Goal: Task Accomplishment & Management: Complete application form

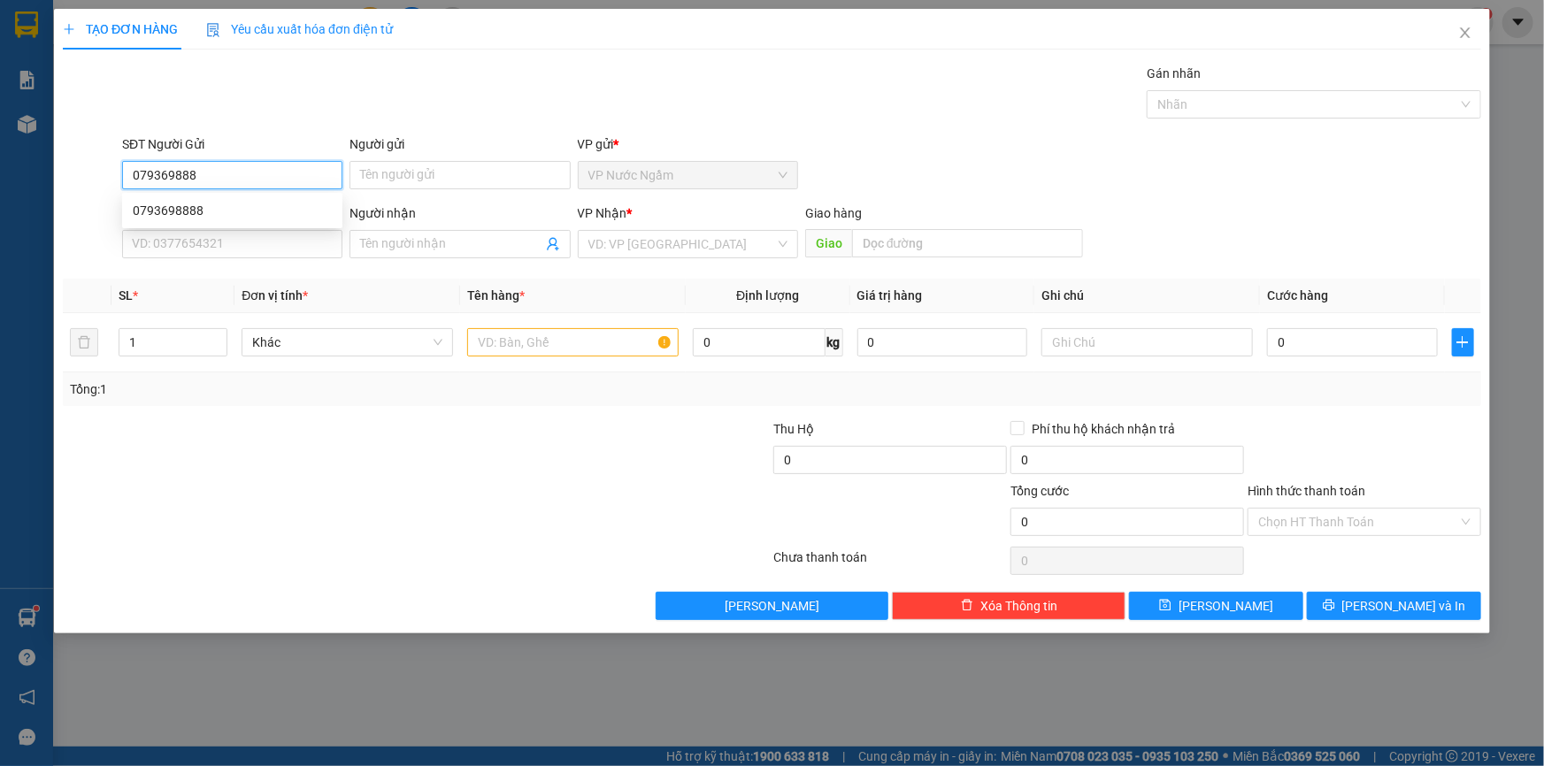
type input "0793698888"
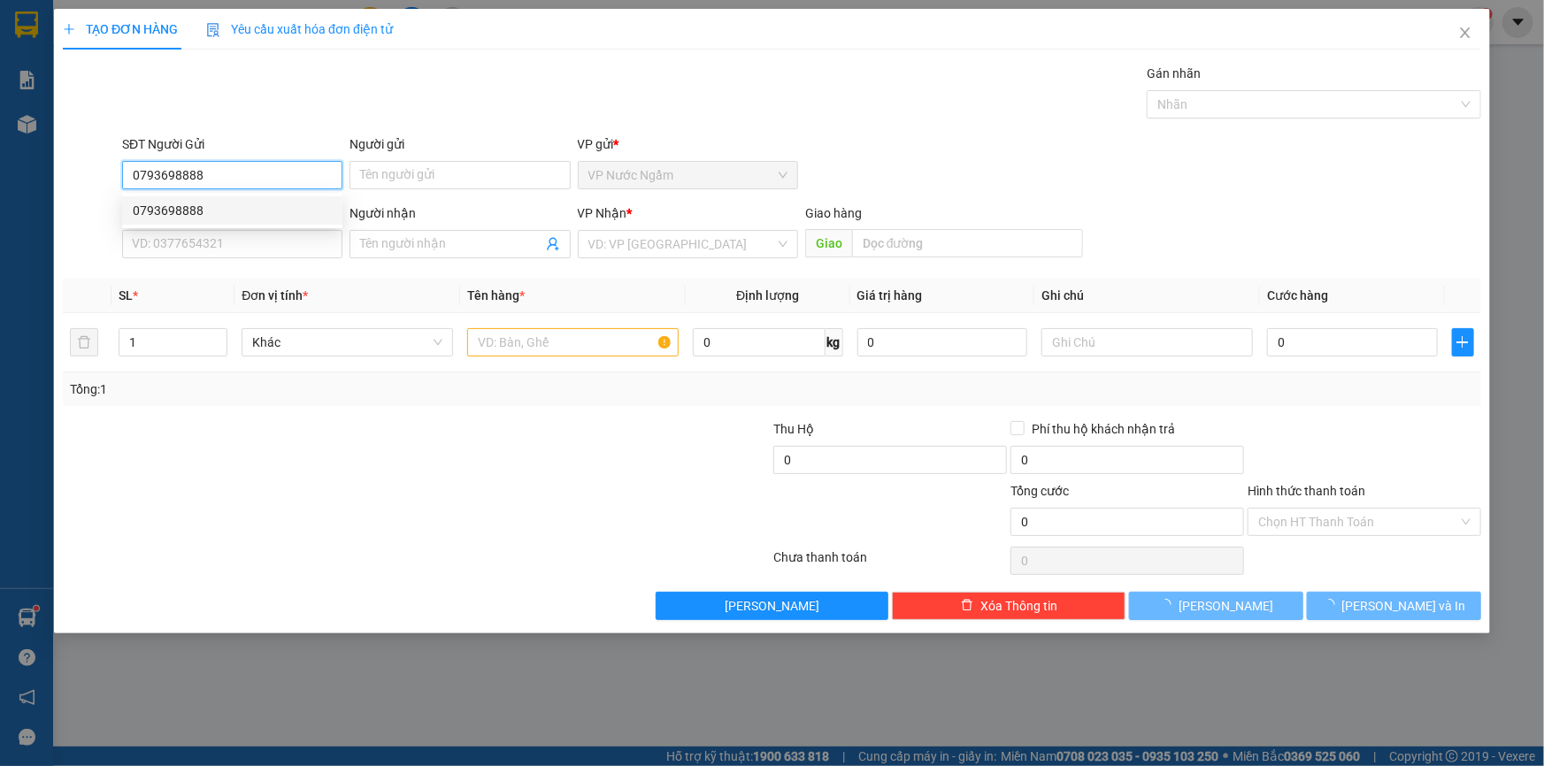
click at [219, 205] on div "0793698888" at bounding box center [232, 210] width 199 height 19
type input "0905063330"
type input "0793698888"
type input "200.000"
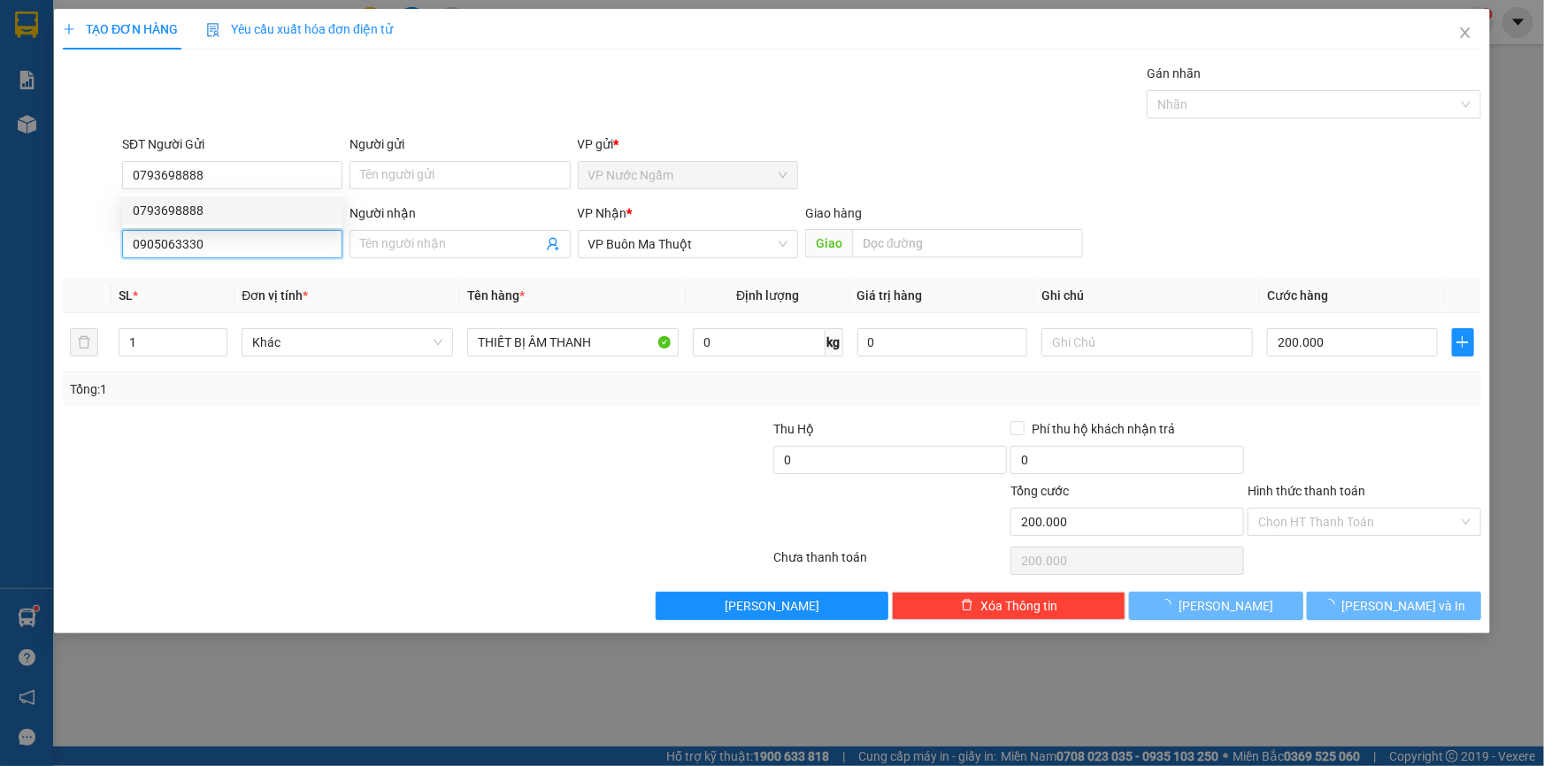
drag, startPoint x: 228, startPoint y: 235, endPoint x: 5, endPoint y: 264, distance: 224.8
click at [5, 264] on div "TẠO ĐƠN HÀNG Yêu cầu xuất hóa đơn điện tử Transit Pickup Surcharge Ids Transit …" at bounding box center [772, 383] width 1544 height 766
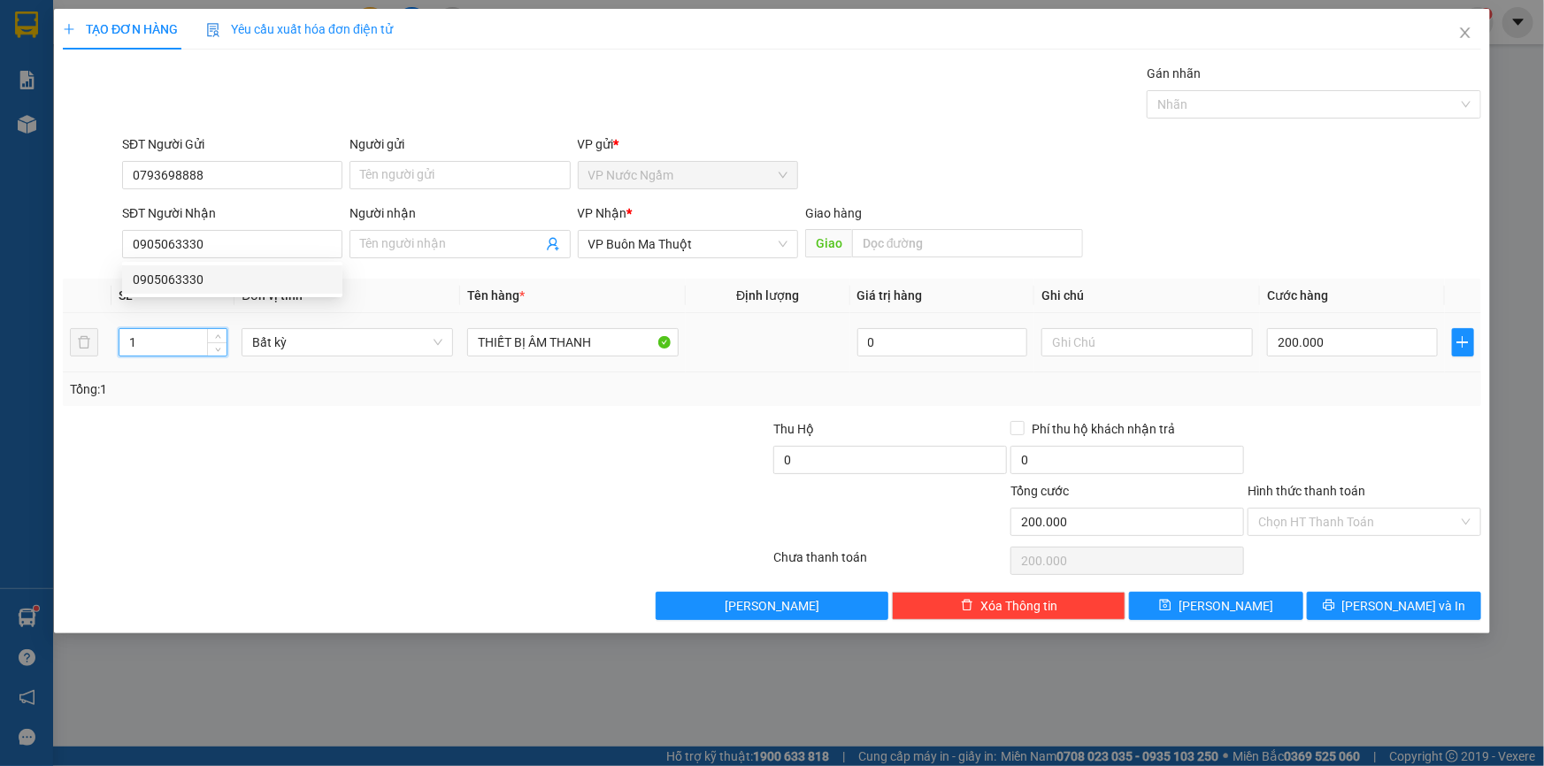
click at [88, 350] on tr "1 Bất kỳ THIẾT BỊ ÂM THANH 0 200.000" at bounding box center [772, 342] width 1418 height 59
type input "2"
type input "0"
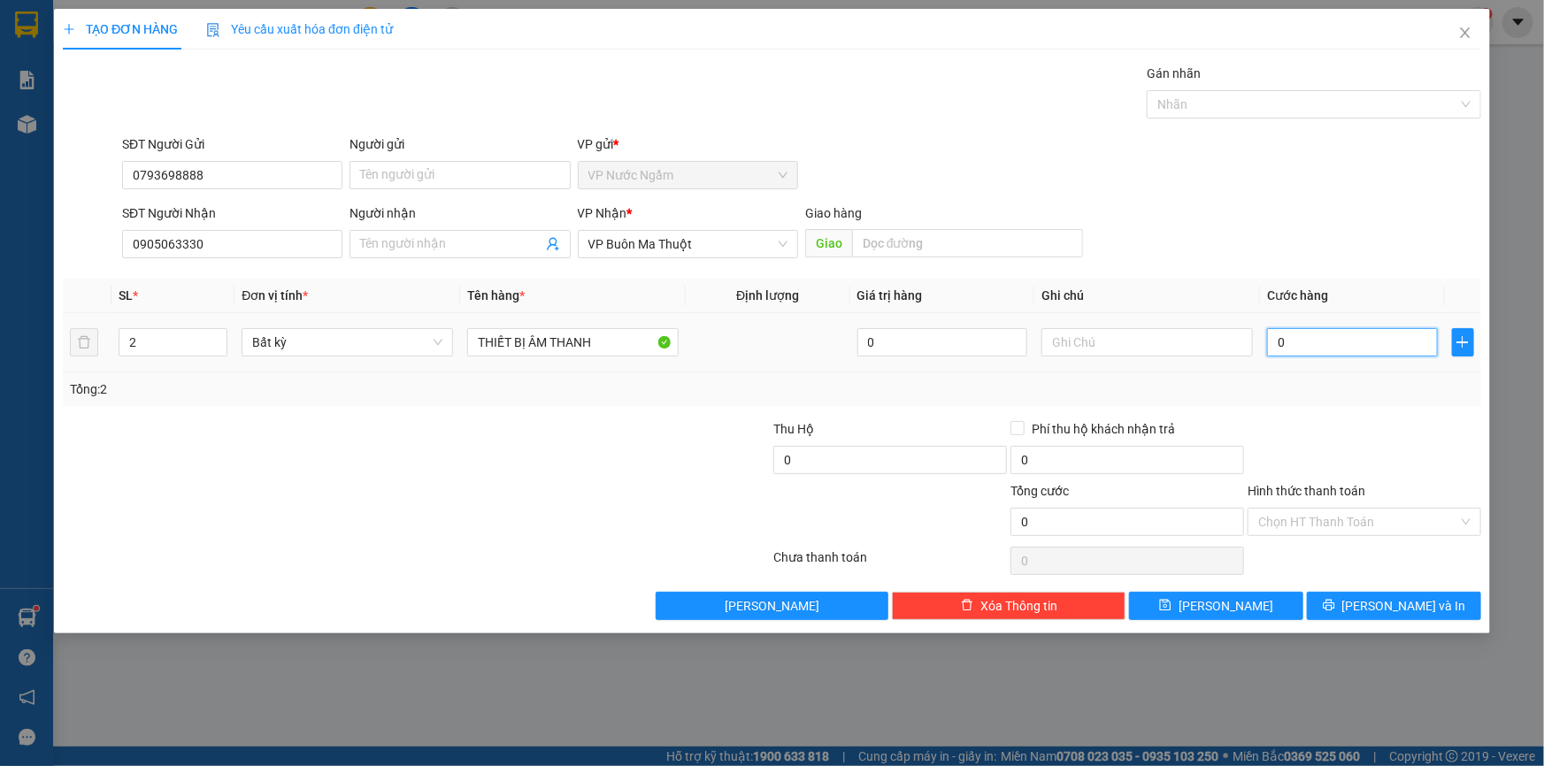
type input "7"
type input "07"
type input "75"
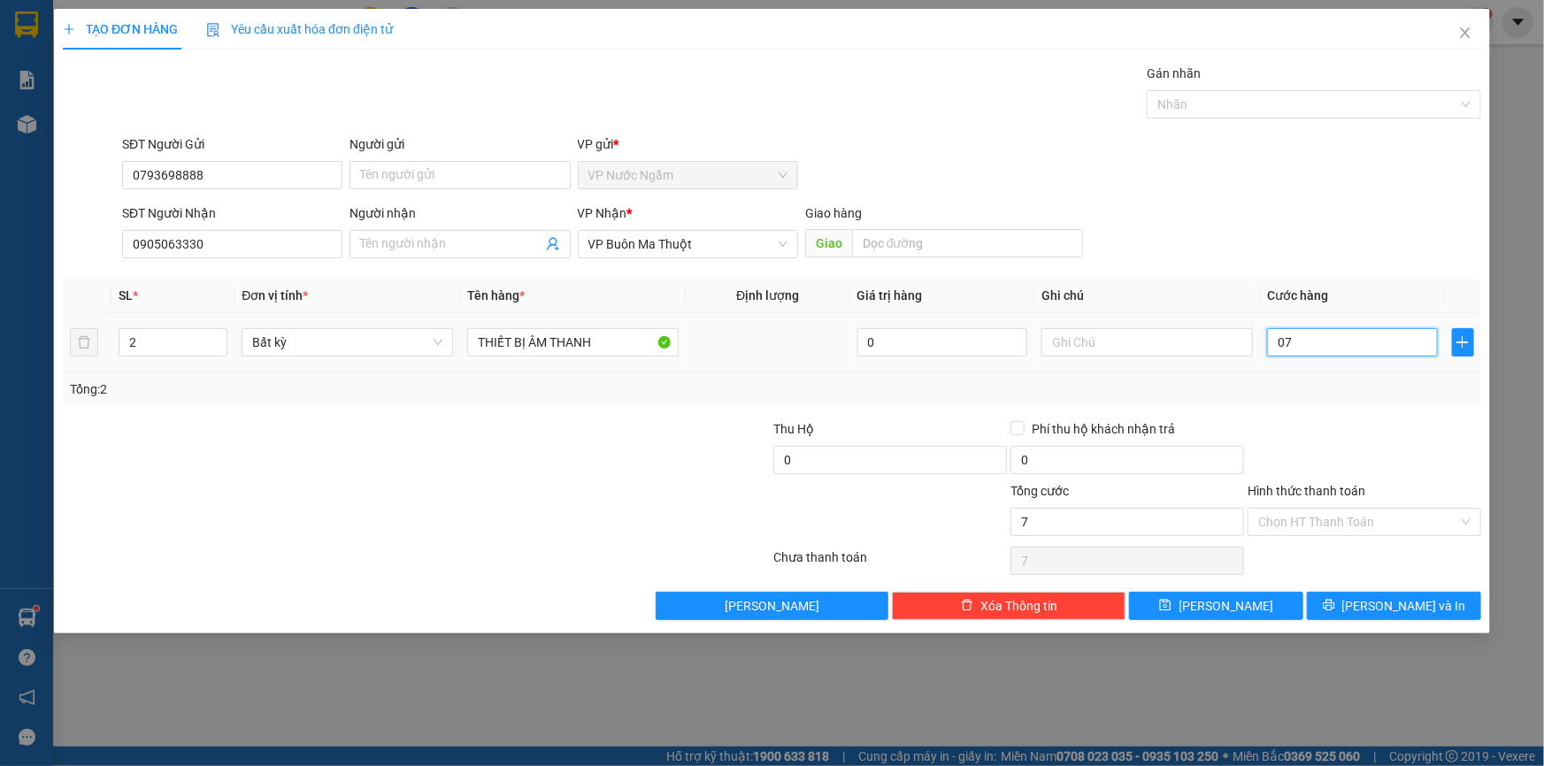
type input "075"
type input "750"
type input "0.750"
type input "7.500"
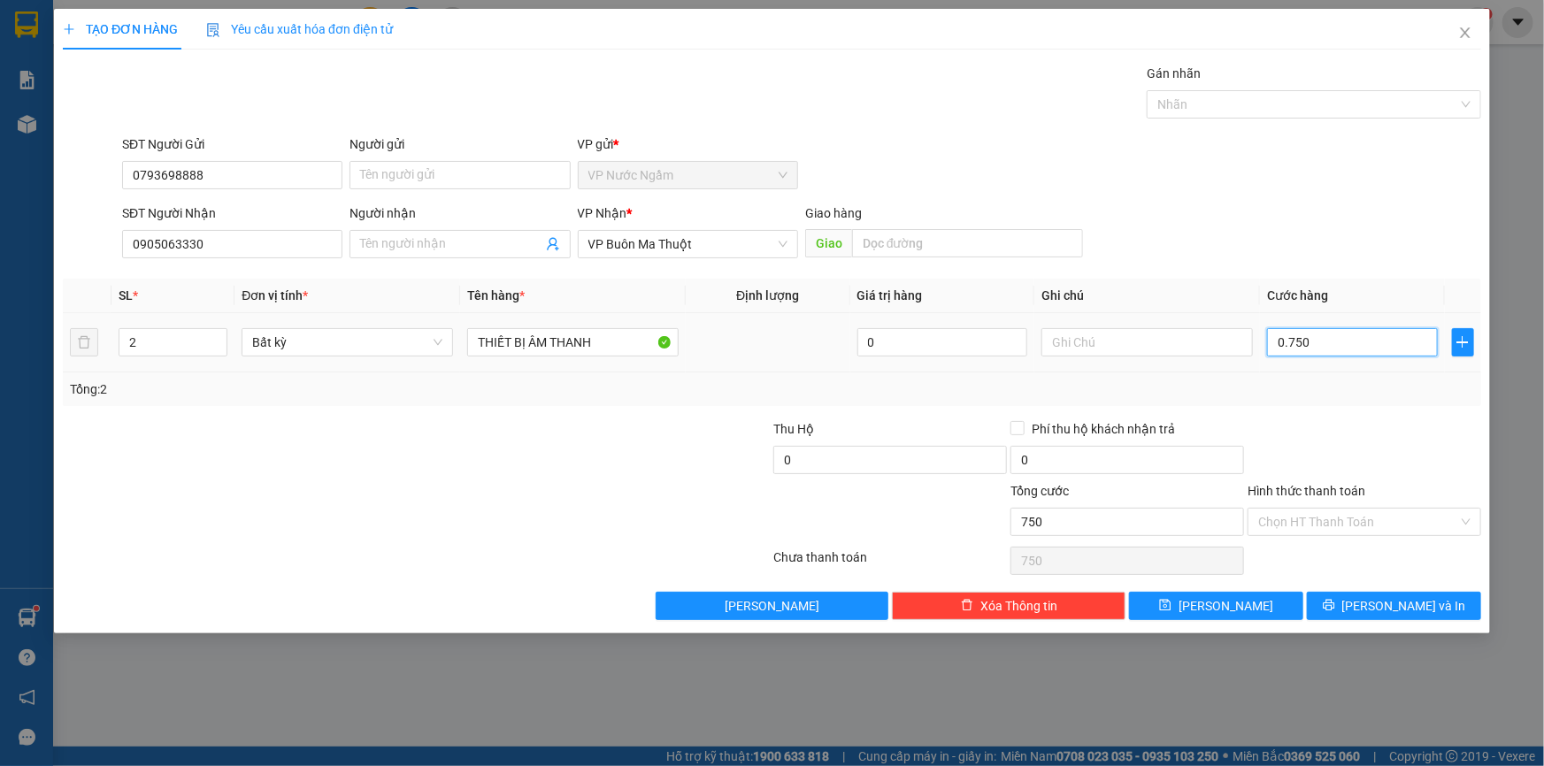
type input "7.500"
type input "07.500"
type input "75.000"
type input "075.000"
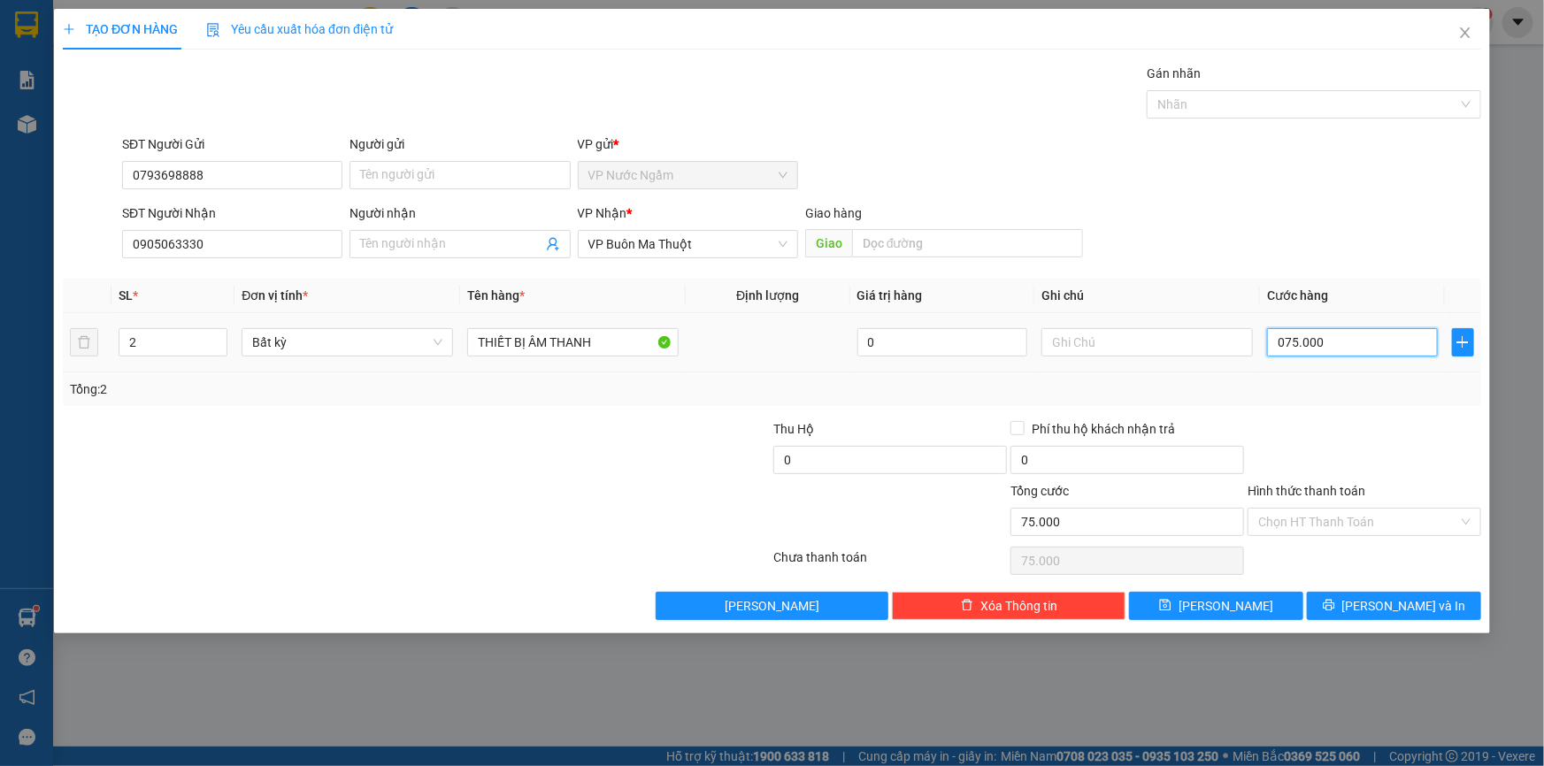
type input "750.000"
click at [1362, 595] on button "[PERSON_NAME] và In" at bounding box center [1394, 606] width 174 height 28
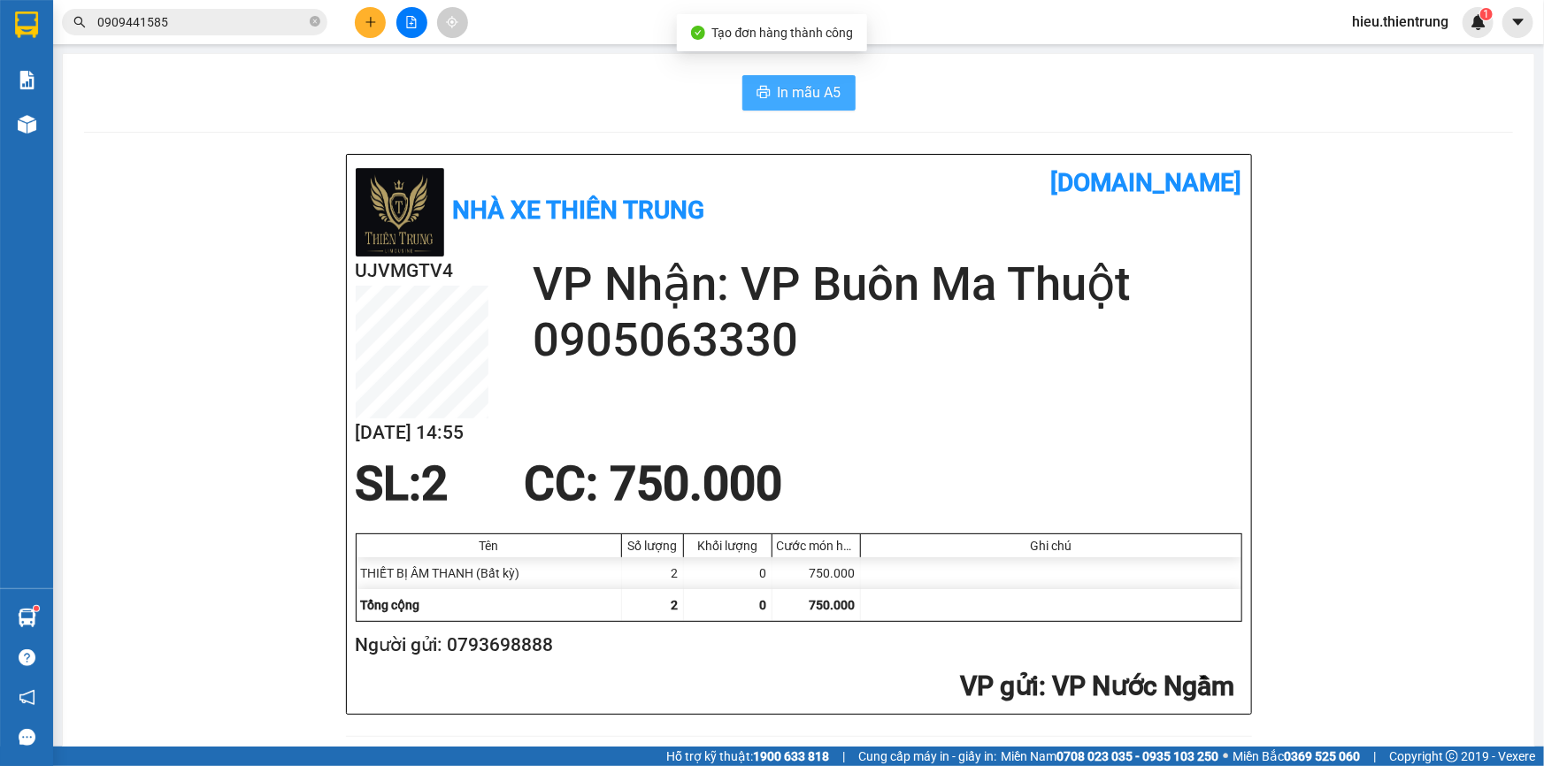
click at [798, 86] on span "In mẫu A5" at bounding box center [810, 92] width 64 height 22
click at [758, 84] on button "In mẫu A5" at bounding box center [798, 92] width 113 height 35
click at [938, 95] on div "In mẫu A5" at bounding box center [798, 92] width 1429 height 35
drag, startPoint x: 66, startPoint y: 130, endPoint x: 44, endPoint y: 124, distance: 23.0
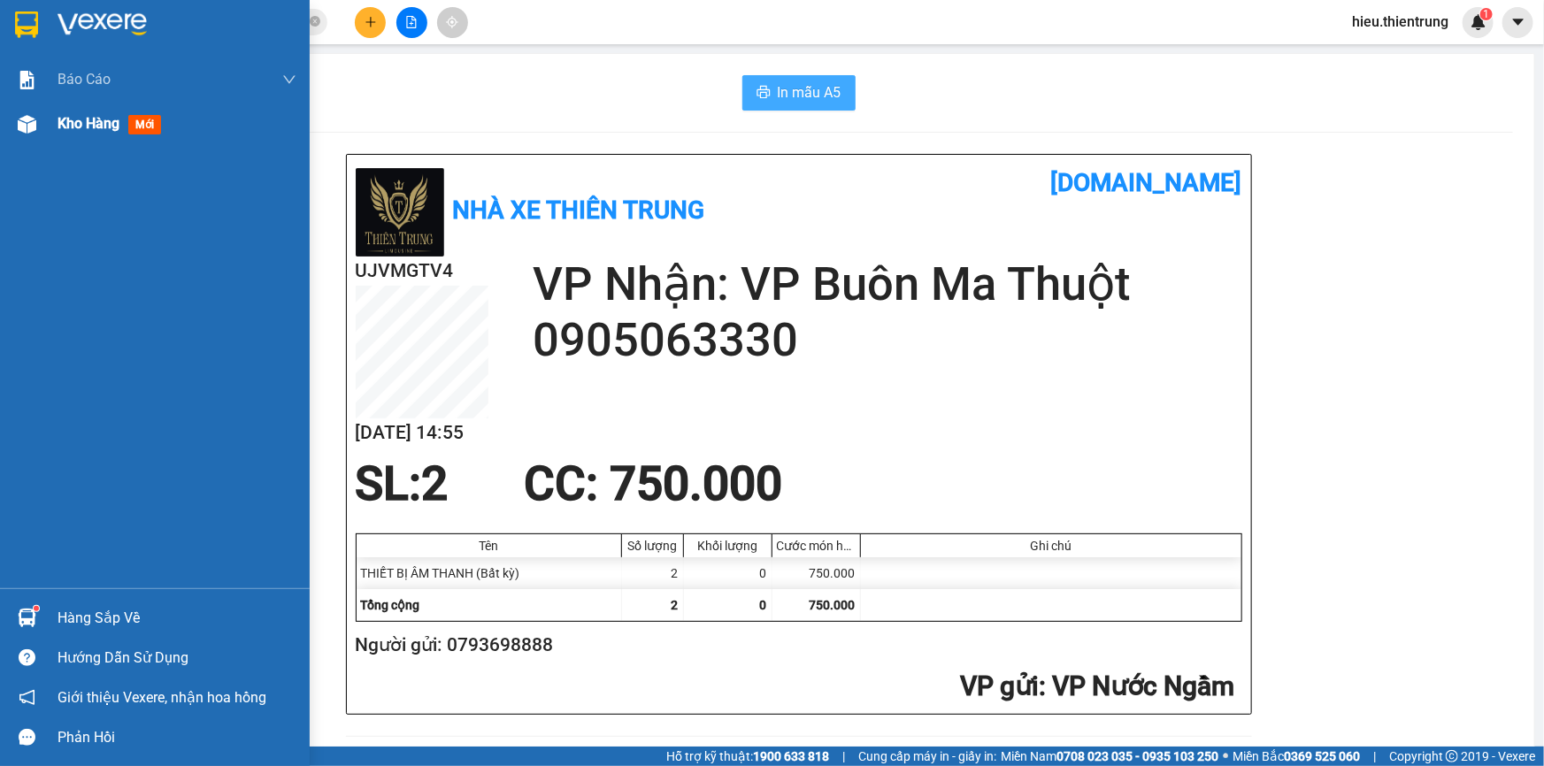
click at [42, 121] on div at bounding box center [27, 124] width 31 height 31
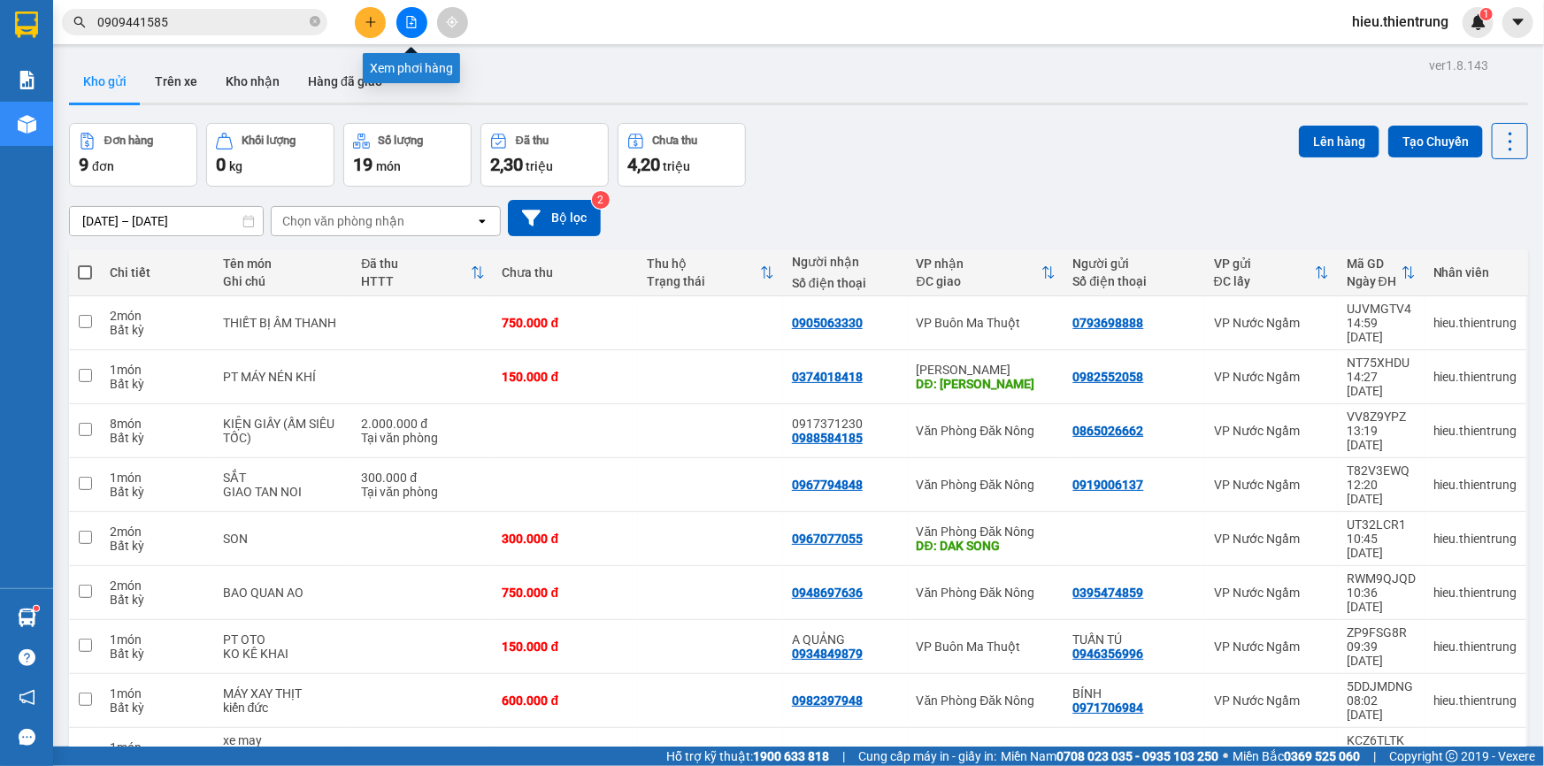
click at [413, 22] on icon "file-add" at bounding box center [411, 22] width 12 height 12
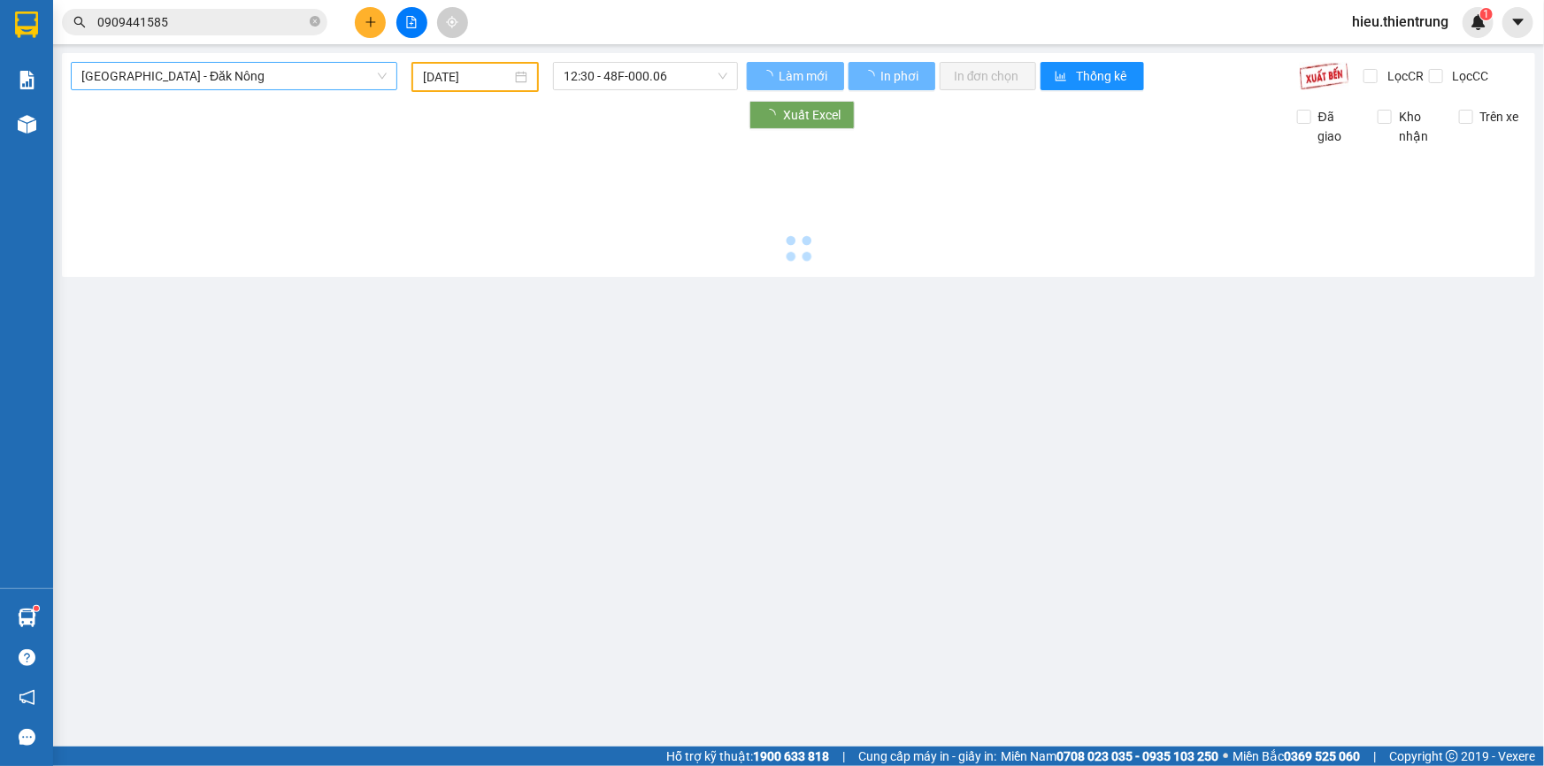
click at [211, 75] on span "[GEOGRAPHIC_DATA] - Đăk Nông" at bounding box center [233, 76] width 305 height 27
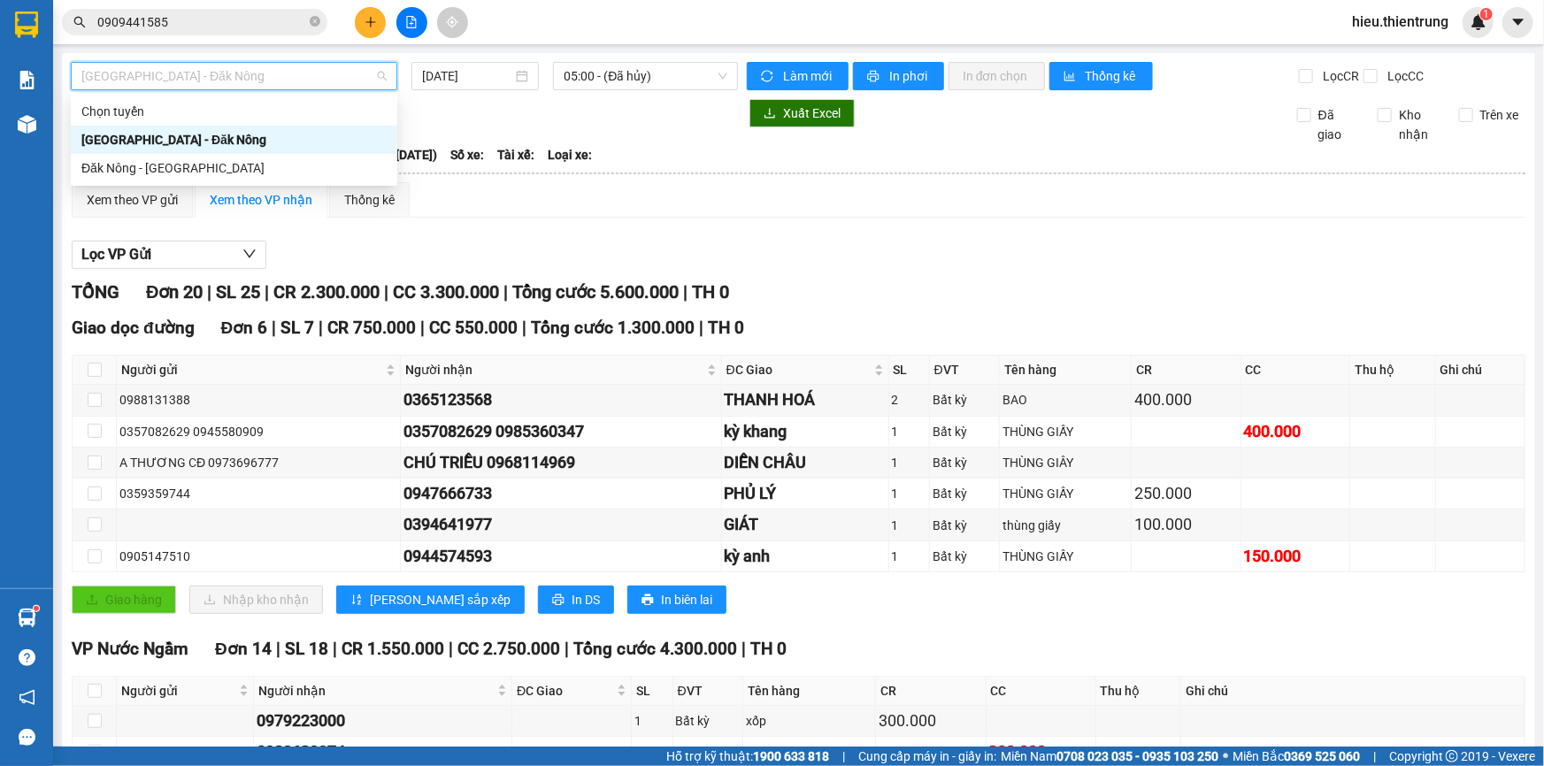
click at [164, 149] on div "[GEOGRAPHIC_DATA] - Đăk Nông" at bounding box center [233, 139] width 305 height 19
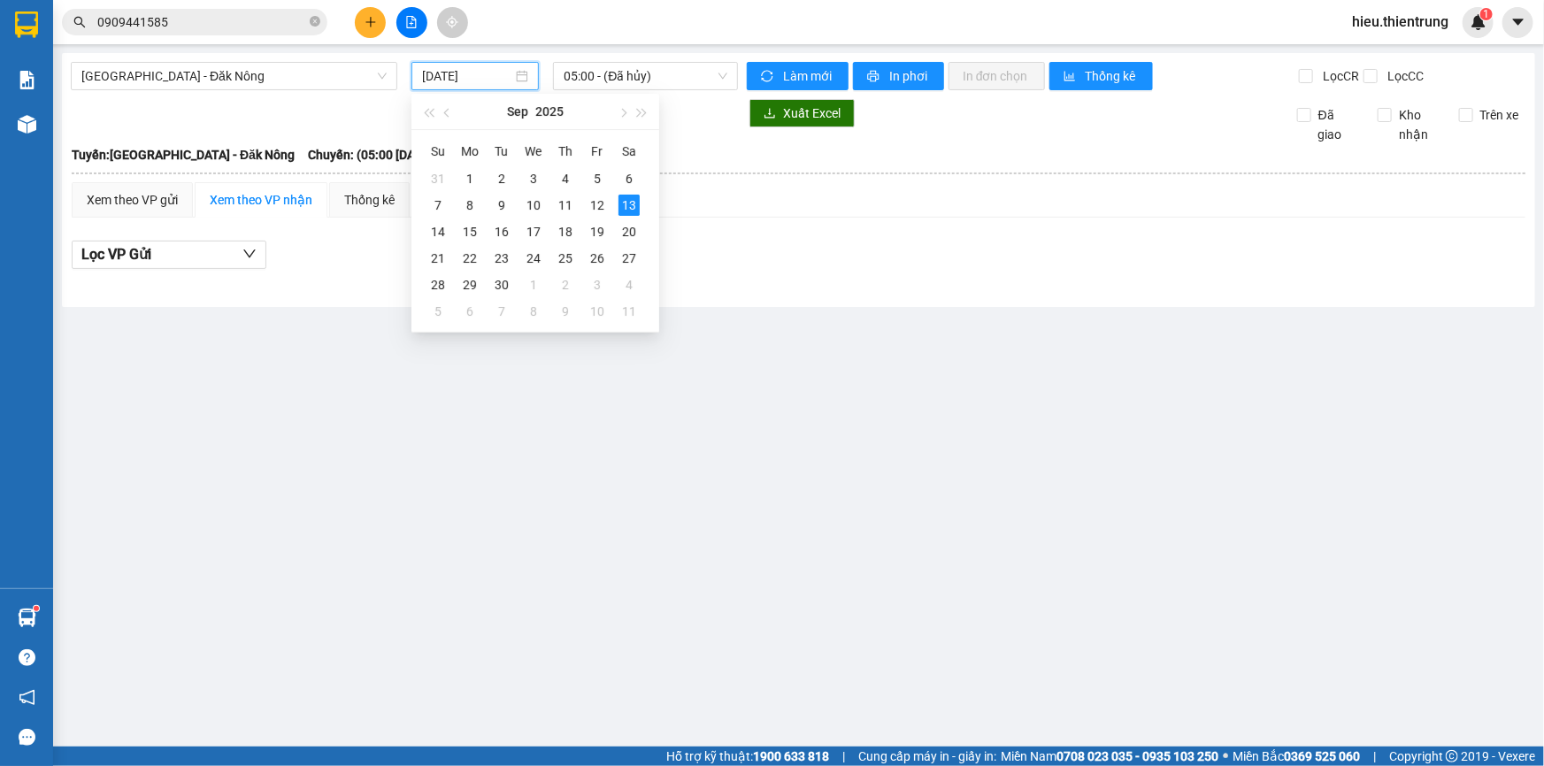
click at [473, 66] on input "[DATE]" at bounding box center [467, 75] width 90 height 19
click at [557, 204] on div "11" at bounding box center [565, 205] width 21 height 21
type input "[DATE]"
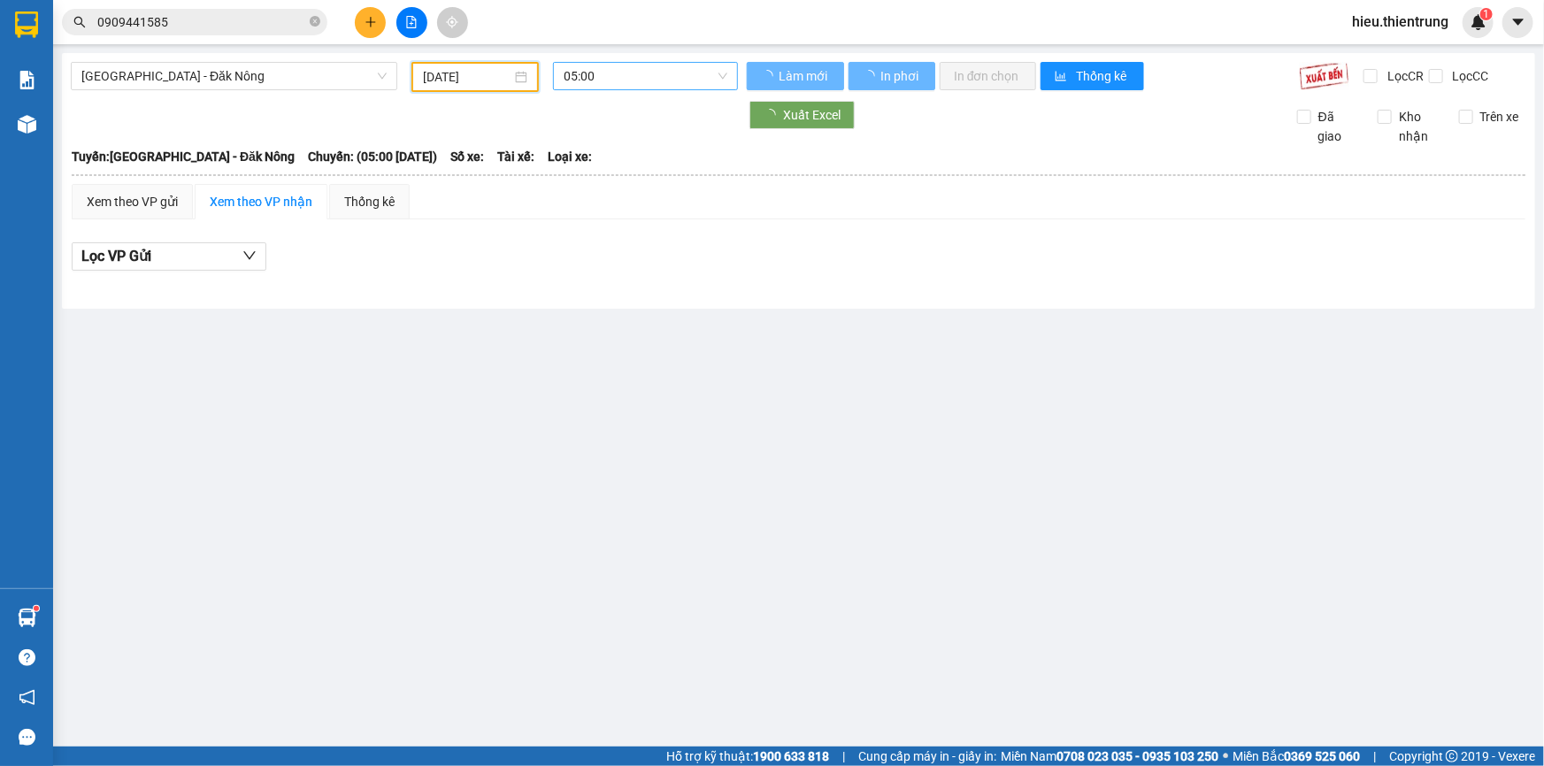
click at [626, 63] on span "05:00" at bounding box center [646, 76] width 164 height 27
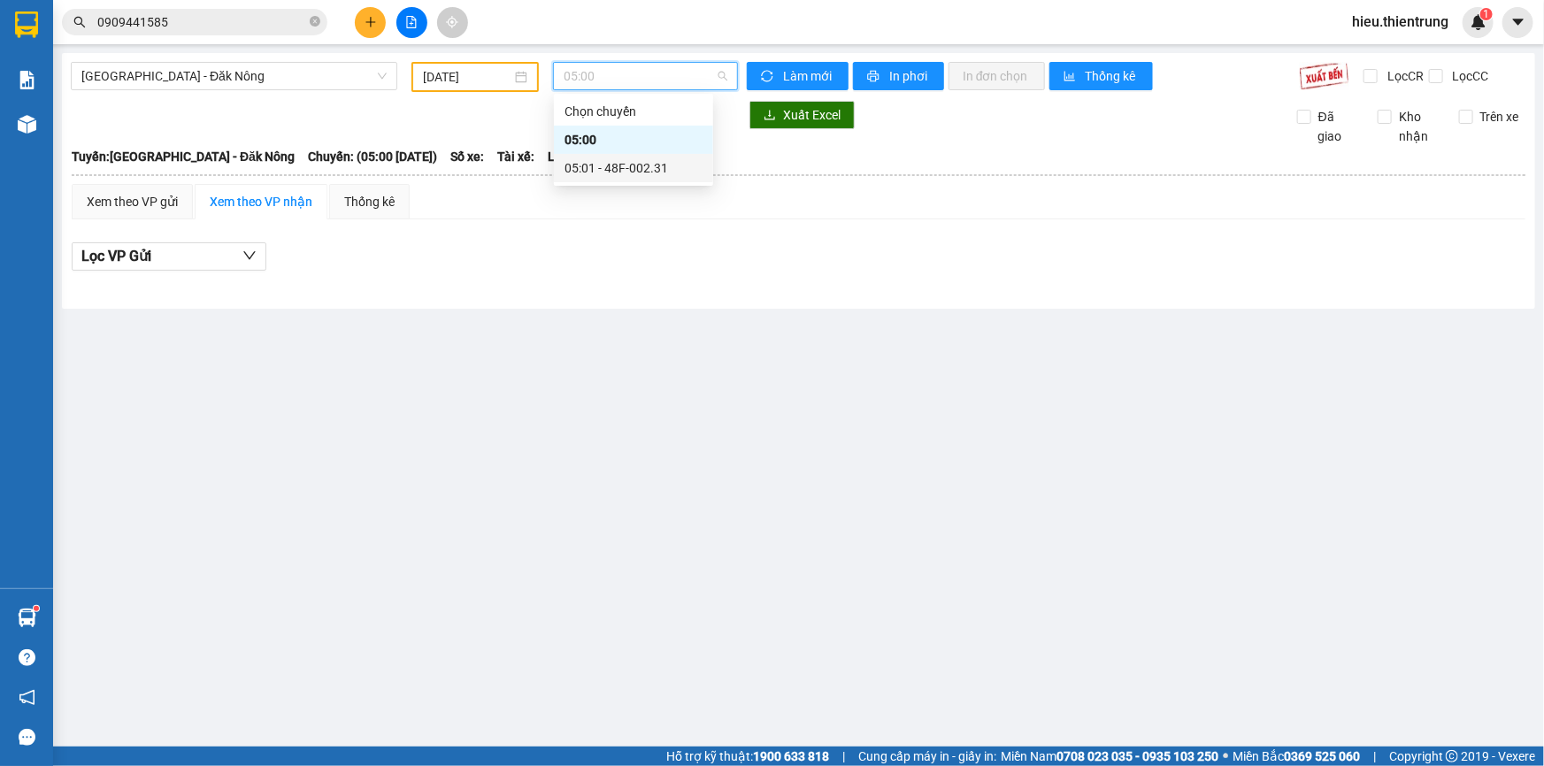
click at [631, 169] on div "05:01 - 48F-002.31" at bounding box center [634, 167] width 138 height 19
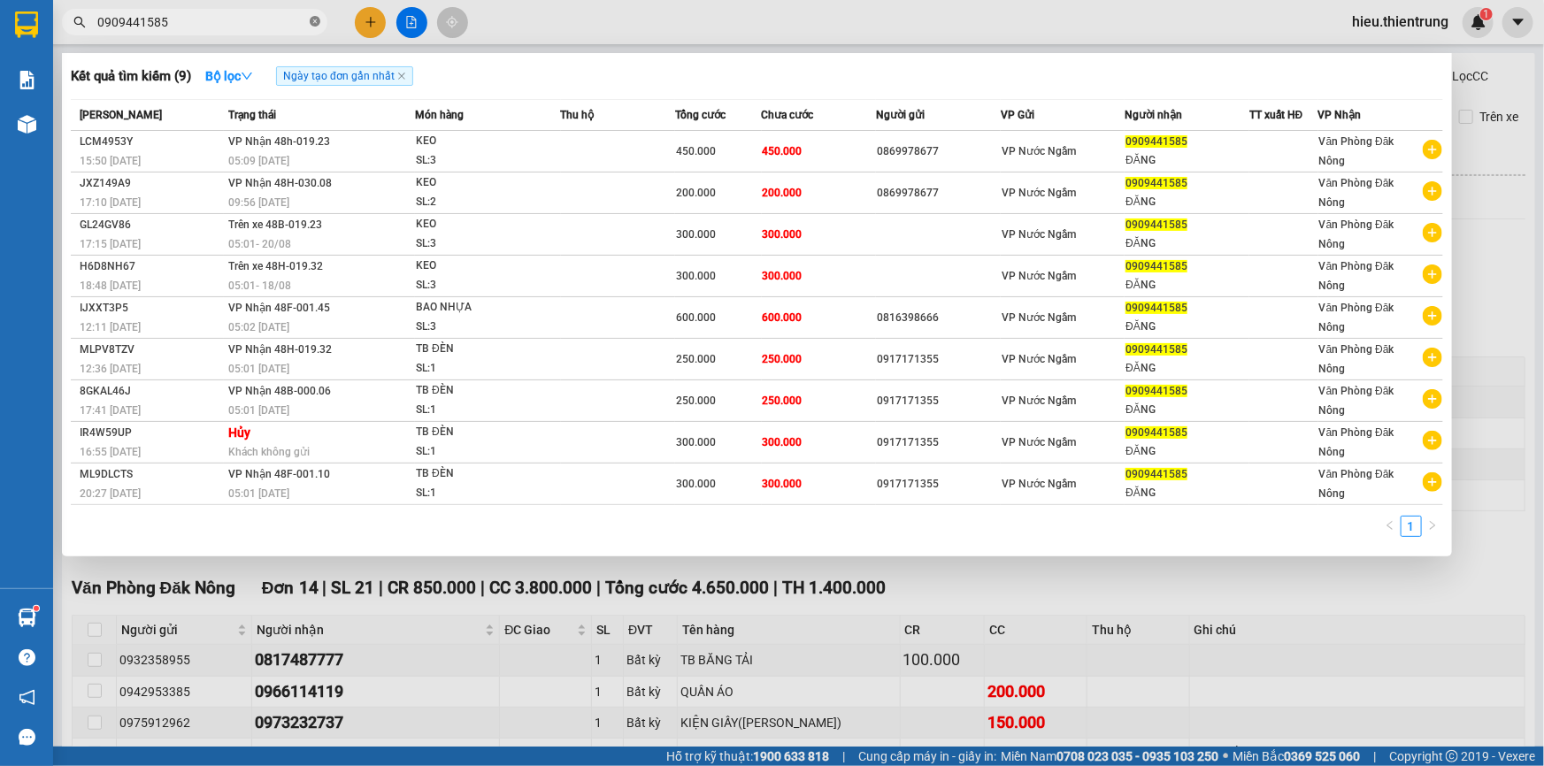
click at [318, 22] on icon "close-circle" at bounding box center [315, 21] width 11 height 11
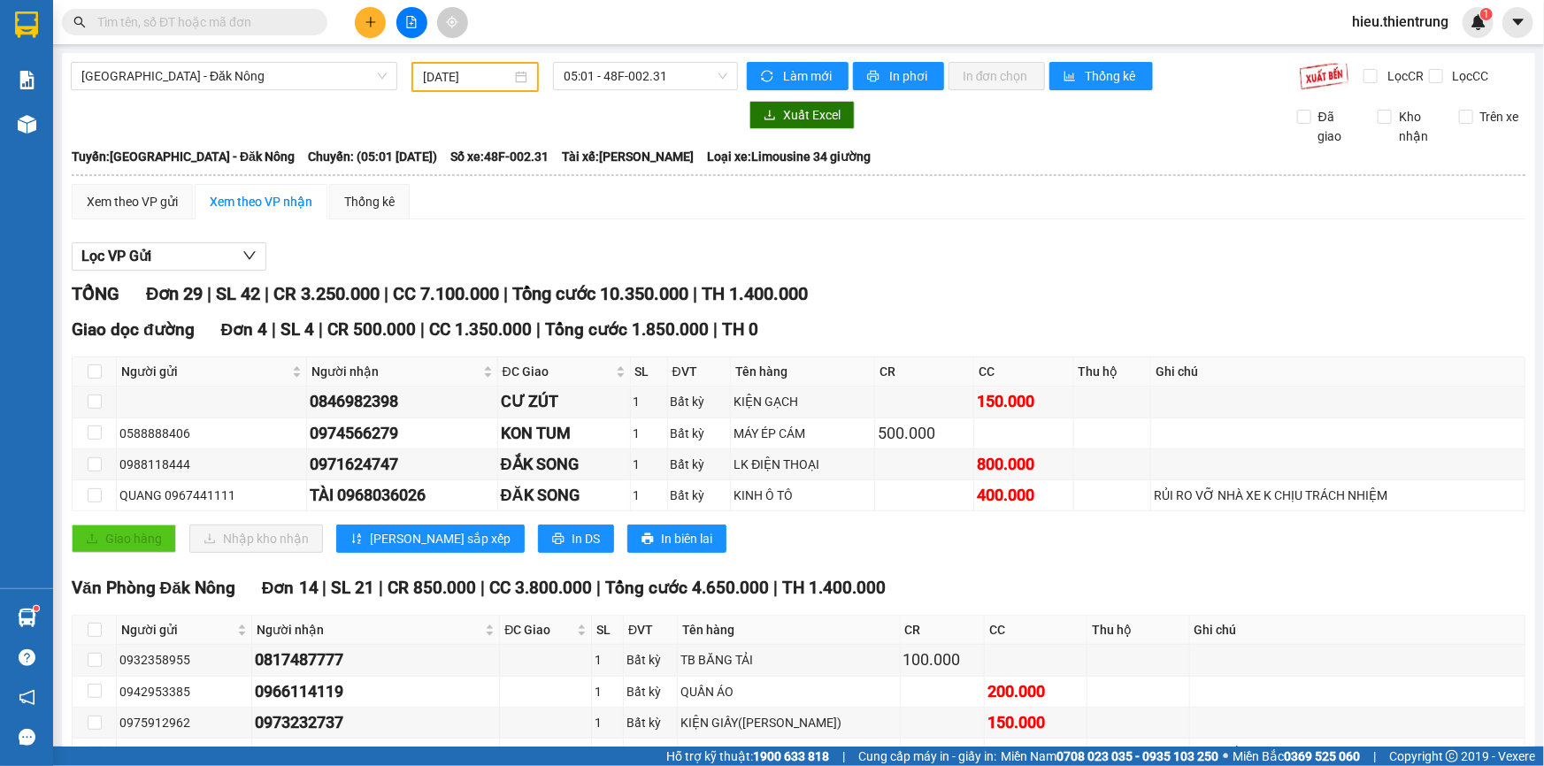
drag, startPoint x: 199, startPoint y: 12, endPoint x: 183, endPoint y: 22, distance: 18.7
click at [196, 14] on input "text" at bounding box center [201, 21] width 209 height 19
type input "0"
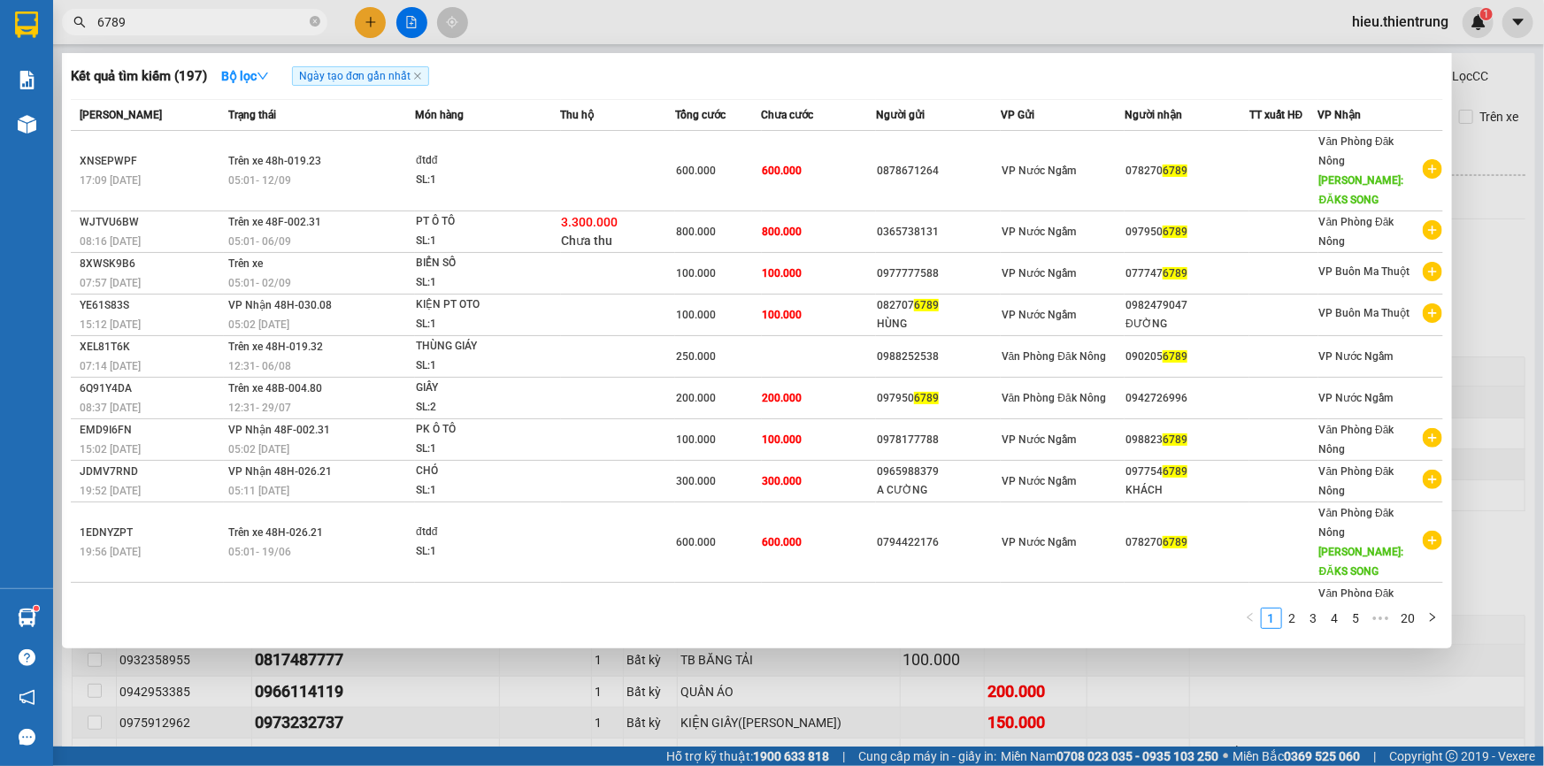
type input "6789"
click at [414, 26] on div at bounding box center [772, 383] width 1544 height 766
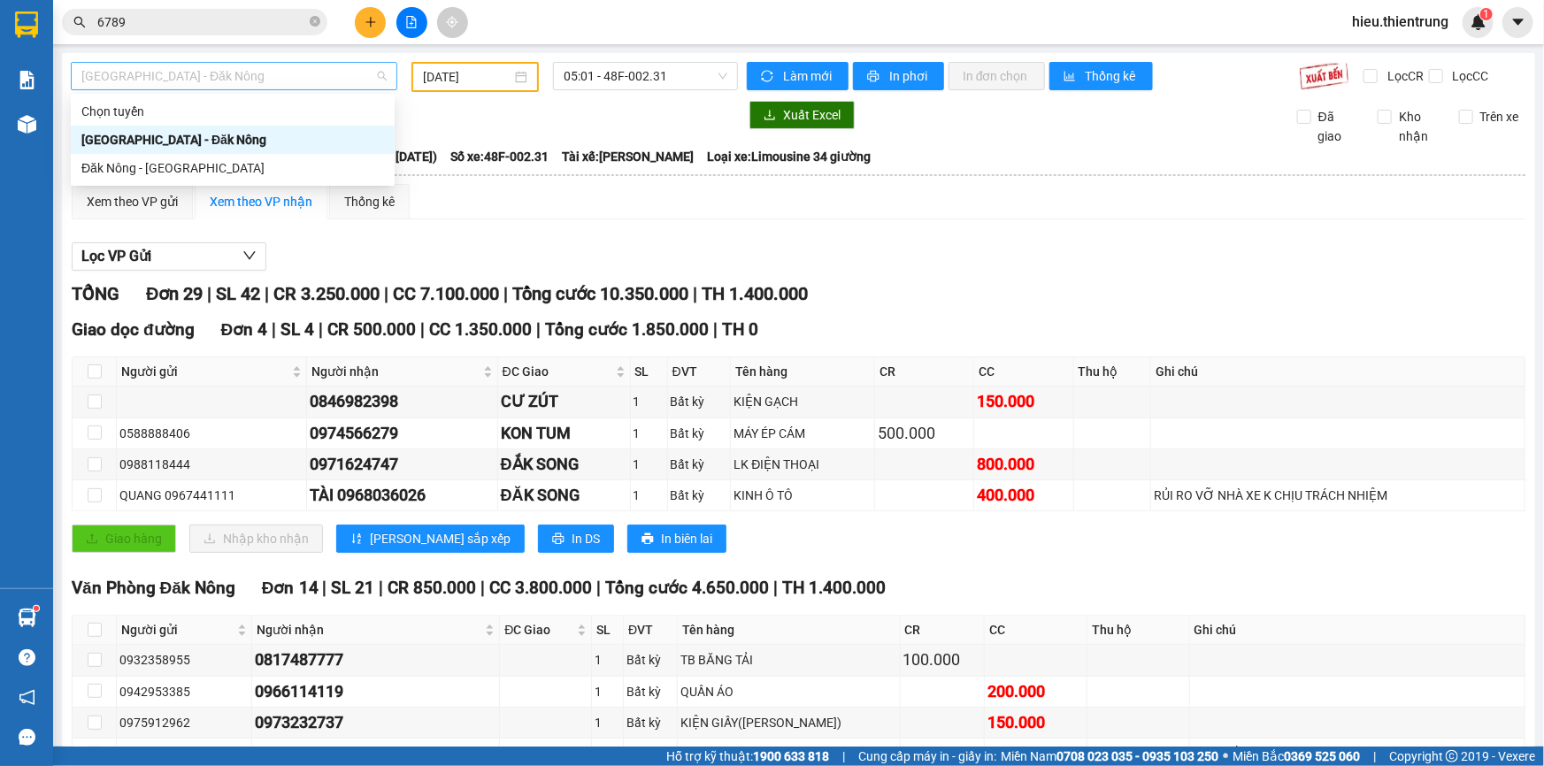
click at [255, 72] on span "[GEOGRAPHIC_DATA] - Đăk Nông" at bounding box center [233, 76] width 305 height 27
click at [153, 142] on div "[GEOGRAPHIC_DATA] - Đăk Nông" at bounding box center [232, 139] width 303 height 19
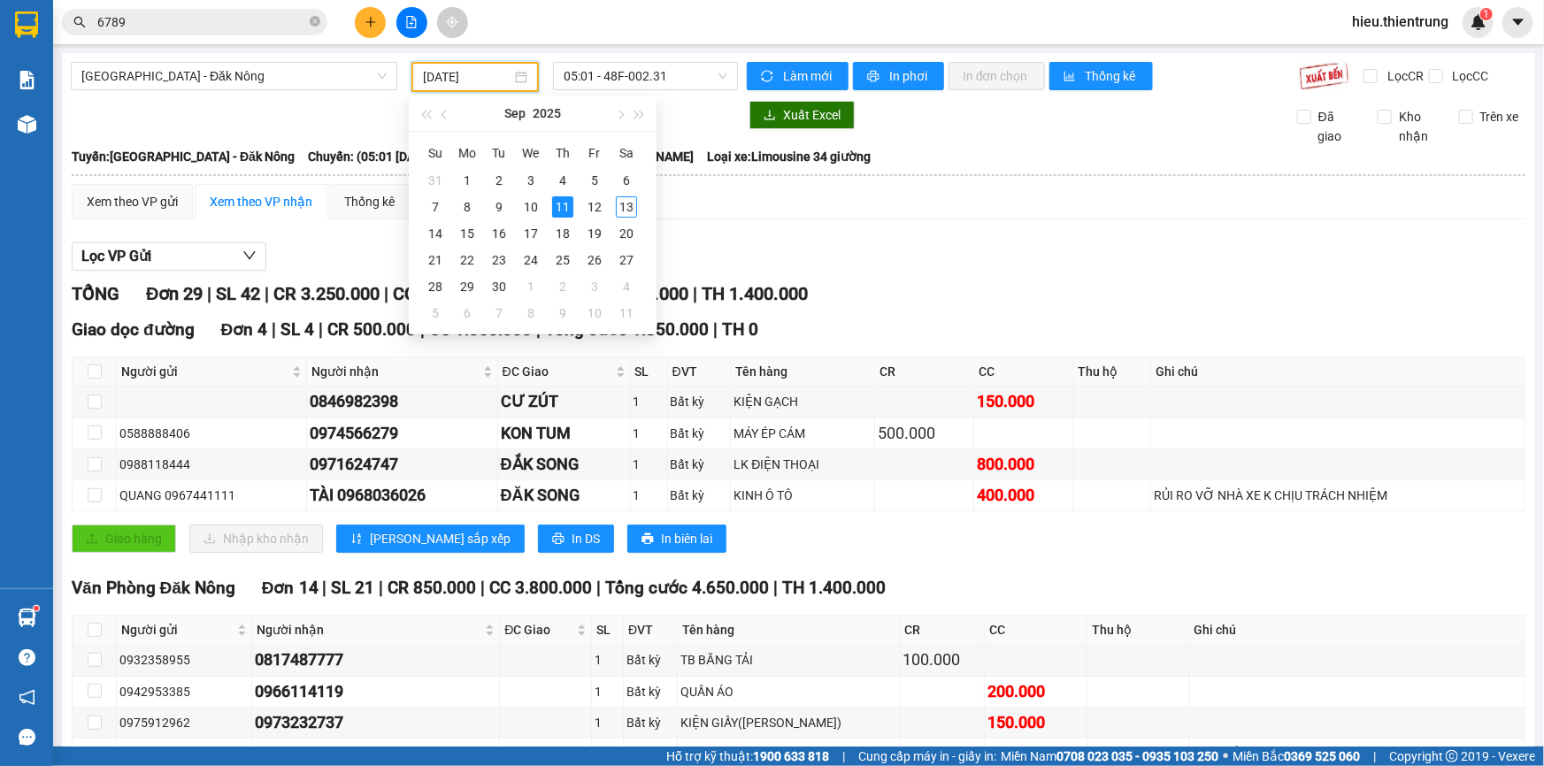
click at [470, 79] on input "[DATE]" at bounding box center [467, 76] width 88 height 19
click at [594, 206] on div "12" at bounding box center [594, 206] width 21 height 21
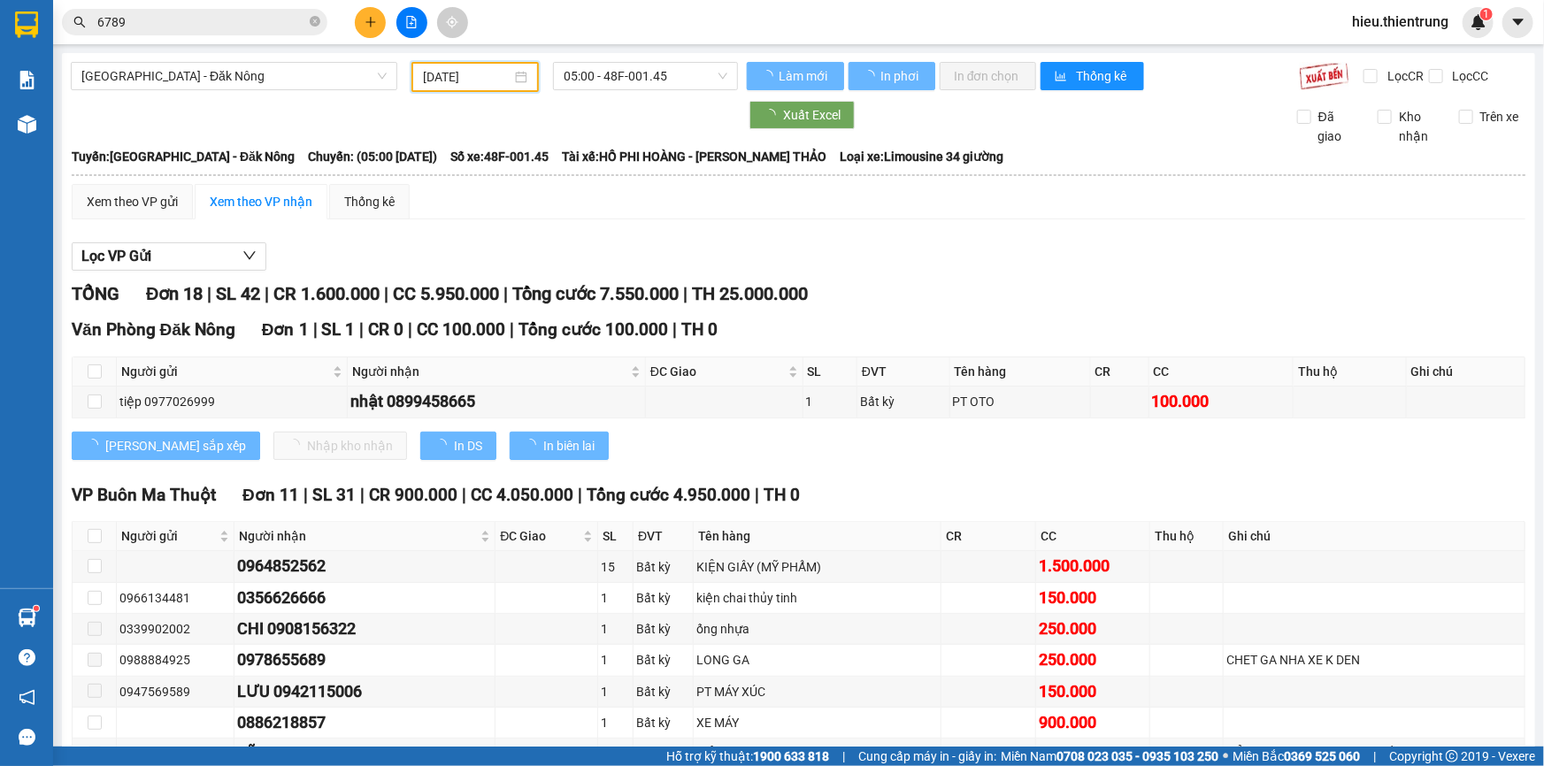
click at [482, 84] on input "[DATE]" at bounding box center [467, 76] width 88 height 19
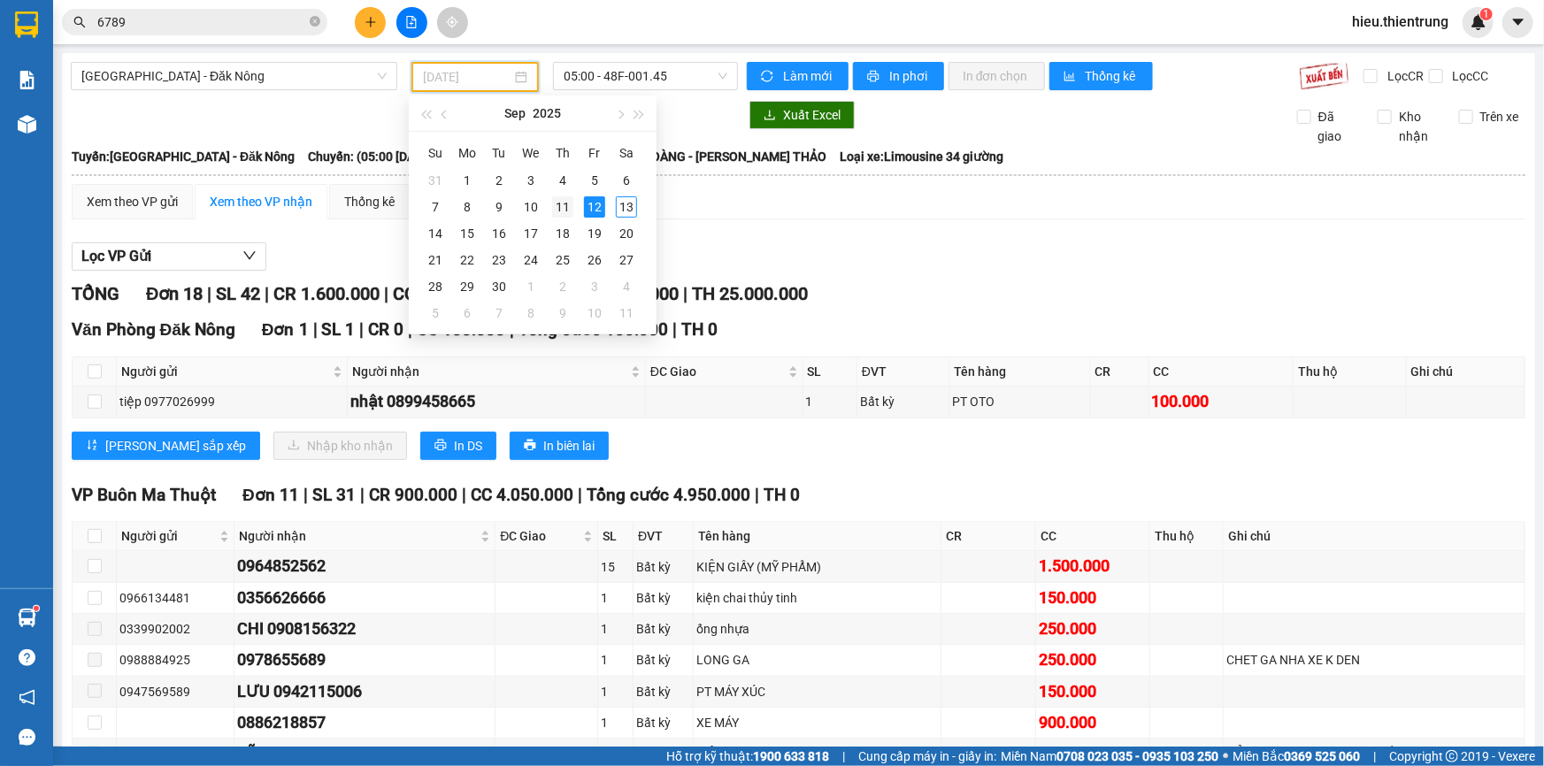
click at [561, 212] on div "11" at bounding box center [562, 206] width 21 height 21
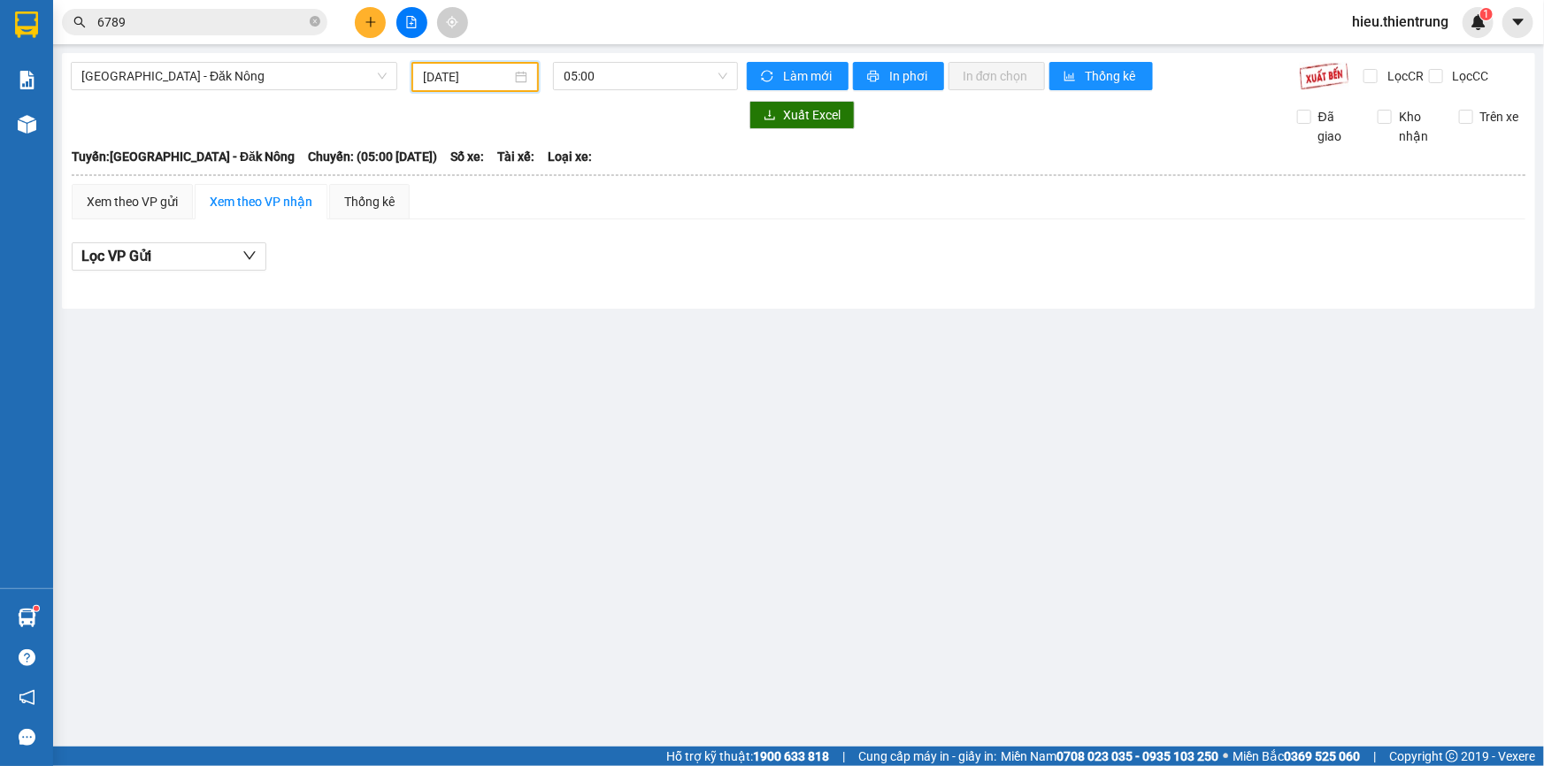
click at [509, 76] on input "[DATE]" at bounding box center [467, 76] width 88 height 19
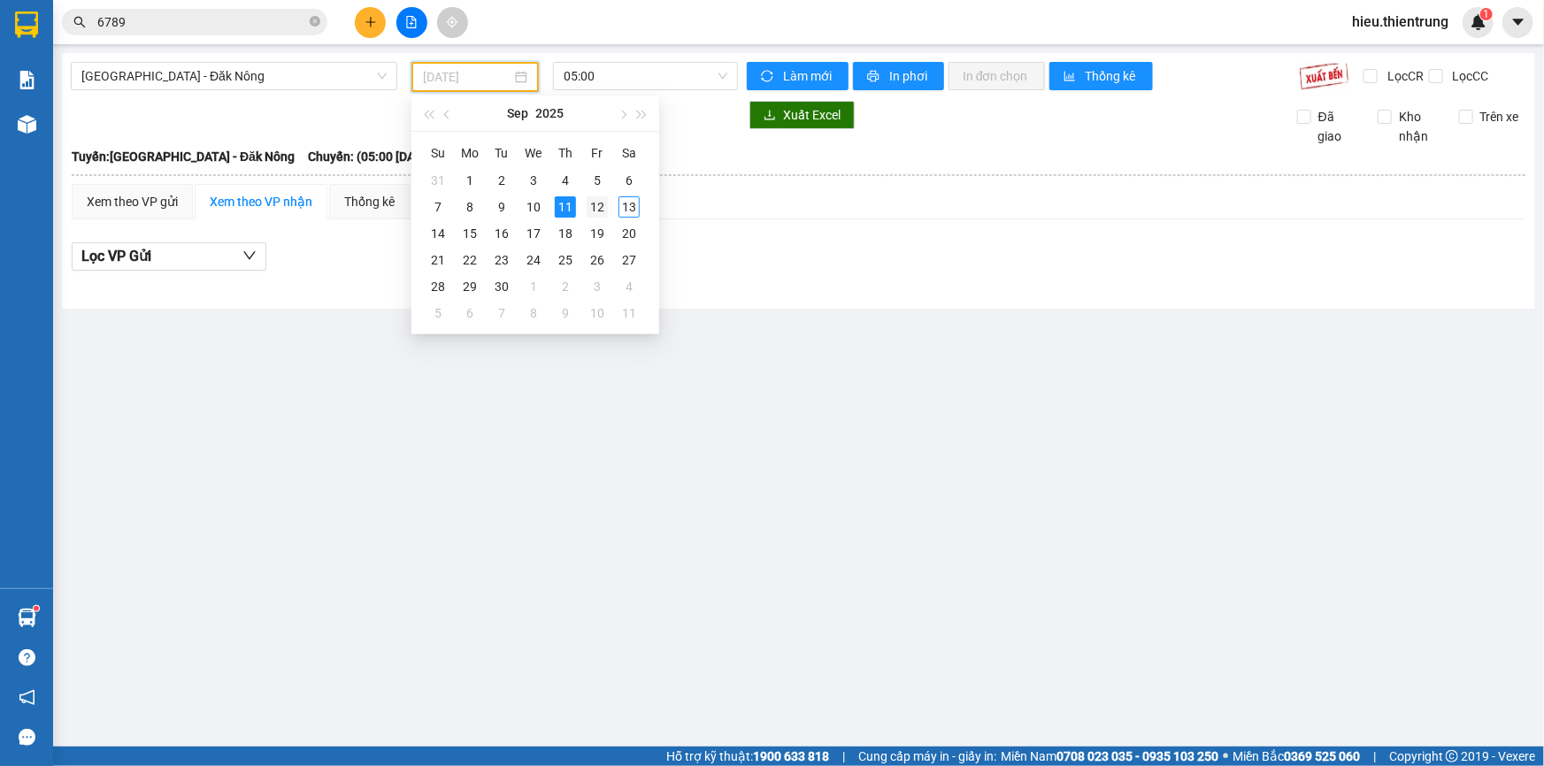
click at [593, 206] on div "12" at bounding box center [597, 206] width 21 height 21
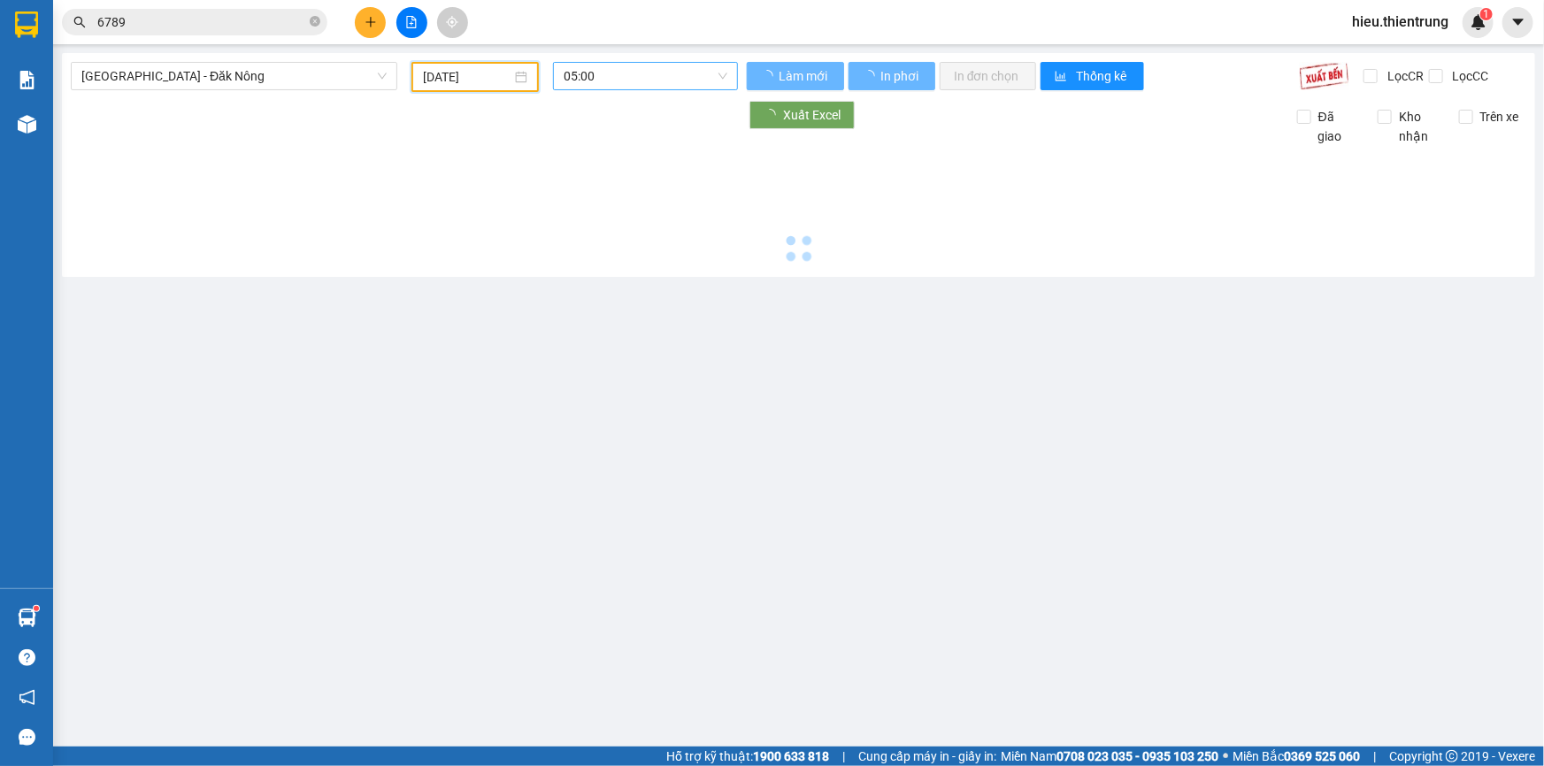
type input "[DATE]"
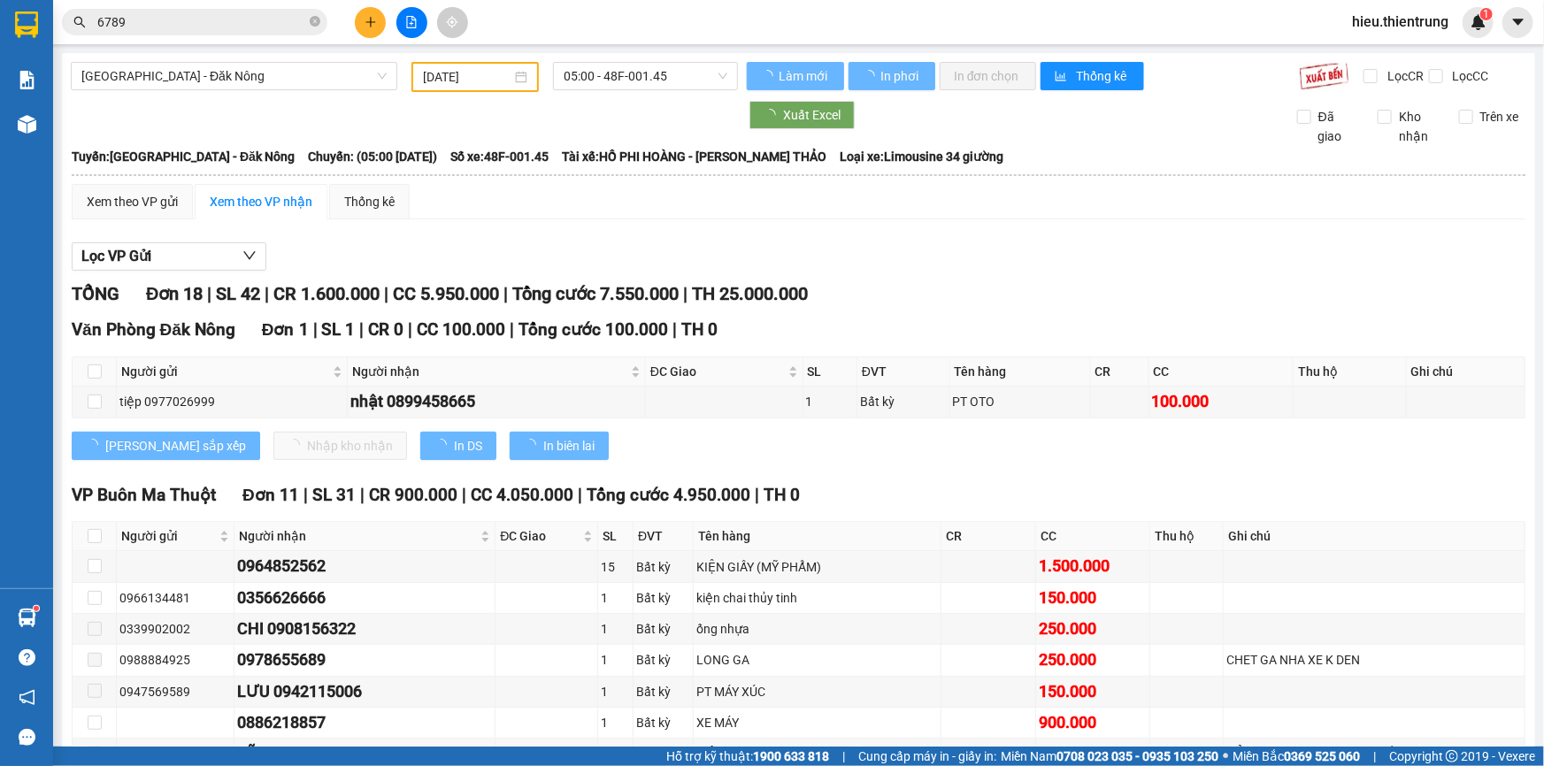
click at [609, 61] on div "[GEOGRAPHIC_DATA] - Đăk Nông [DATE] 05:00 - 48F-001.45 Làm mới In phơi In đơn c…" at bounding box center [798, 675] width 1473 height 1245
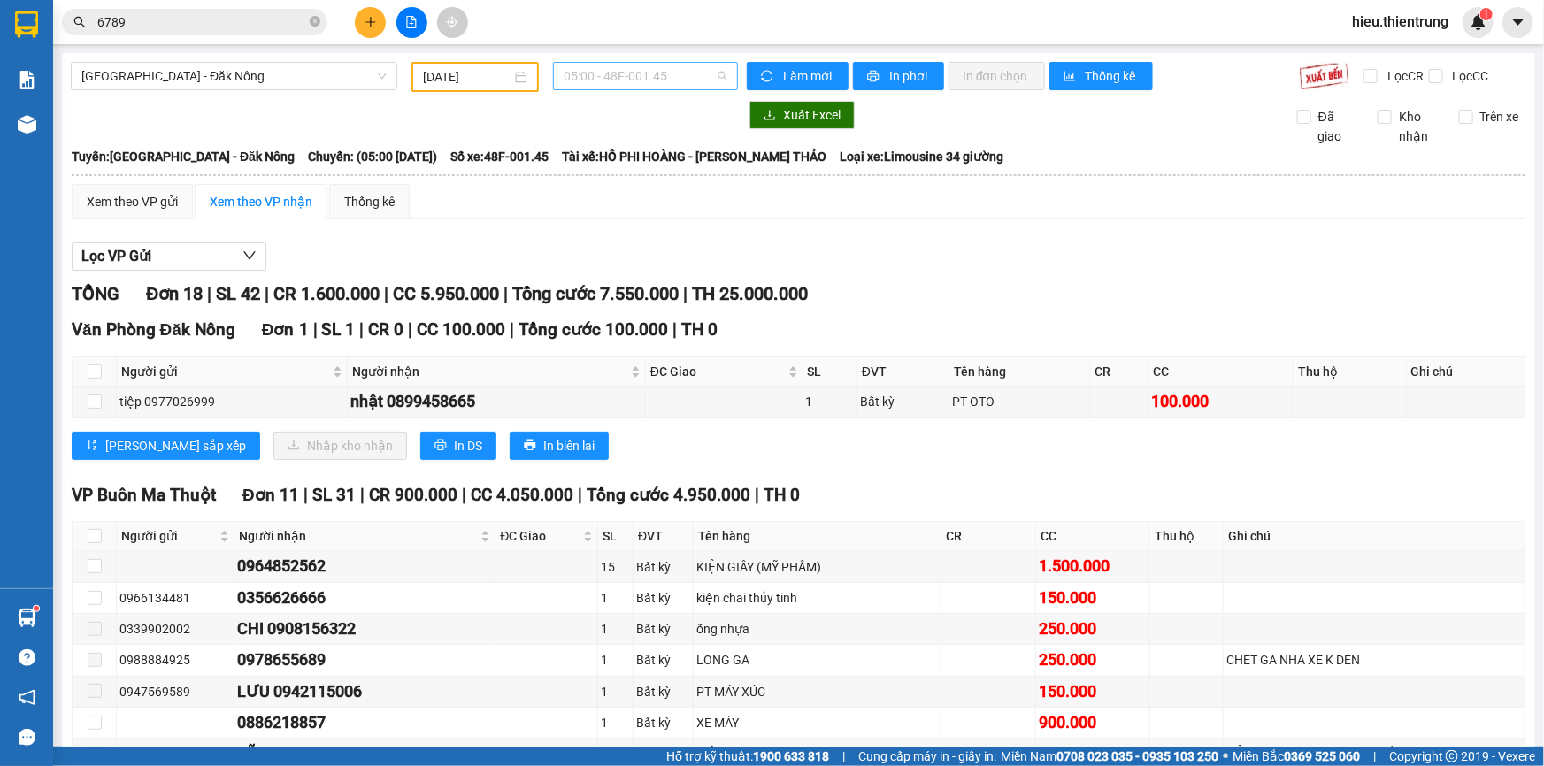
click at [628, 63] on span "05:00 - 48F-001.45" at bounding box center [646, 76] width 164 height 27
click at [645, 146] on div "05:00 - 48F-001.45" at bounding box center [629, 139] width 138 height 19
click at [616, 70] on span "05:00 - 48F-001.45" at bounding box center [646, 76] width 164 height 27
click at [646, 165] on div "05:01 - 48h-019.23" at bounding box center [629, 167] width 138 height 19
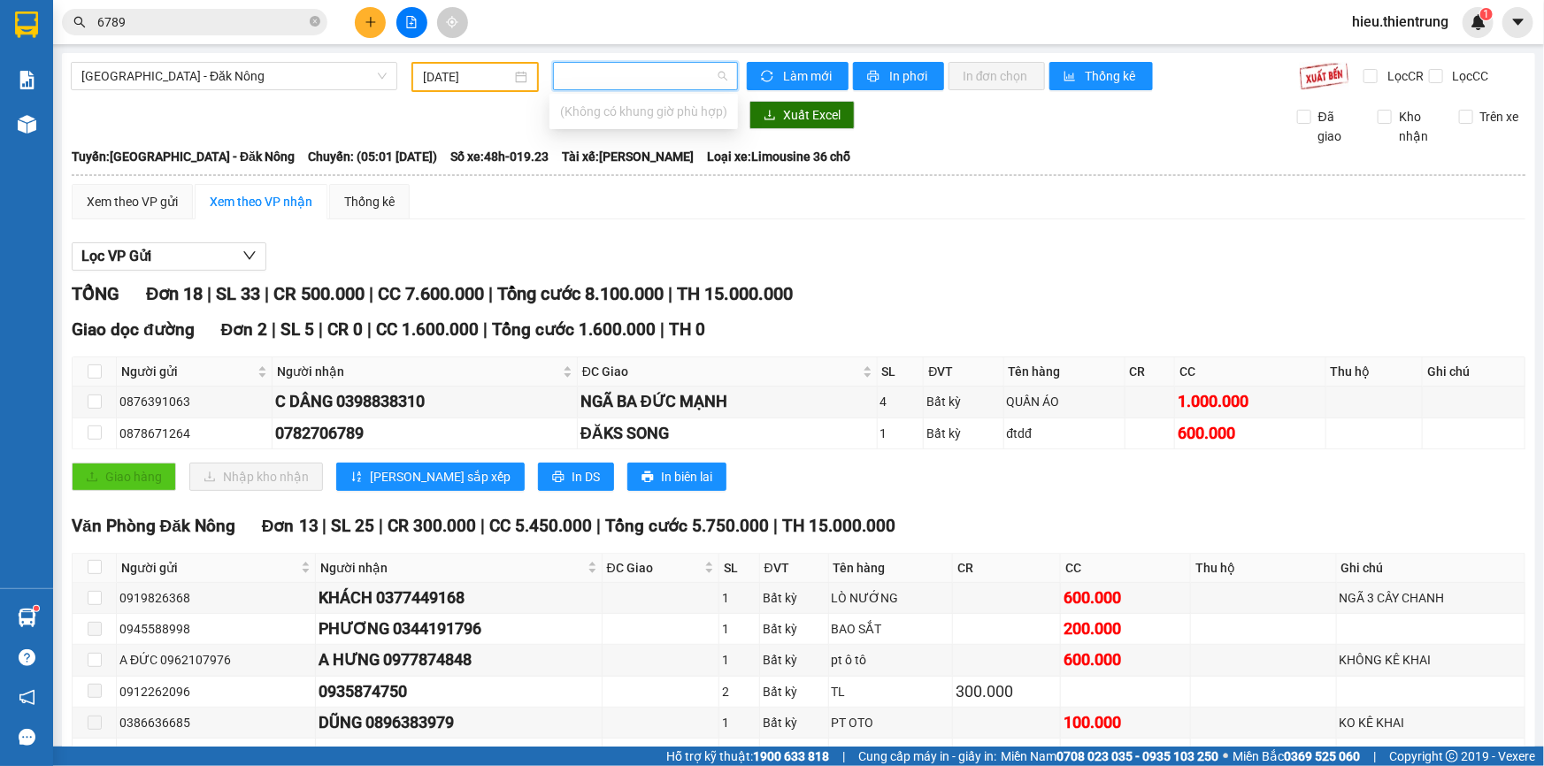
click at [363, 20] on button at bounding box center [370, 22] width 31 height 31
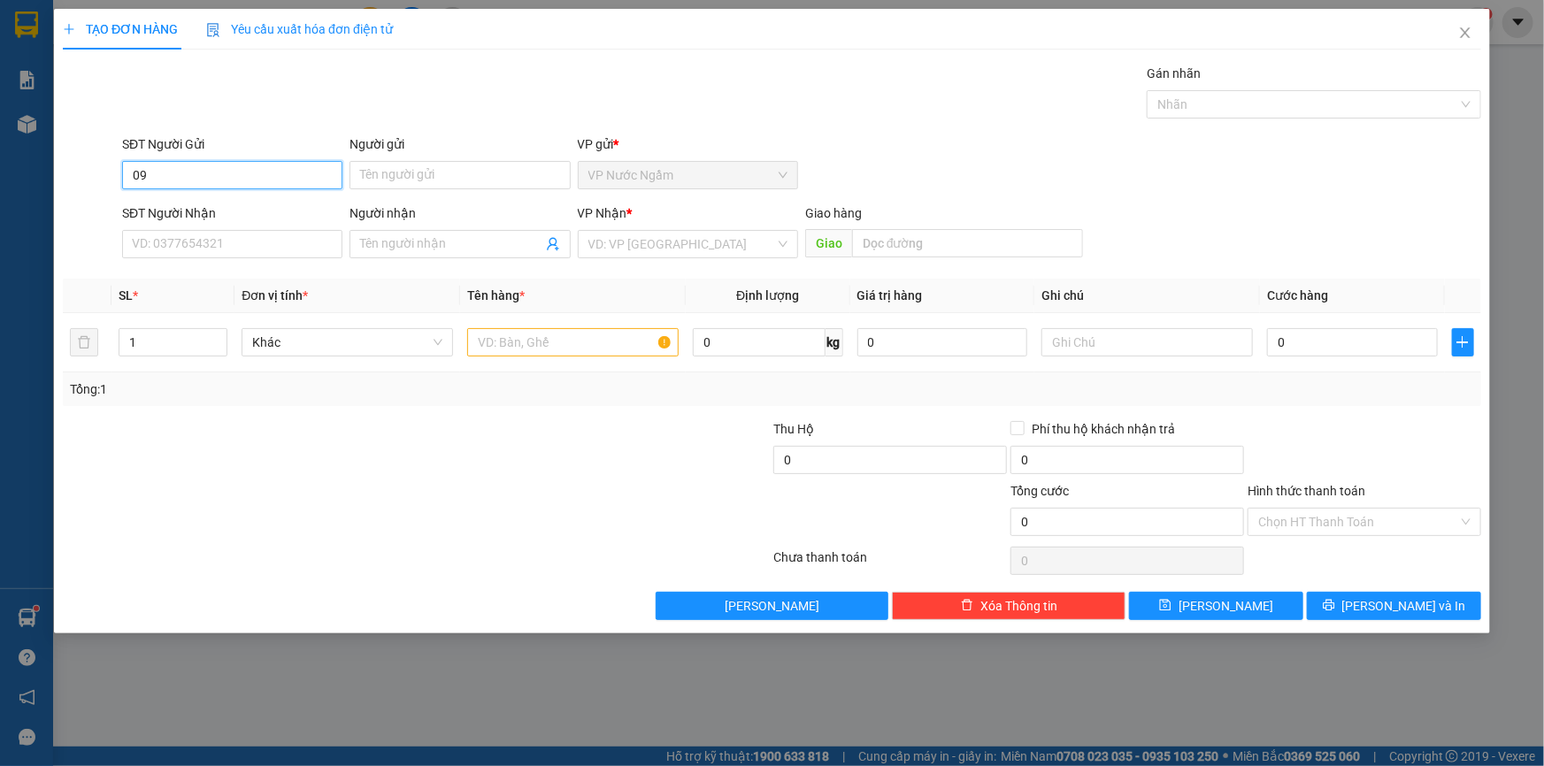
type input "0"
click at [196, 254] on input "SĐT Người Nhận" at bounding box center [232, 244] width 220 height 28
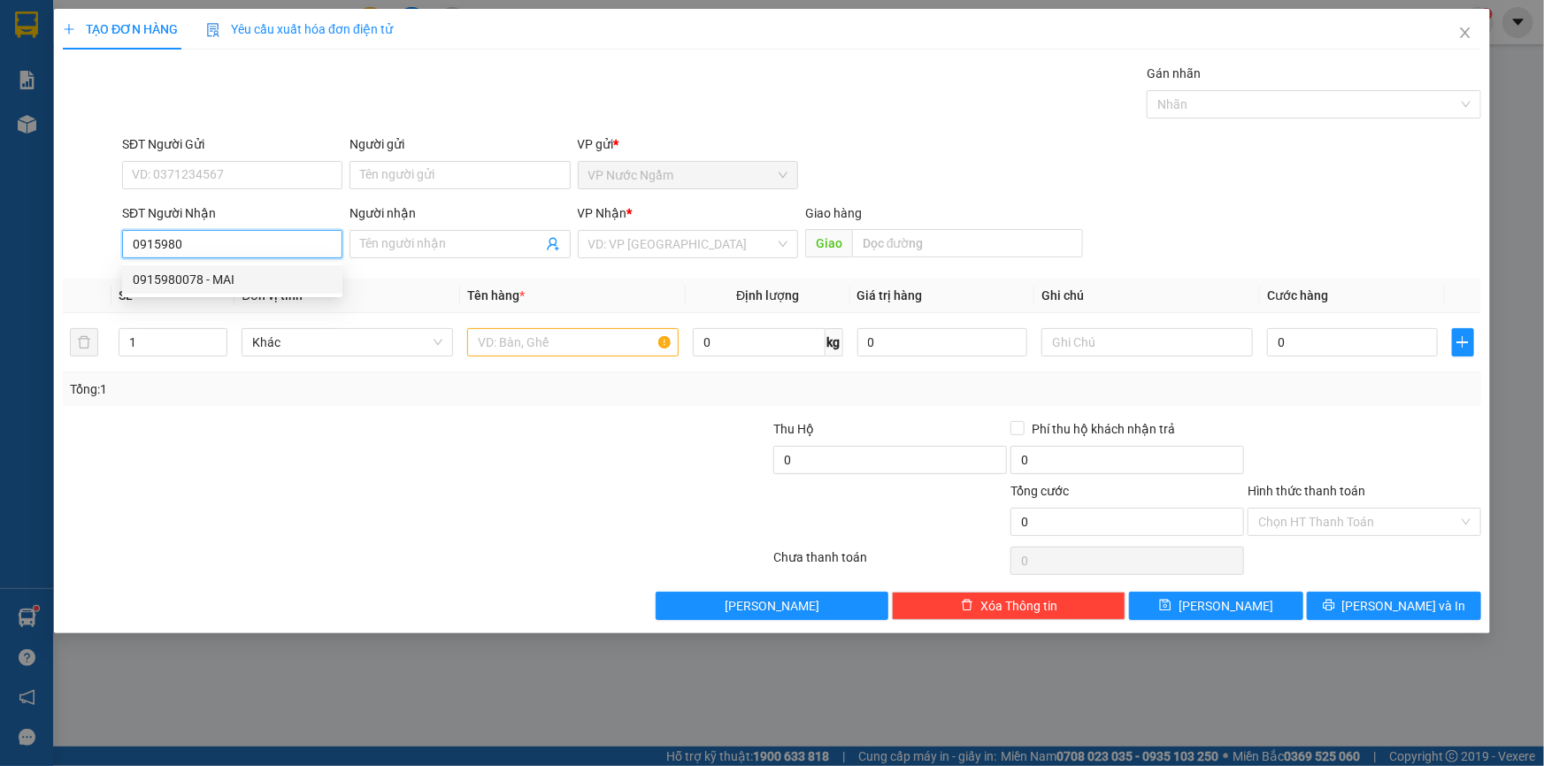
click at [200, 274] on div "0915980078 - MAI" at bounding box center [232, 279] width 199 height 19
type input "0915980078"
type input "MAI"
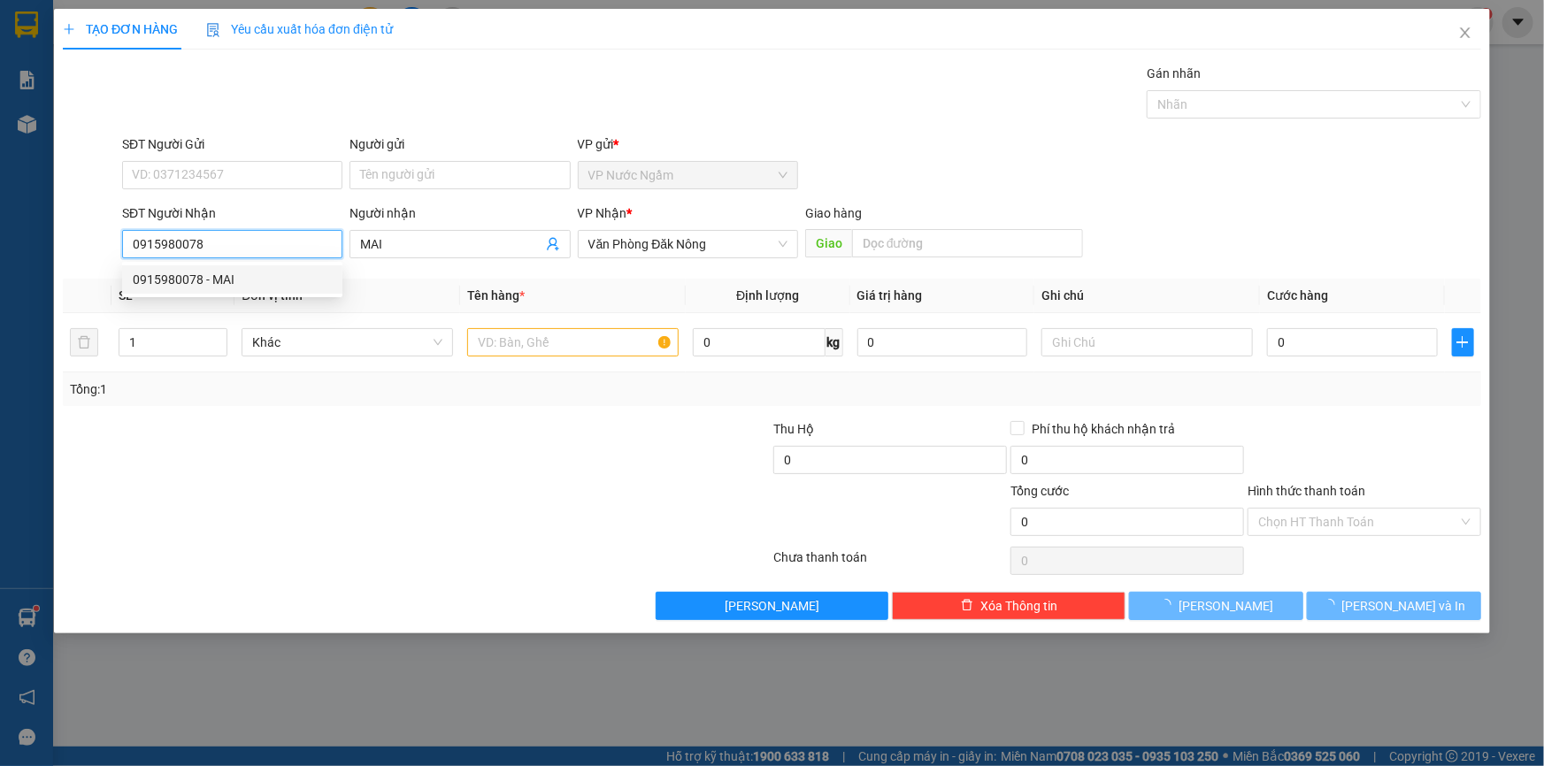
type input "300.000"
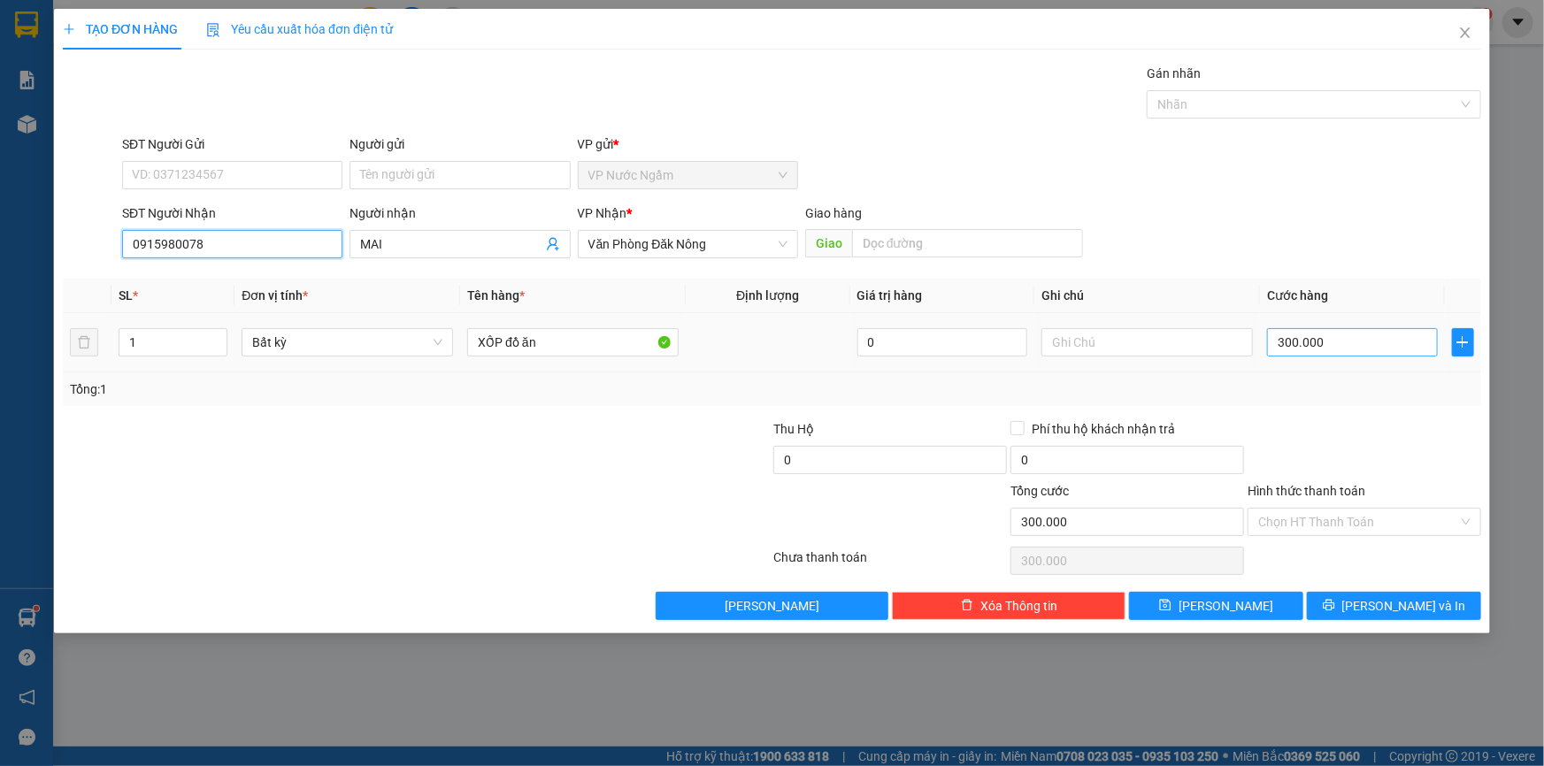
type input "0915980078"
click at [1373, 345] on input "300.000" at bounding box center [1352, 342] width 171 height 28
type input "3"
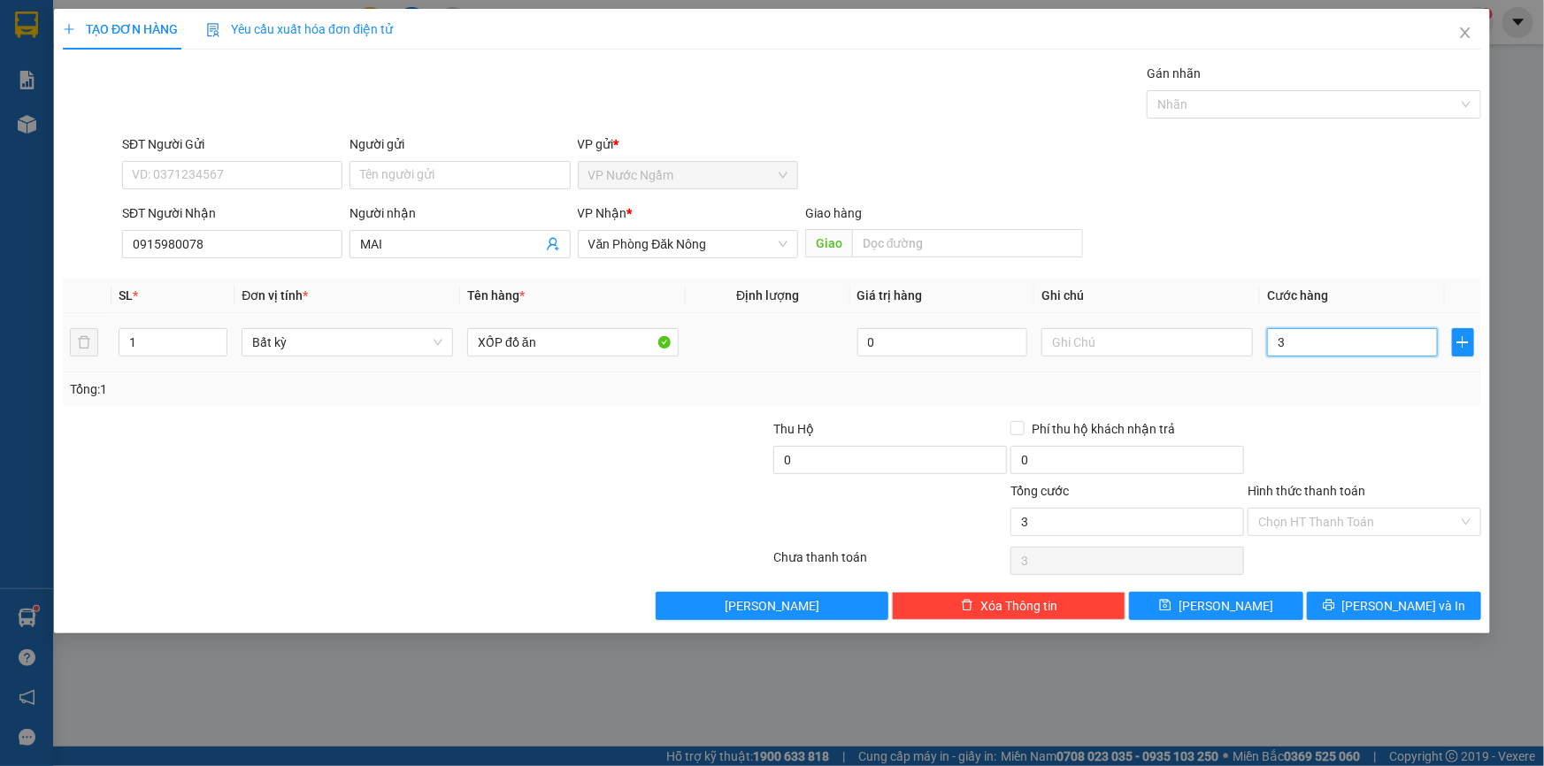
type input "35"
type input "350"
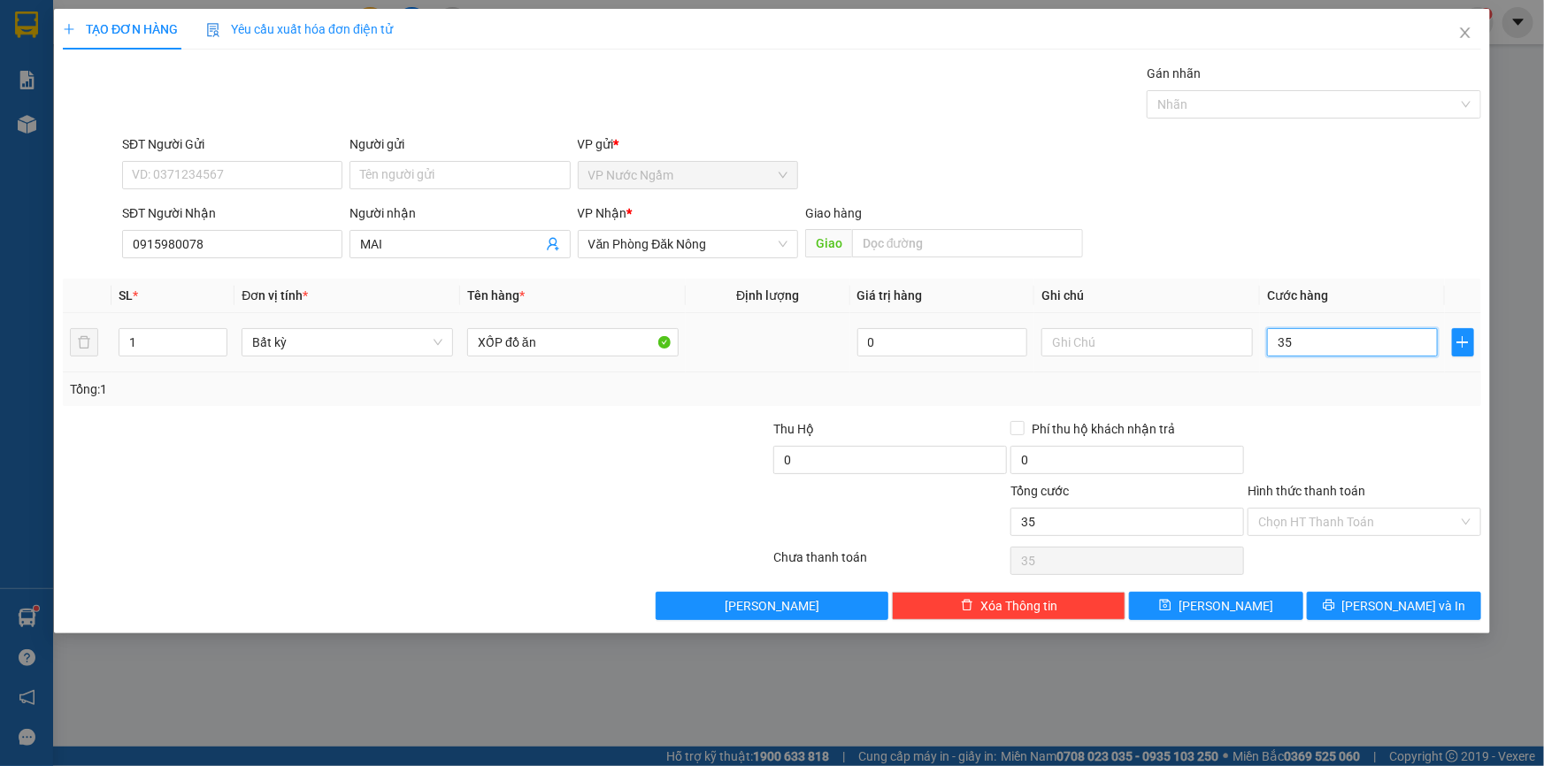
type input "350"
type input "3.500"
type input "35.000"
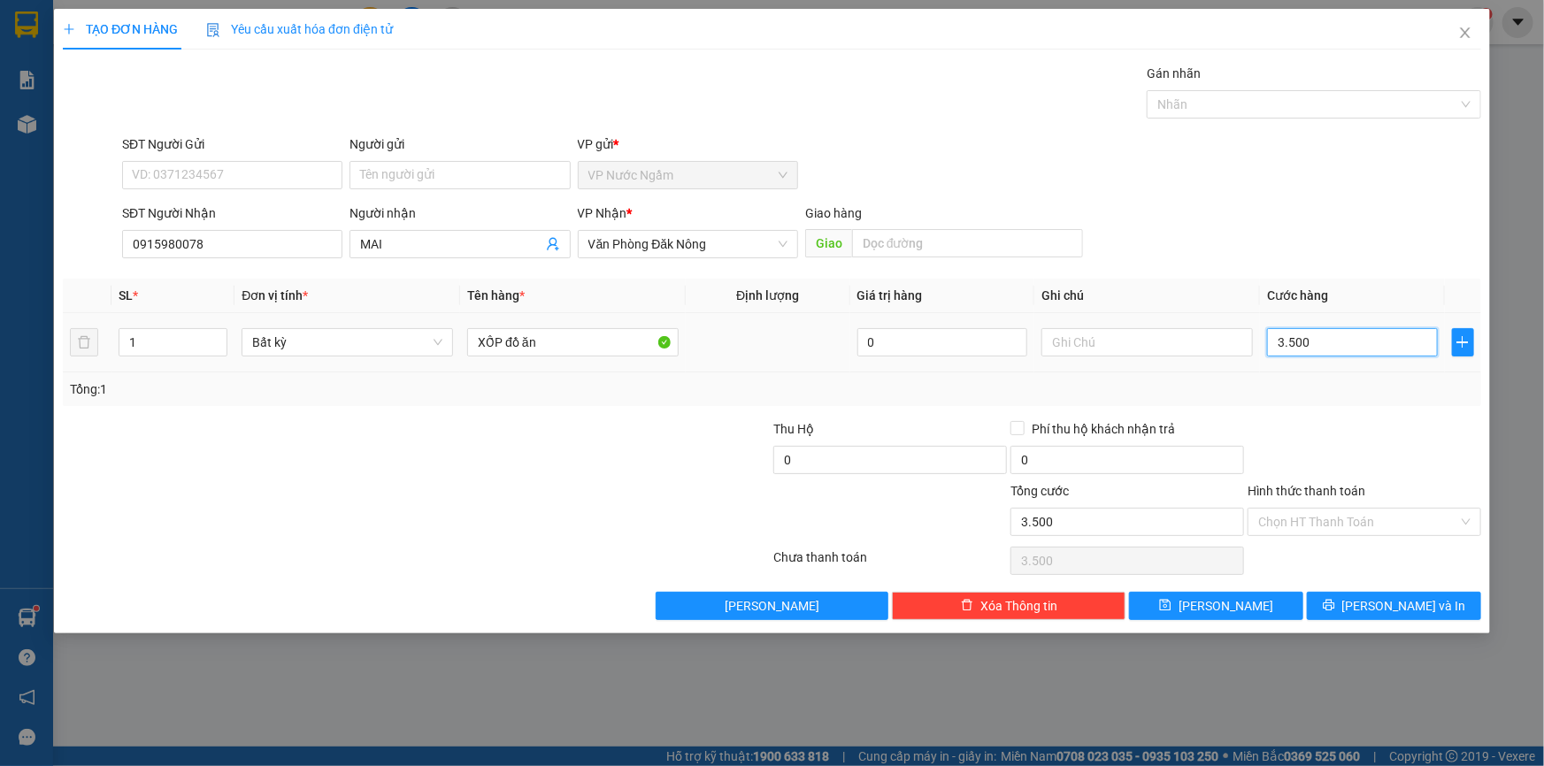
type input "35.000"
type input "350.000"
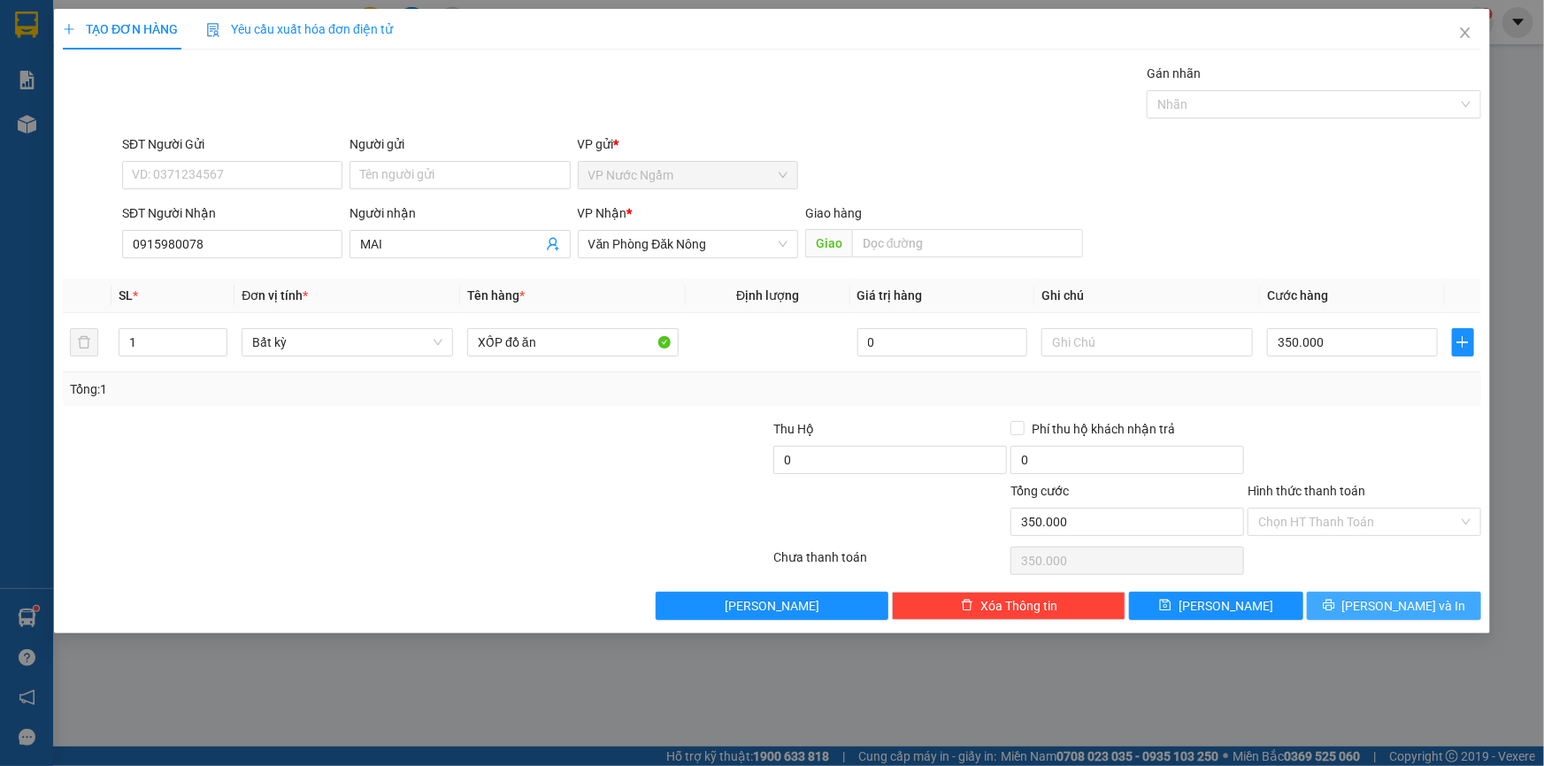
drag, startPoint x: 1367, startPoint y: 608, endPoint x: 1354, endPoint y: 599, distance: 16.0
click at [1335, 608] on icon "printer" at bounding box center [1329, 605] width 12 height 12
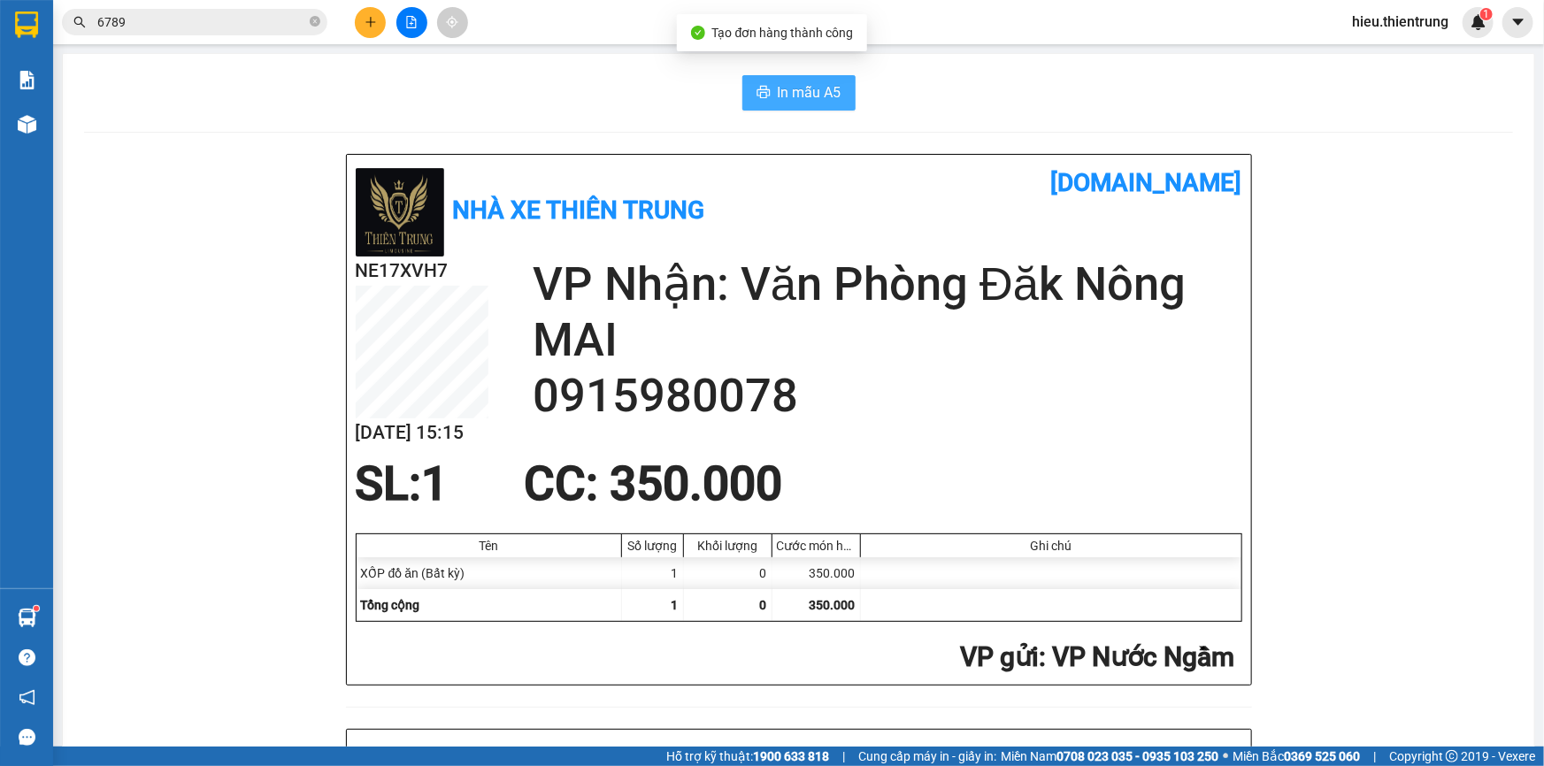
click at [773, 103] on button "In mẫu A5" at bounding box center [798, 92] width 113 height 35
click at [980, 83] on div "In mẫu A5" at bounding box center [798, 92] width 1429 height 35
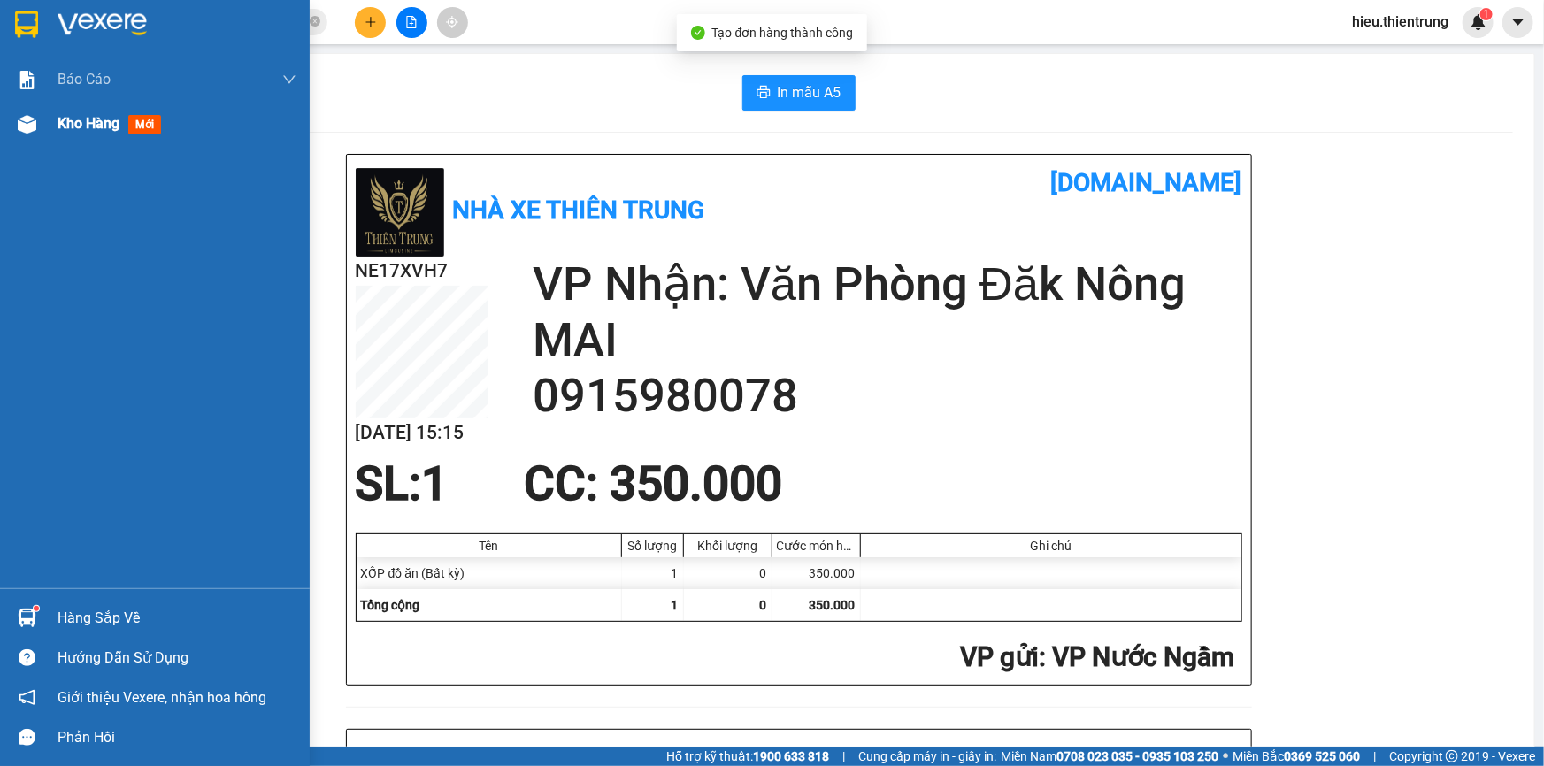
click at [94, 132] on span "Kho hàng" at bounding box center [89, 123] width 62 height 17
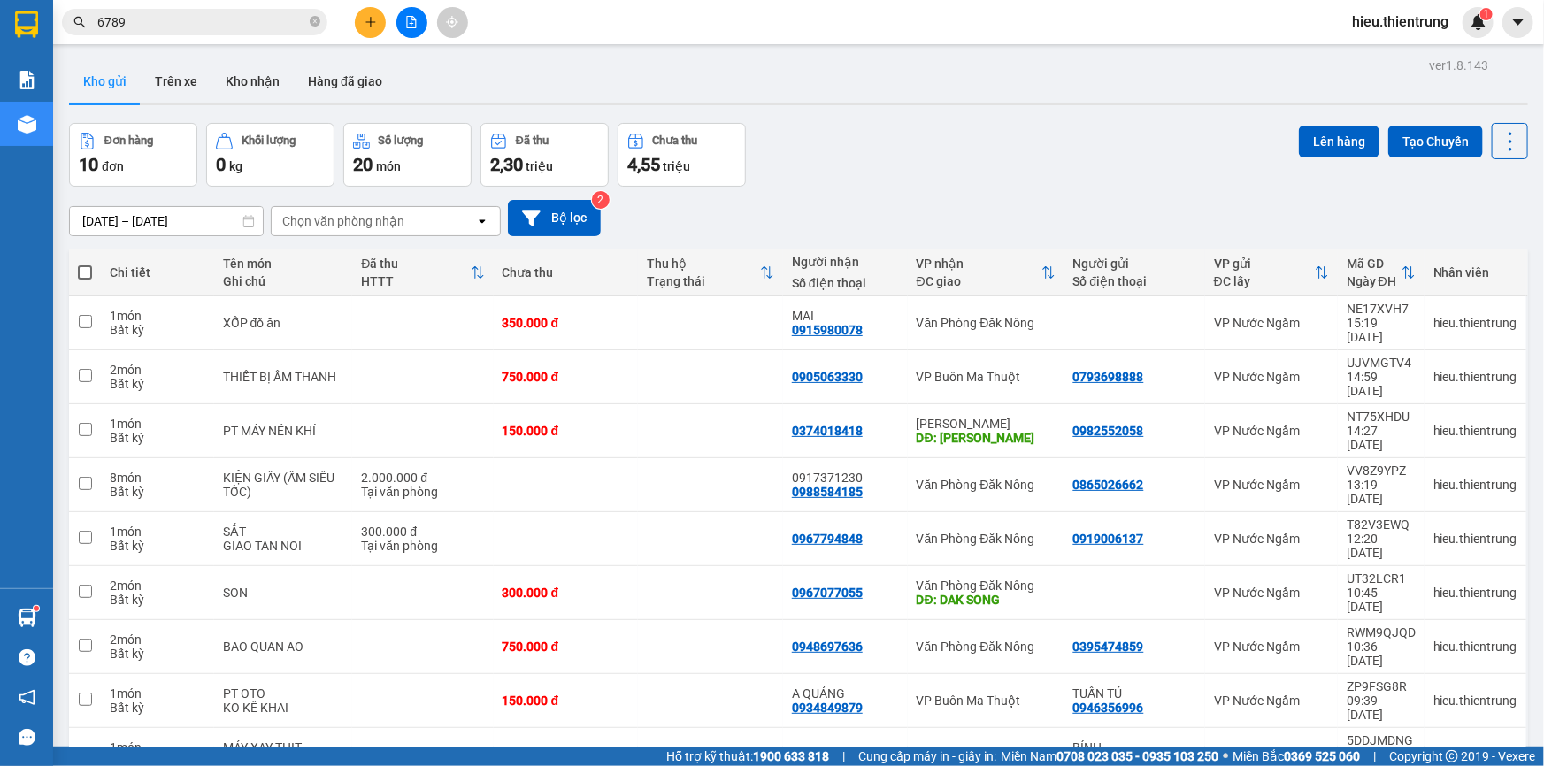
click at [376, 23] on icon "plus" at bounding box center [371, 22] width 12 height 12
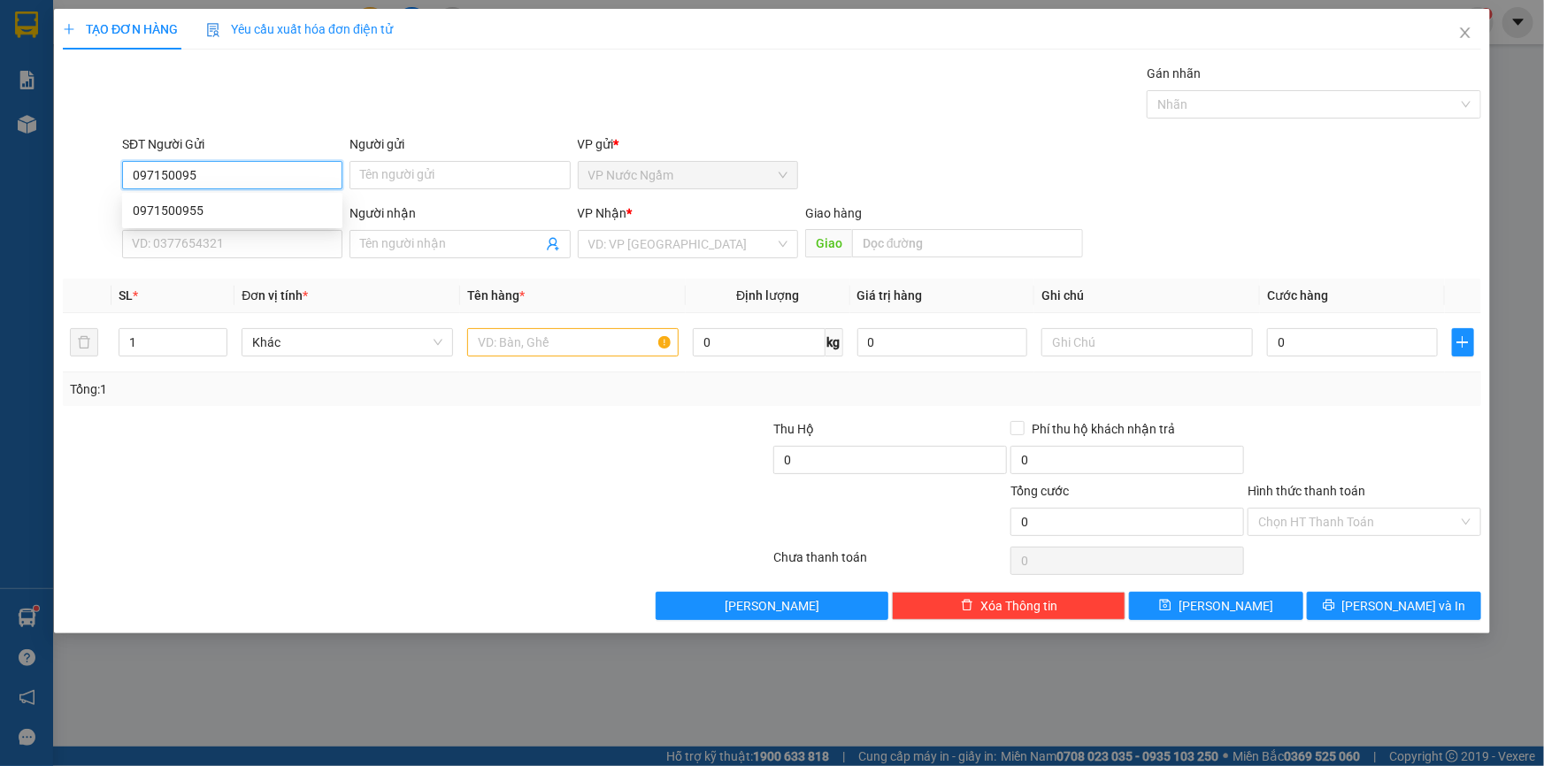
type input "0971500955"
click at [191, 220] on div "0971500955" at bounding box center [232, 210] width 220 height 28
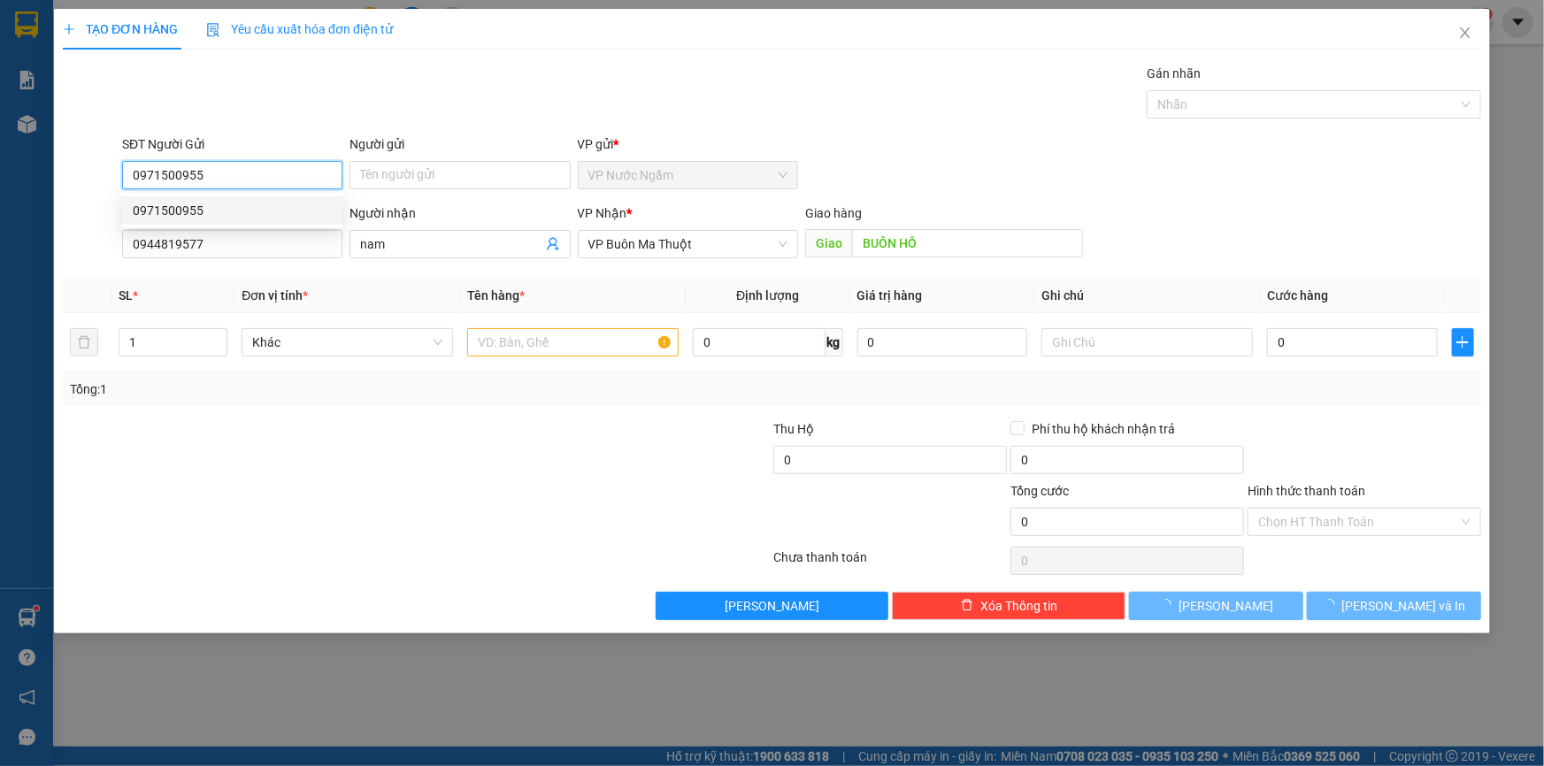
type input "0944819577"
type input "nam"
type input "BUÔN HỒ"
type input "500.000"
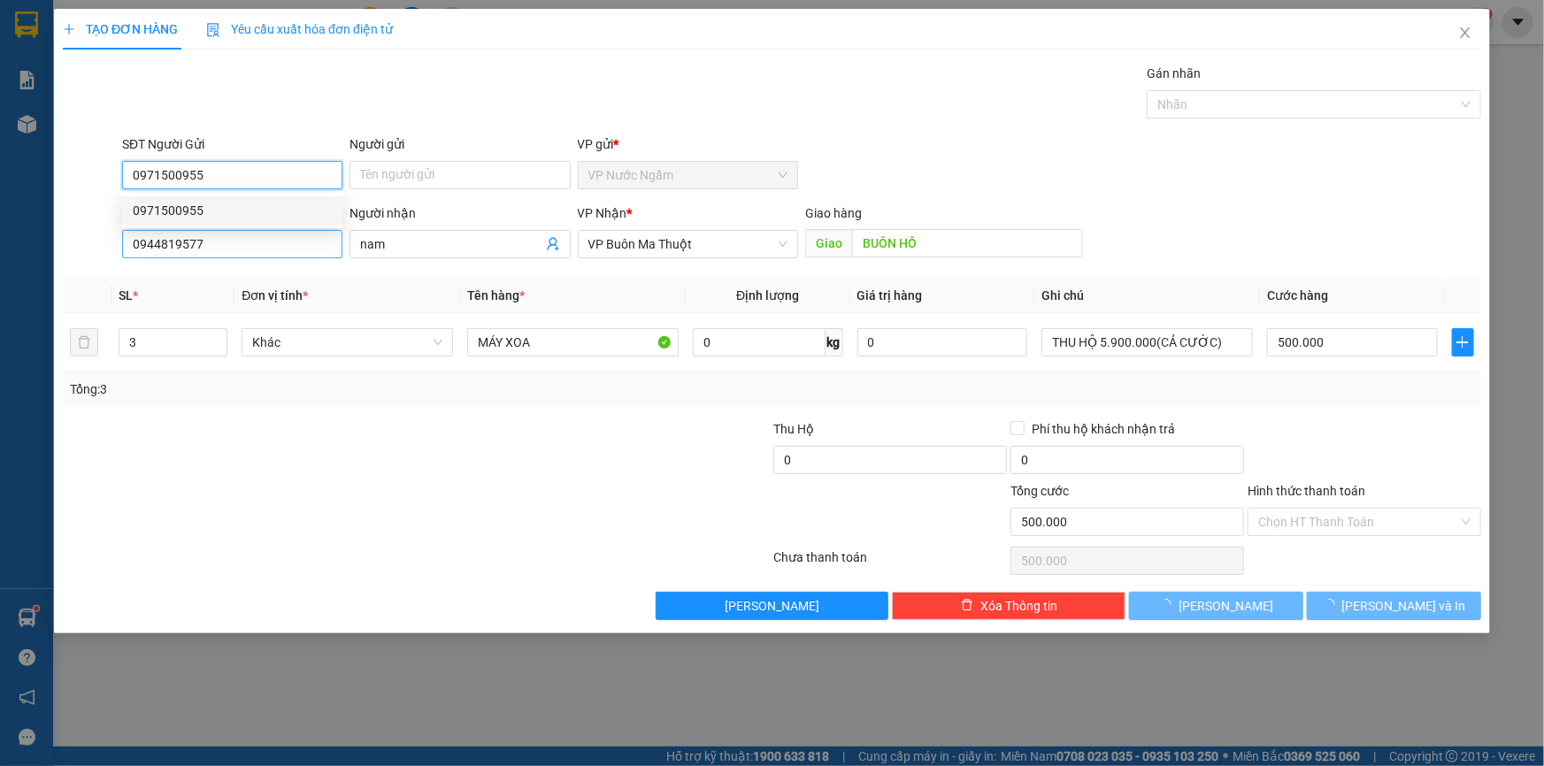
type input "0971500955"
drag, startPoint x: 228, startPoint y: 240, endPoint x: 69, endPoint y: 259, distance: 160.5
click at [69, 259] on div "SĐT Người Nhận 0944819577 Người nhận nam VP Nhận * VP Buôn Ma Thuột Giao hàng G…" at bounding box center [772, 235] width 1422 height 62
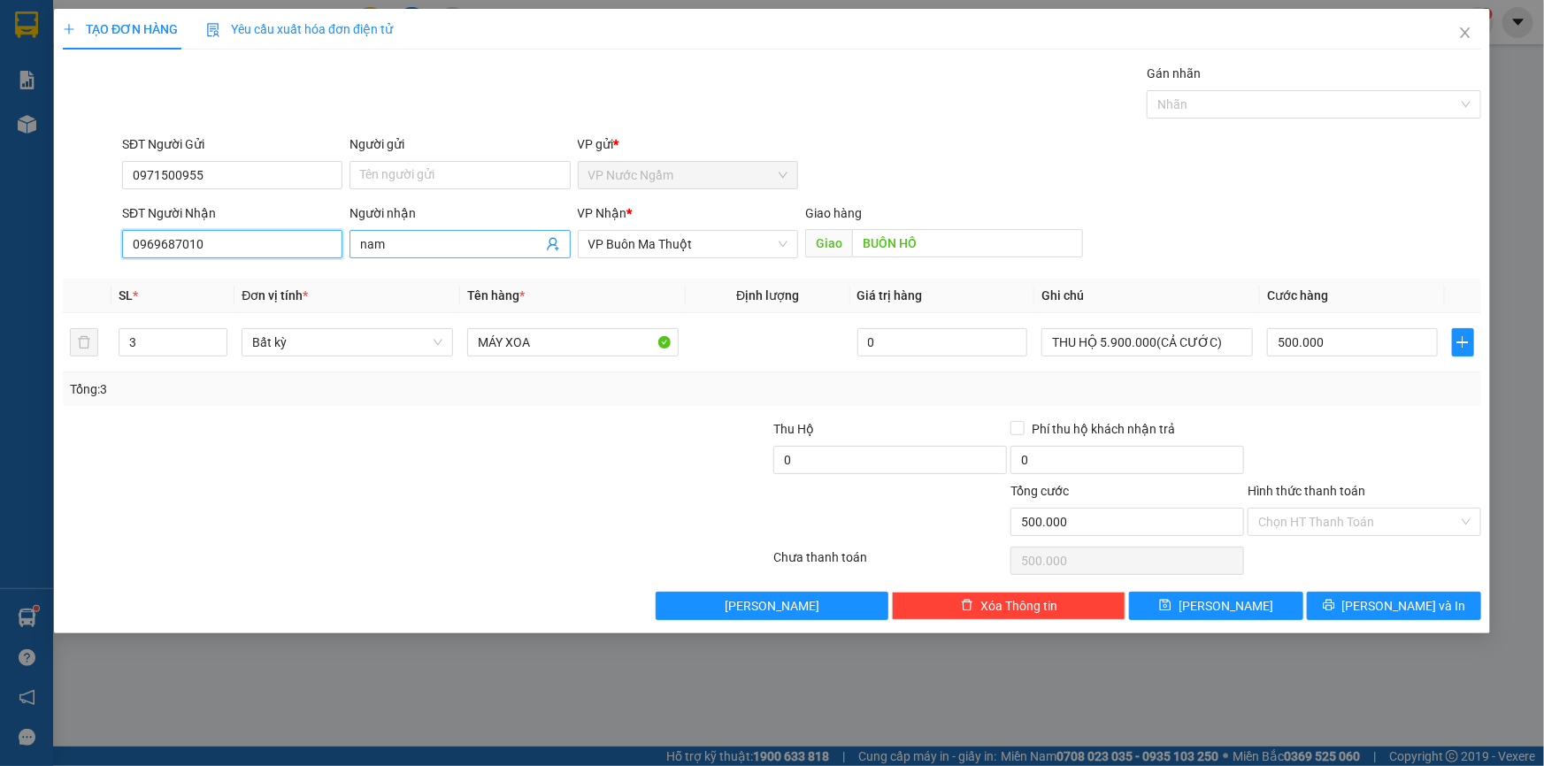
type input "0969687010"
drag, startPoint x: 428, startPoint y: 248, endPoint x: 276, endPoint y: 247, distance: 152.2
click at [273, 245] on div "SĐT Người Nhận 0969687010 Người nhận nam nam VP Nhận * VP Buôn Ma Thuột Giao hà…" at bounding box center [802, 235] width 1366 height 62
click at [953, 247] on input "BUÔN HỒ" at bounding box center [967, 243] width 231 height 28
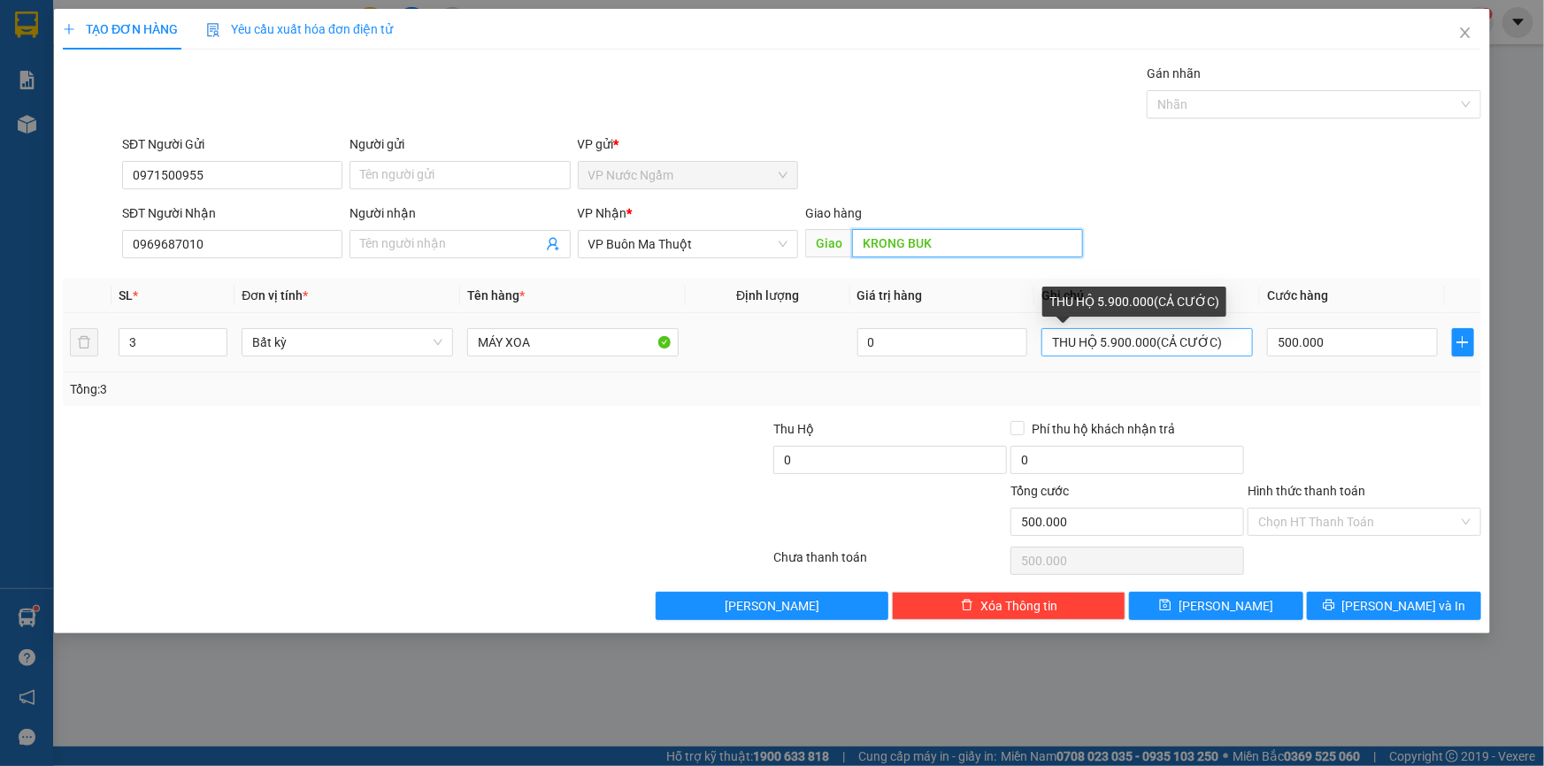
type input "KRONG BUK"
click at [1106, 345] on input "THU HỘ 5.900.000(CẢ CƯỚC)" at bounding box center [1146, 342] width 211 height 28
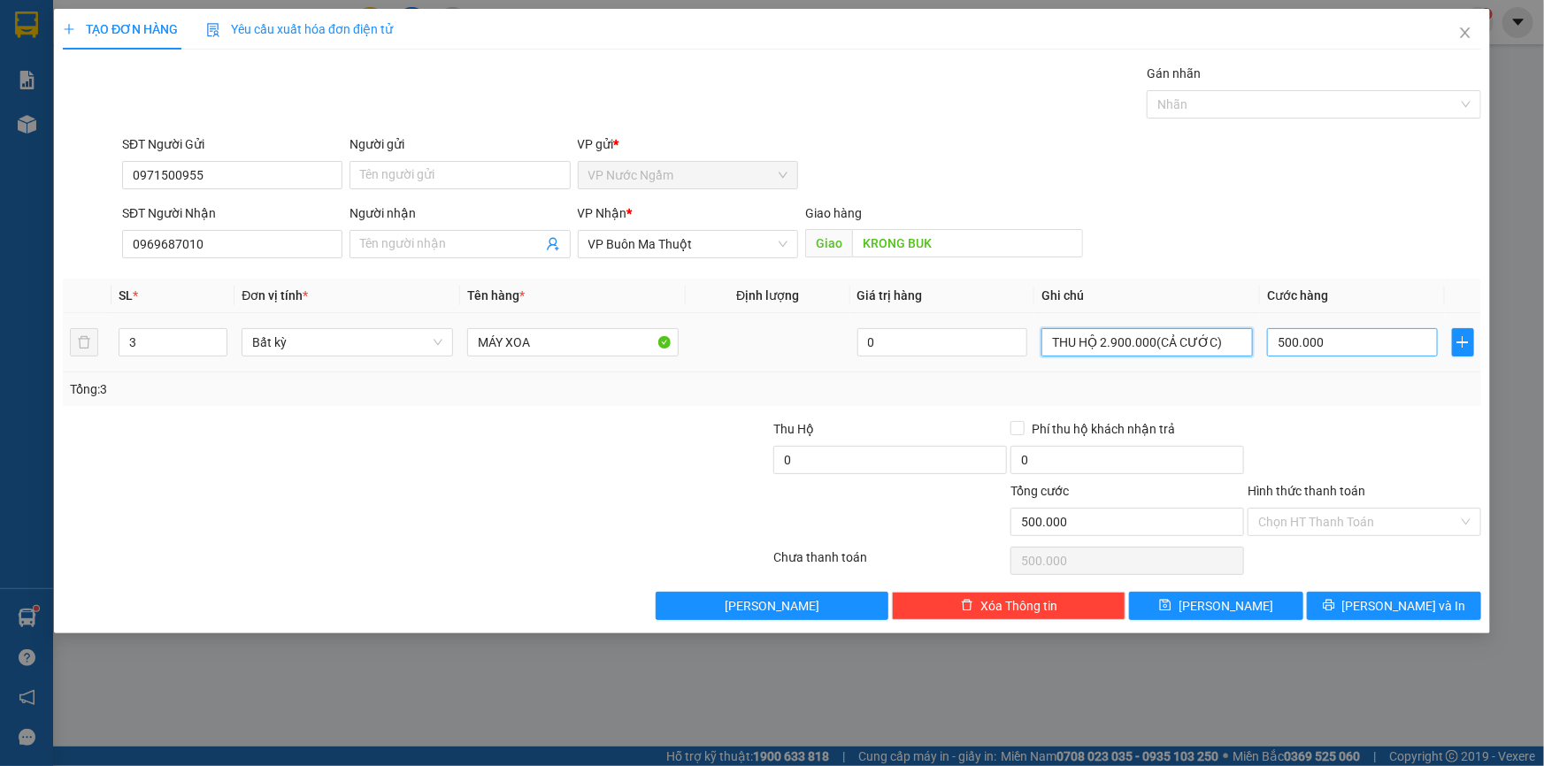
type input "THU HỘ 2.900.000(CẢ CƯỚC)"
click at [1384, 345] on input "500.000" at bounding box center [1352, 342] width 171 height 28
type input "3"
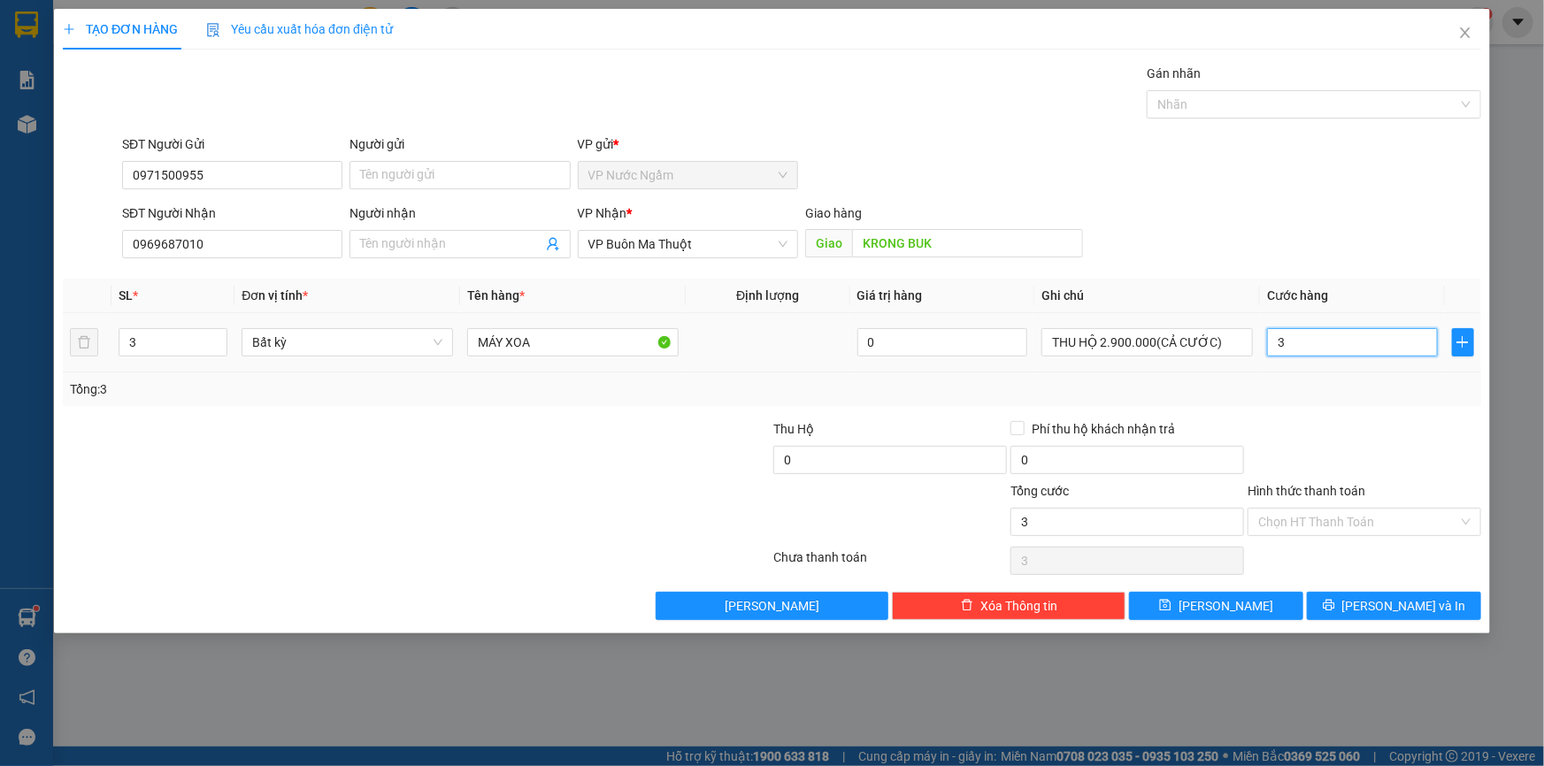
type input "35"
type input "350"
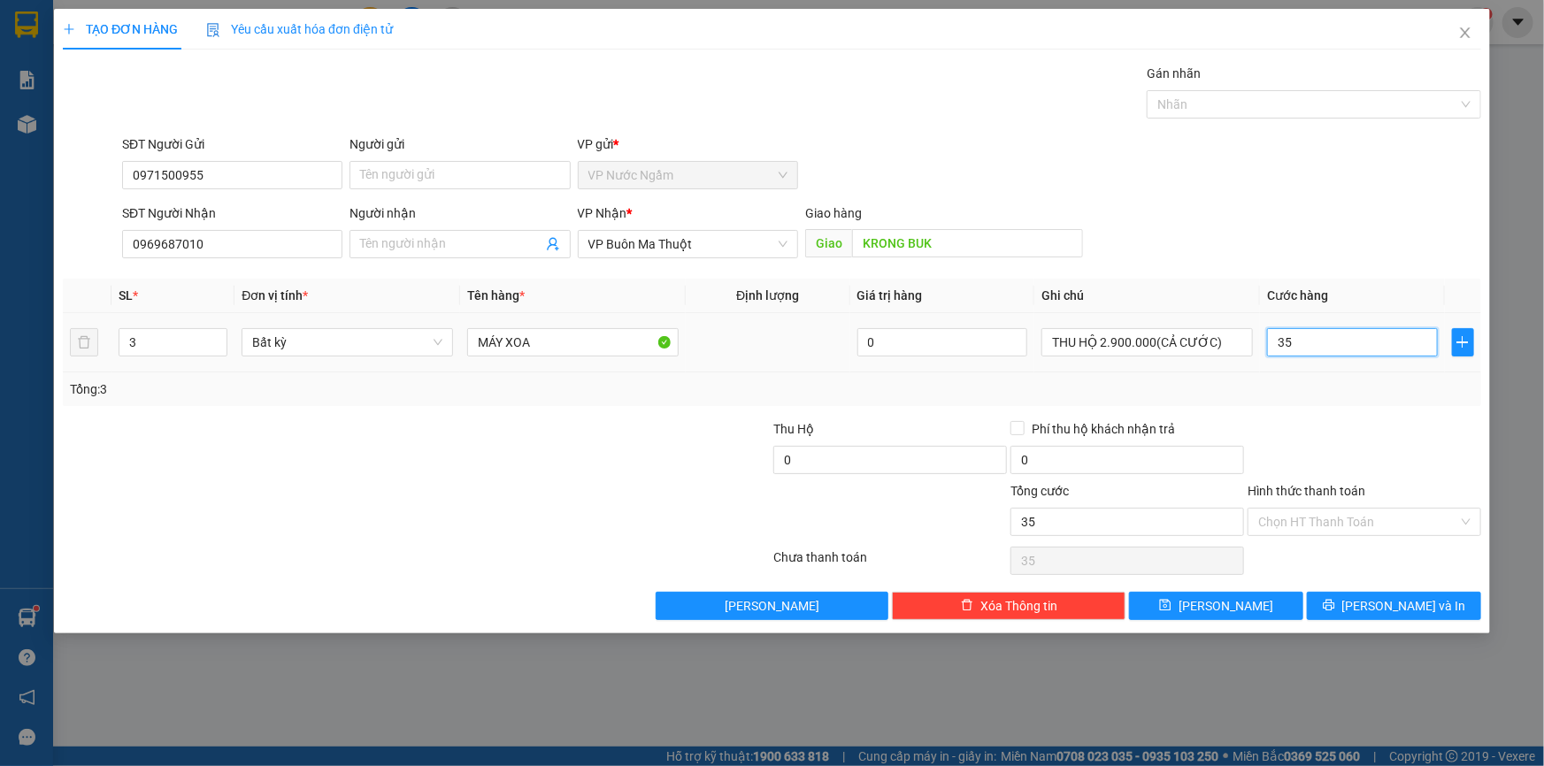
type input "350"
type input "3.500"
type input "35.000"
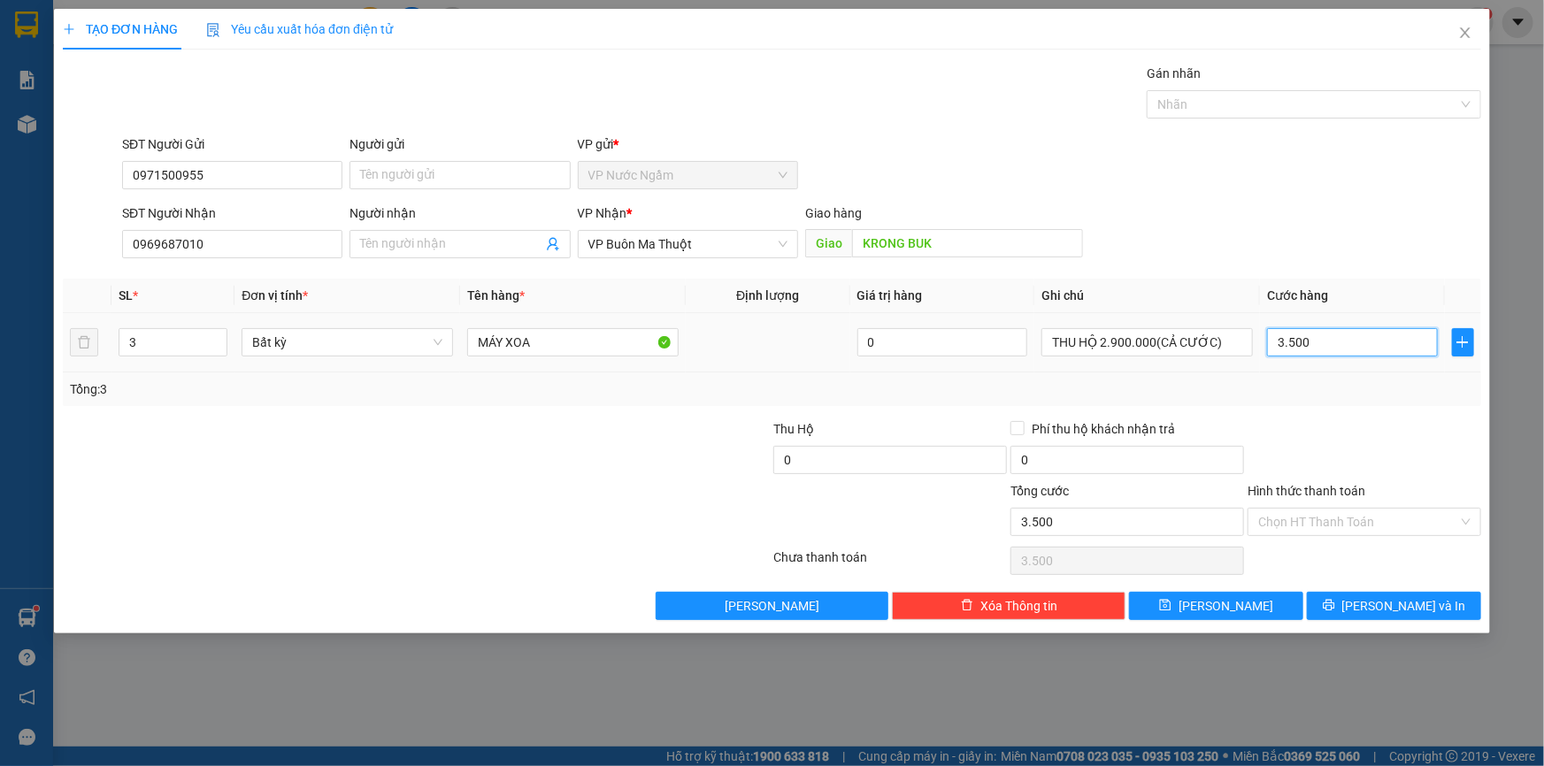
type input "35.000"
type input "350.000"
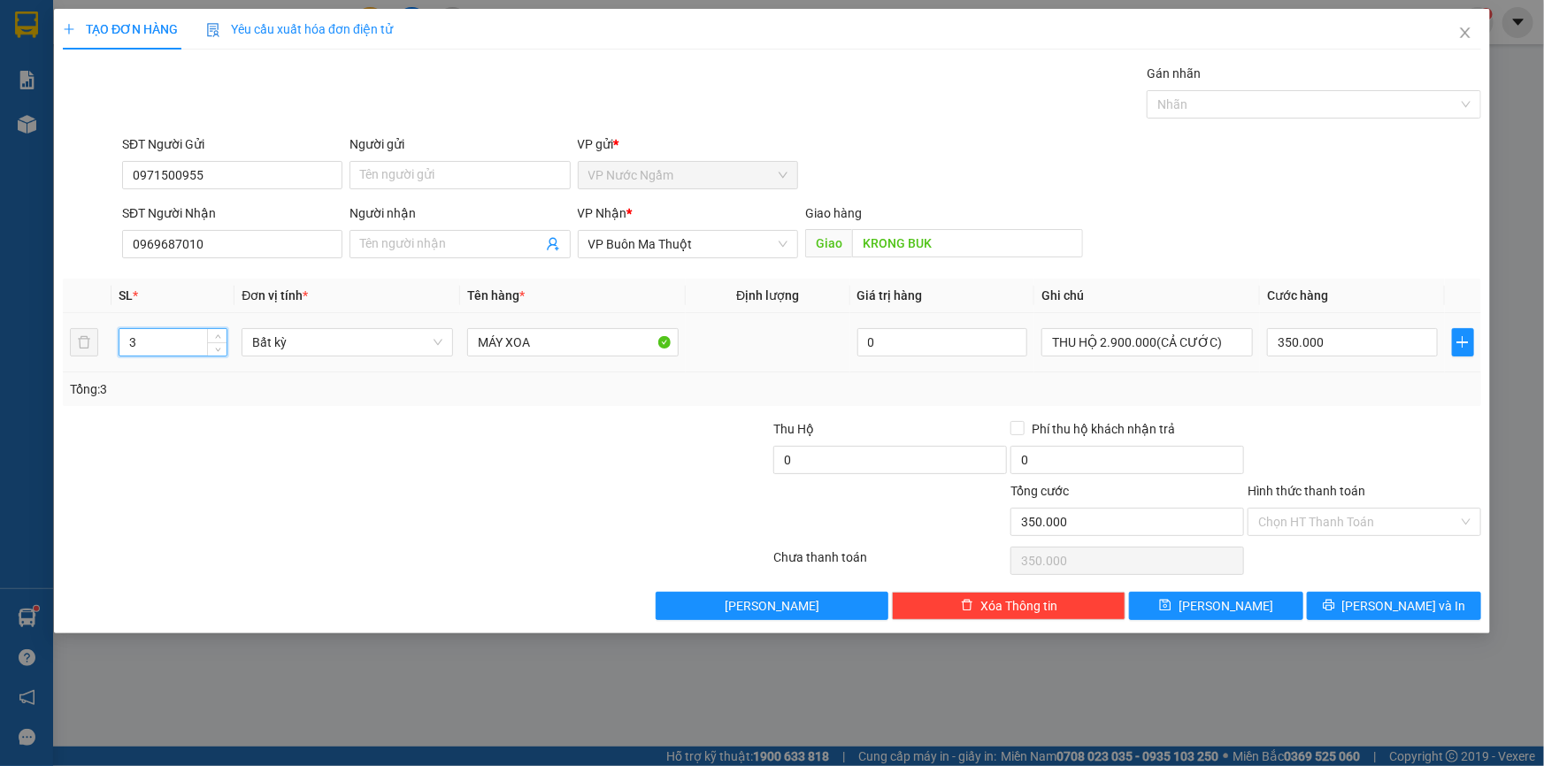
drag, startPoint x: 142, startPoint y: 350, endPoint x: 62, endPoint y: 355, distance: 80.7
click at [52, 356] on div "TẠO ĐƠN HÀNG Yêu cầu xuất hóa đơn điện tử Transit Pickup Surcharge Ids Transit …" at bounding box center [772, 383] width 1544 height 766
click at [90, 353] on tr "1 Bất kỳ MÁY XOA 0 THU HỘ 2.900.000(CẢ CƯỚC) 350.000" at bounding box center [772, 342] width 1418 height 59
type input "2"
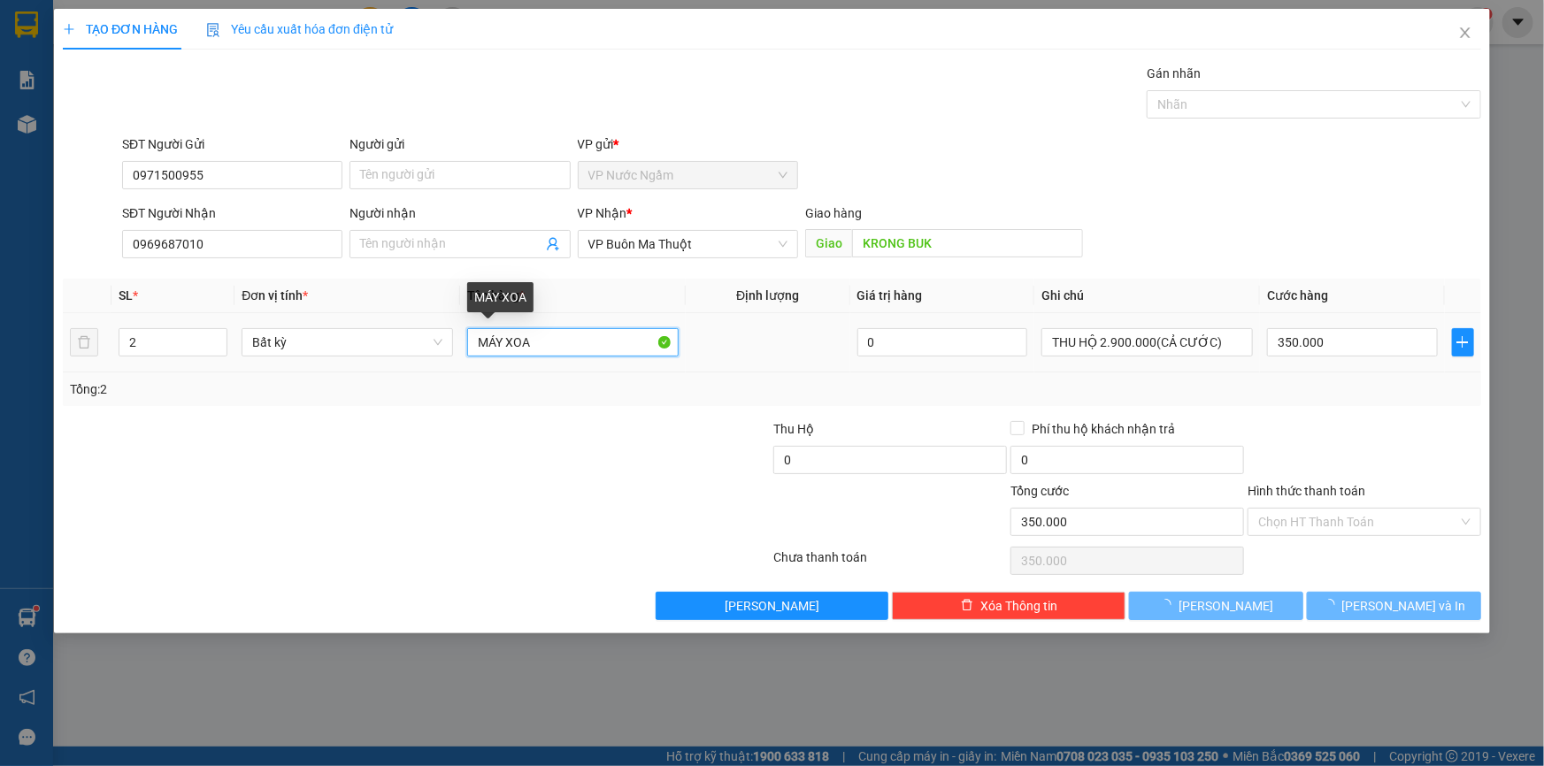
drag, startPoint x: 541, startPoint y: 348, endPoint x: 426, endPoint y: 359, distance: 114.7
click at [426, 359] on tr "2 Bất kỳ MÁY XOA 0 THU HỘ 2.900.000(CẢ CƯỚC) 350.000" at bounding box center [772, 342] width 1418 height 59
type input "0"
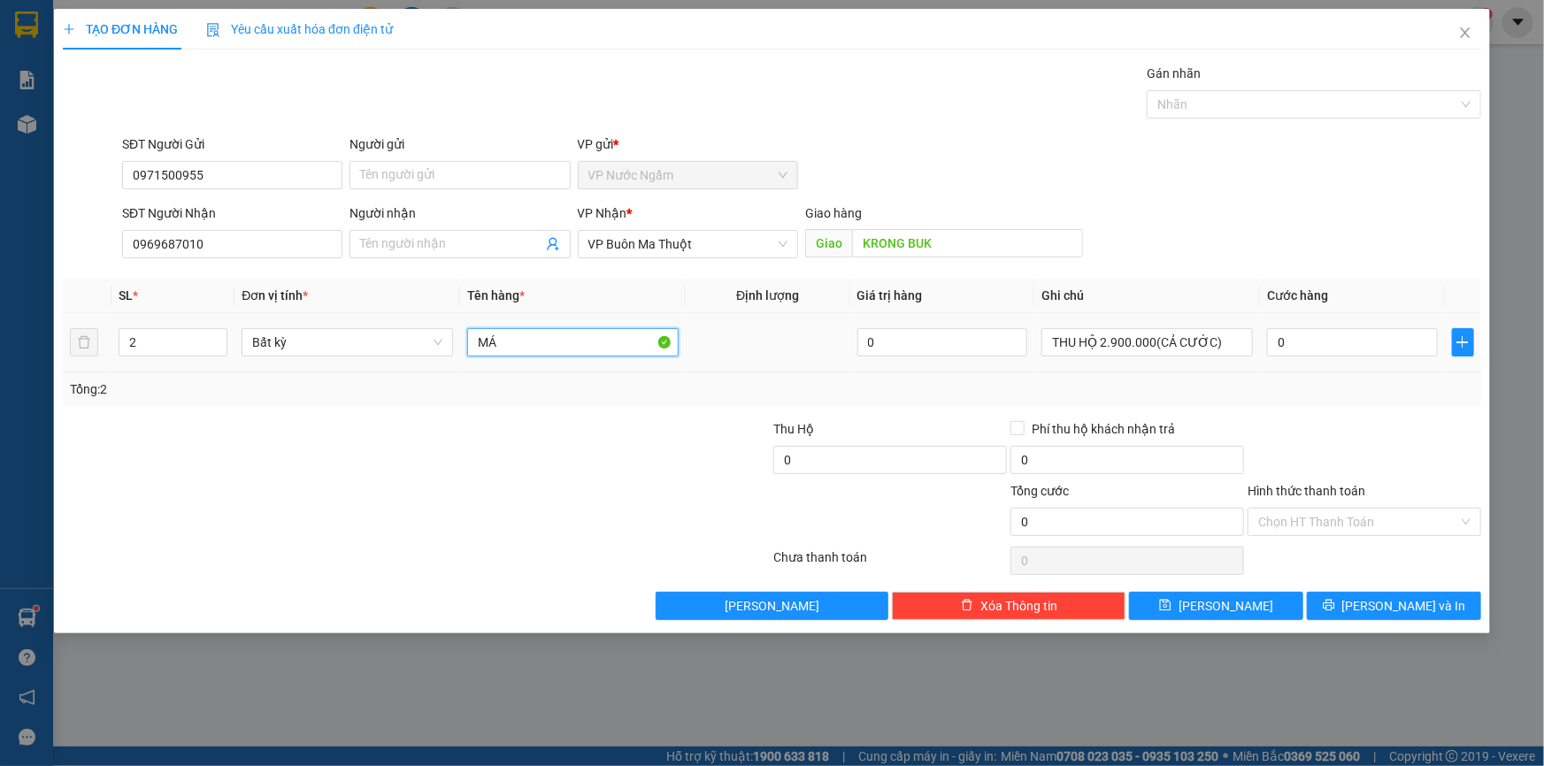
type input "M"
type input "T"
type input "MÁY CÁN"
click at [1325, 338] on input "0" at bounding box center [1352, 342] width 171 height 28
type input "3"
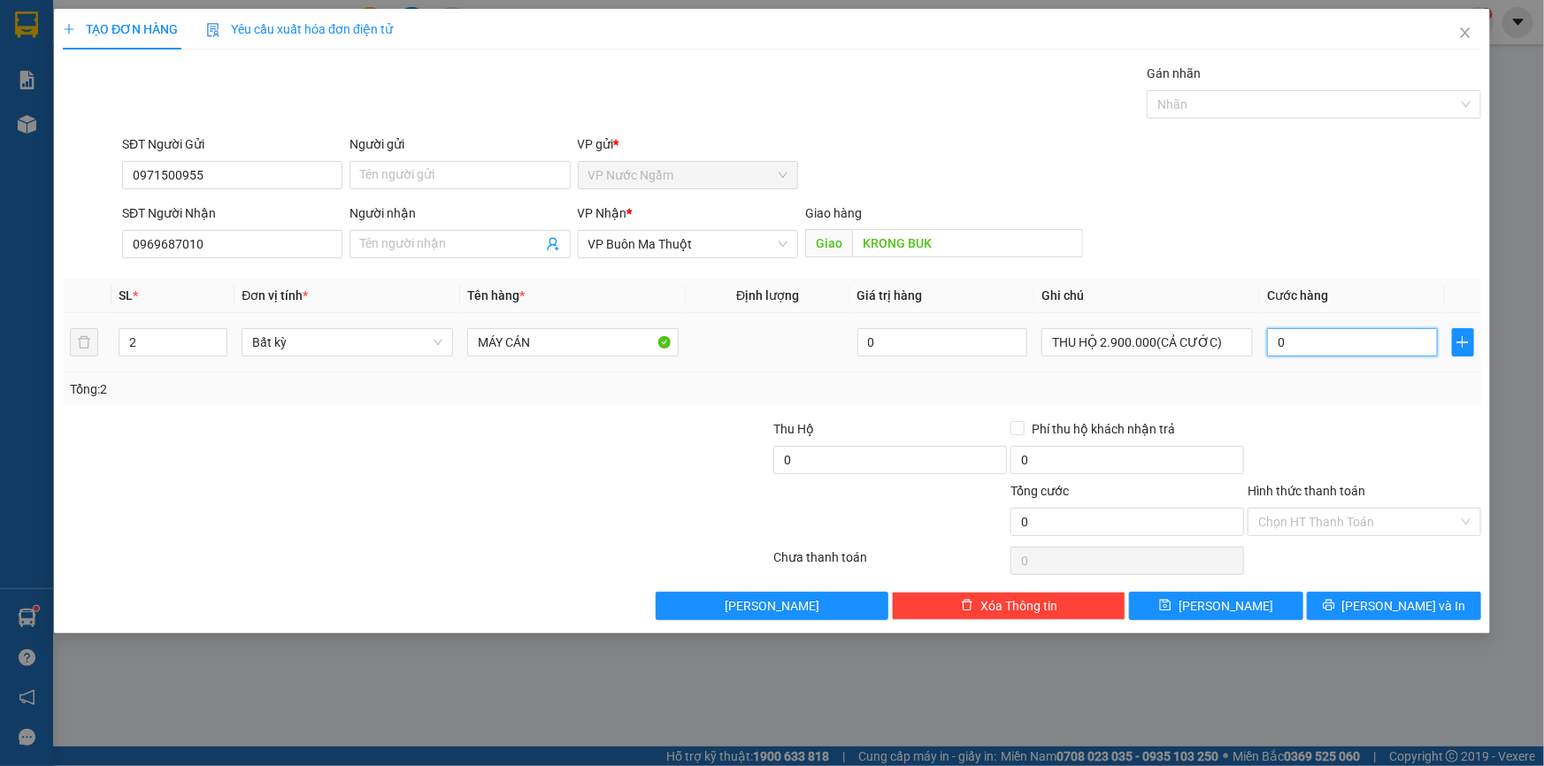
type input "3"
type input "35"
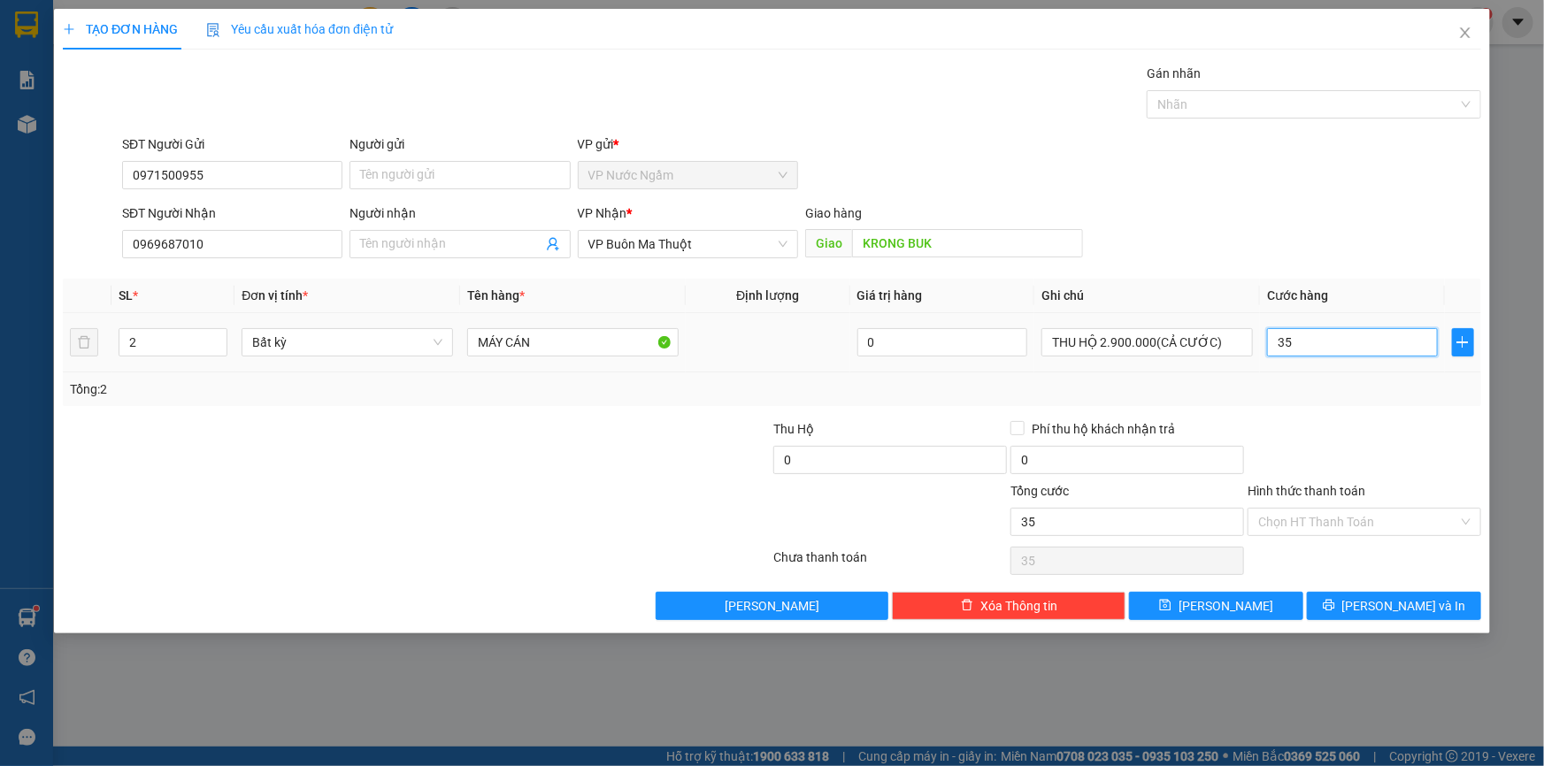
type input "350"
type input "3.500"
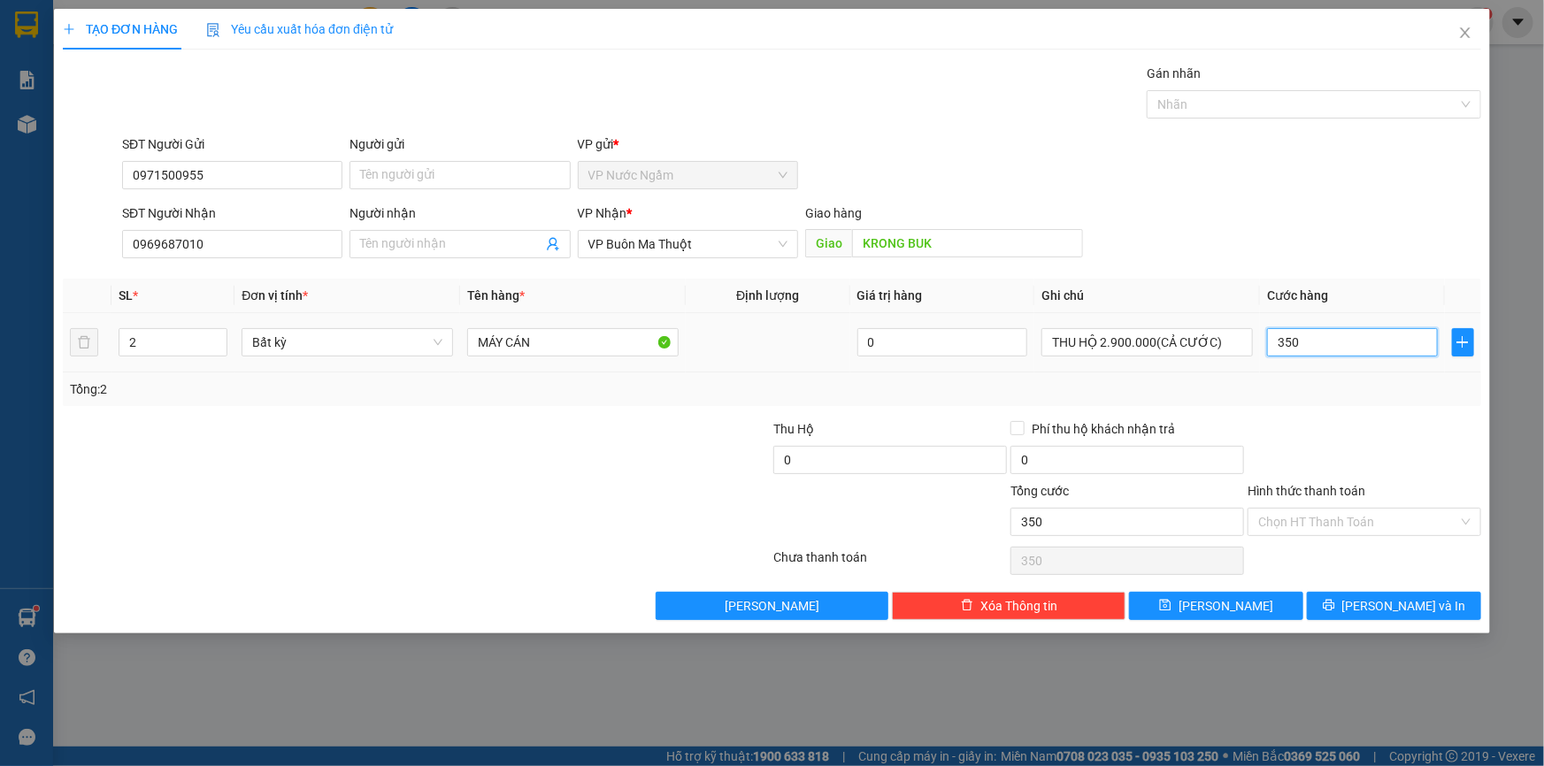
type input "3.500"
type input "35.000"
type input "350.000"
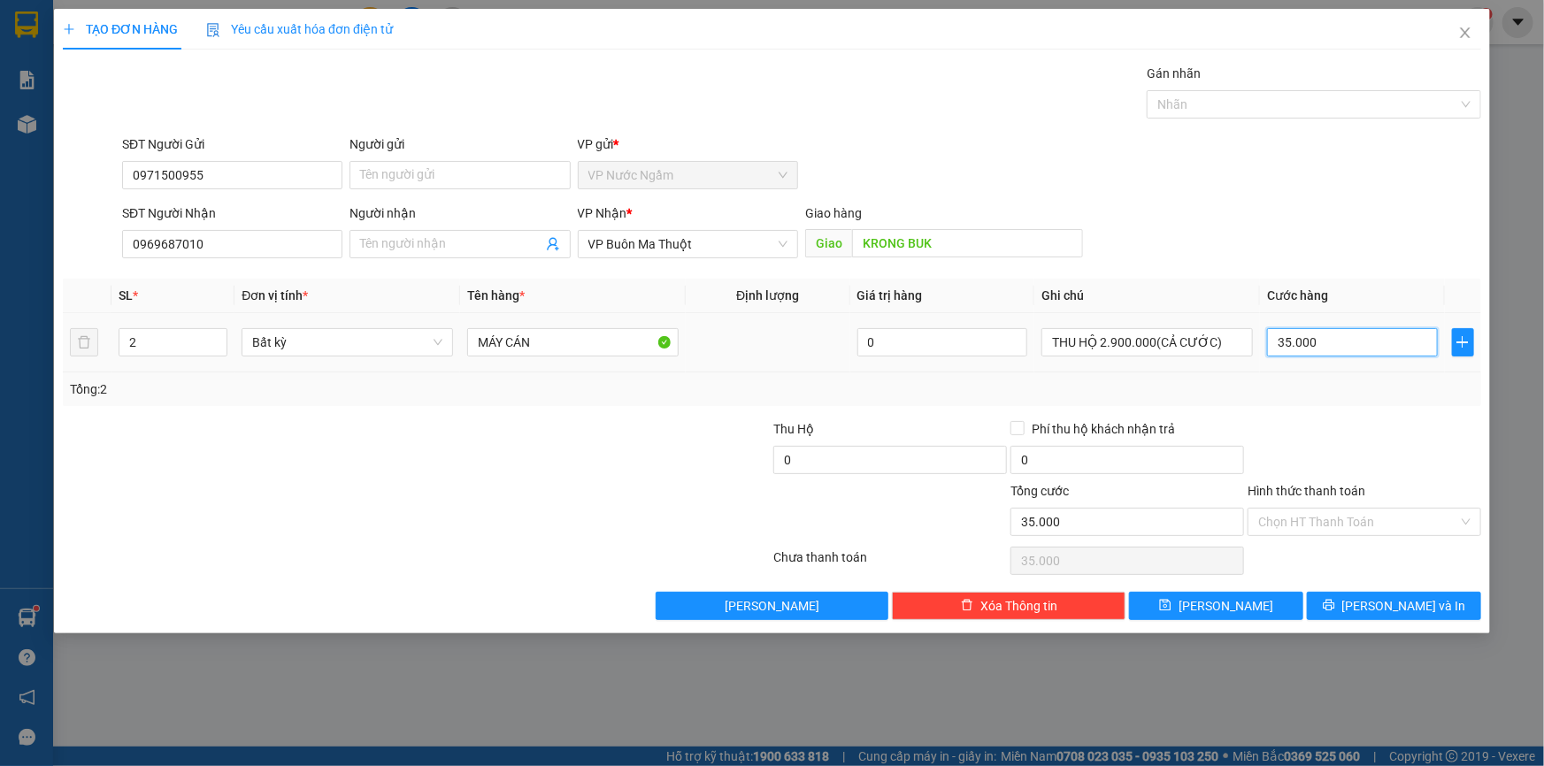
type input "350.000"
click at [1335, 602] on icon "printer" at bounding box center [1329, 605] width 12 height 12
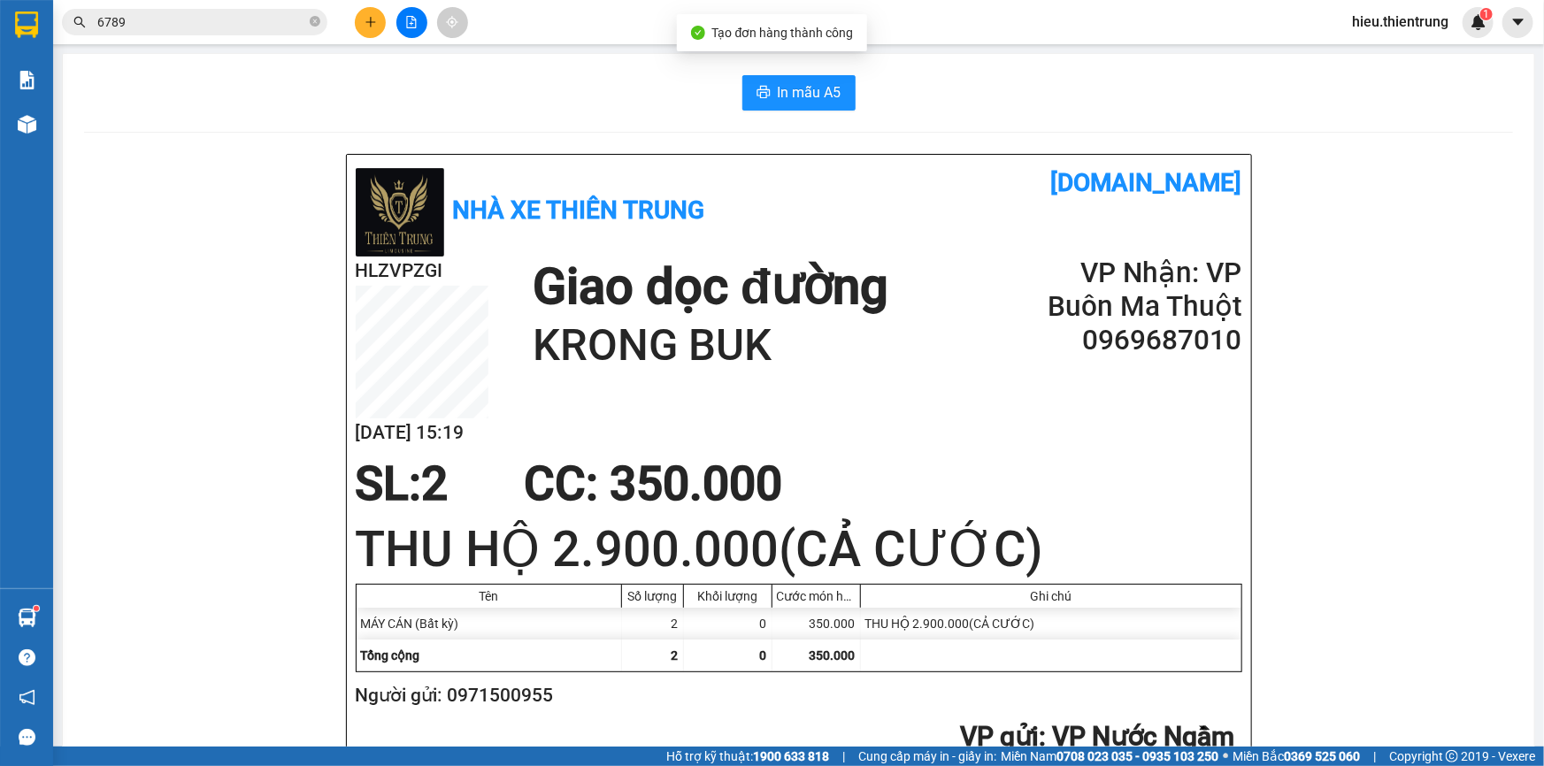
click at [778, 83] on span "In mẫu A5" at bounding box center [810, 92] width 64 height 22
drag, startPoint x: 1000, startPoint y: 46, endPoint x: 818, endPoint y: 78, distance: 185.0
click at [1000, 48] on main "In mẫu A5 Nhà xe Thiên Trung [DOMAIN_NAME] HLZVPZGI [DATE] 15:19 Giao dọc đường…" at bounding box center [772, 373] width 1544 height 747
click at [784, 87] on span "In mẫu A5" at bounding box center [810, 92] width 64 height 22
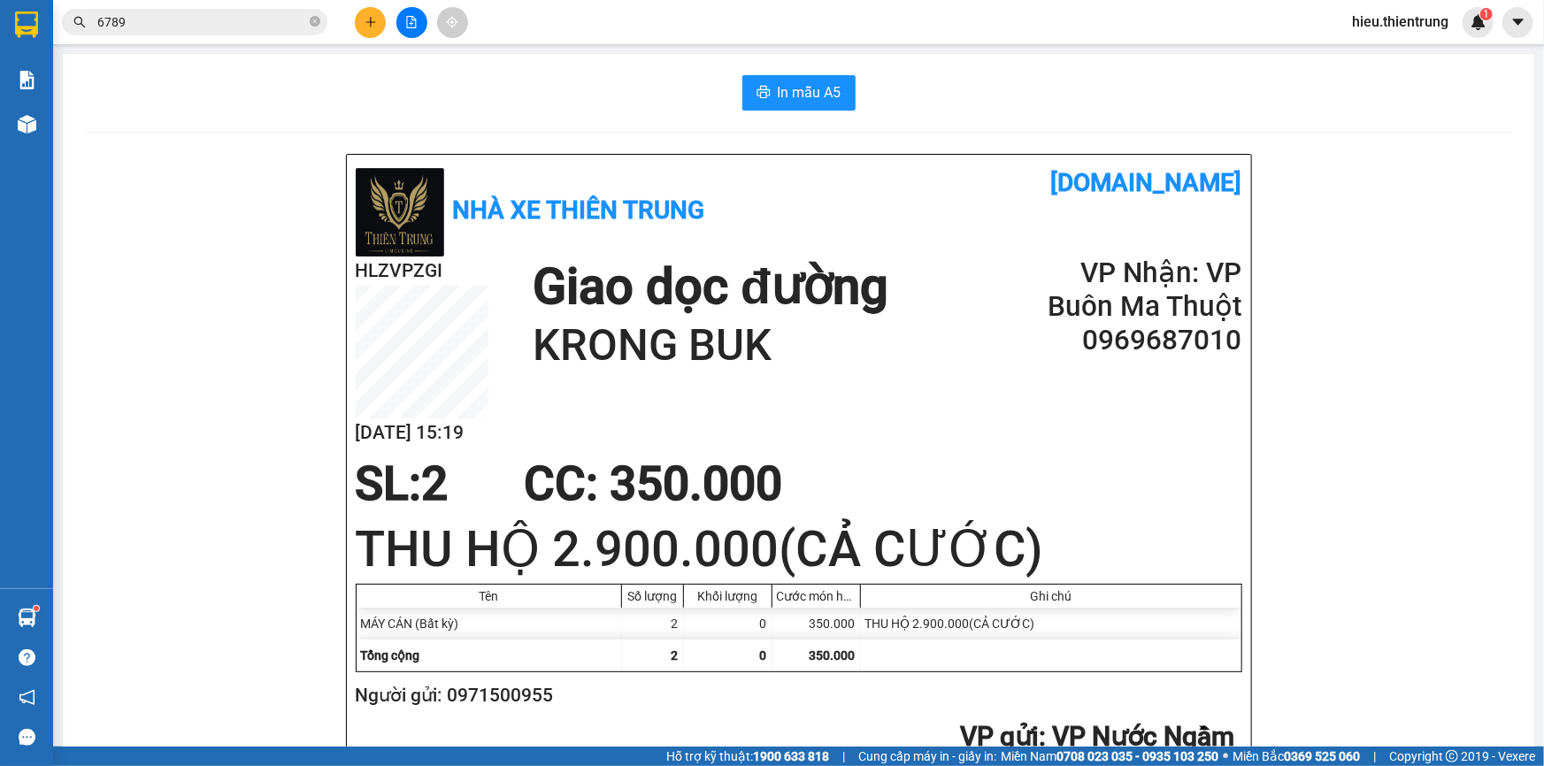
click at [376, 42] on div "Kết quả tìm kiếm ( 197 ) Bộ lọc Ngày tạo đơn gần nhất Mã ĐH Trạng thái Món hàng…" at bounding box center [772, 22] width 1544 height 44
click at [369, 20] on icon "plus" at bounding box center [371, 22] width 12 height 12
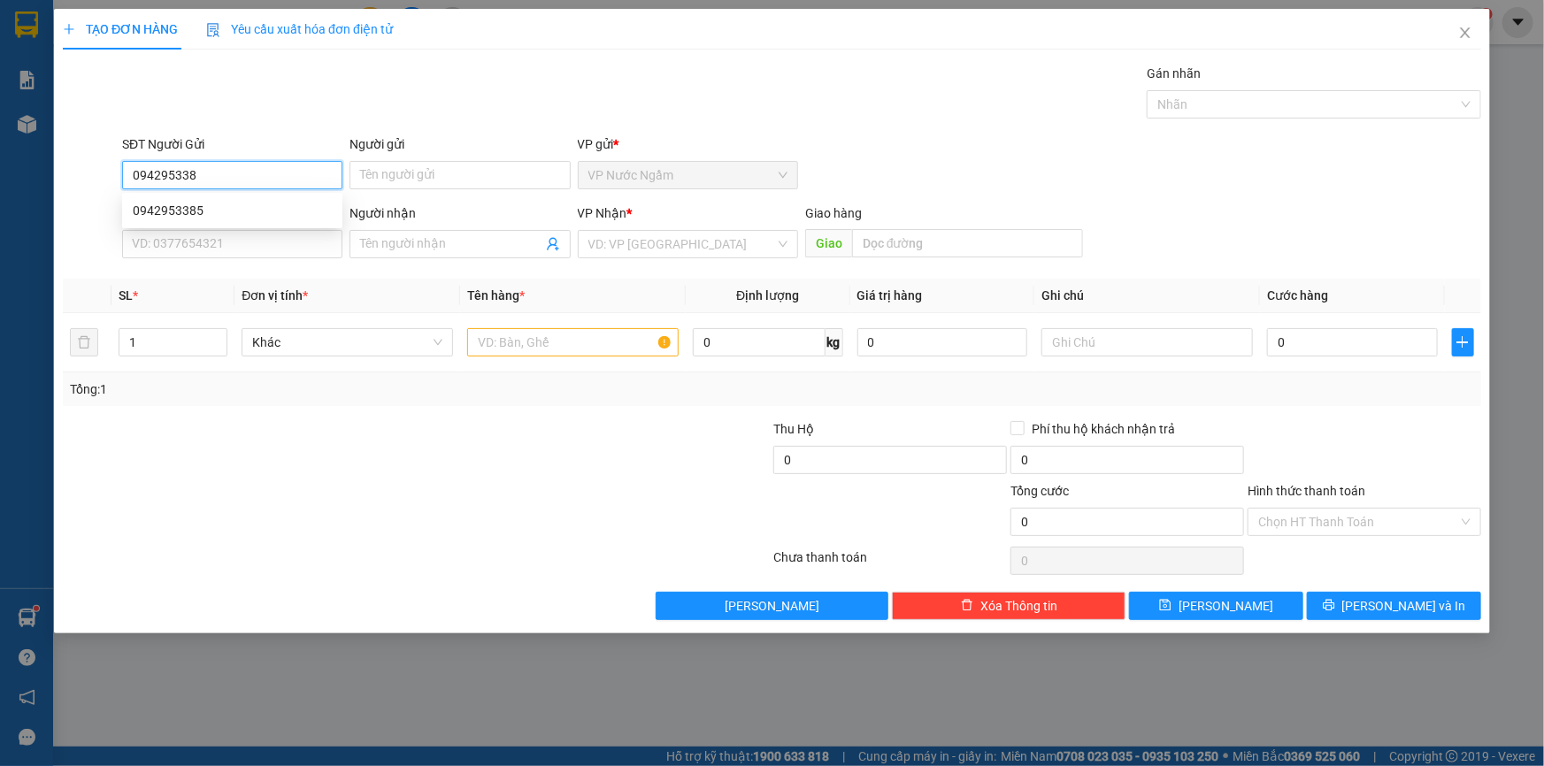
type input "0942953385"
click at [180, 204] on div "0942953385" at bounding box center [232, 210] width 199 height 19
type input "0966114119"
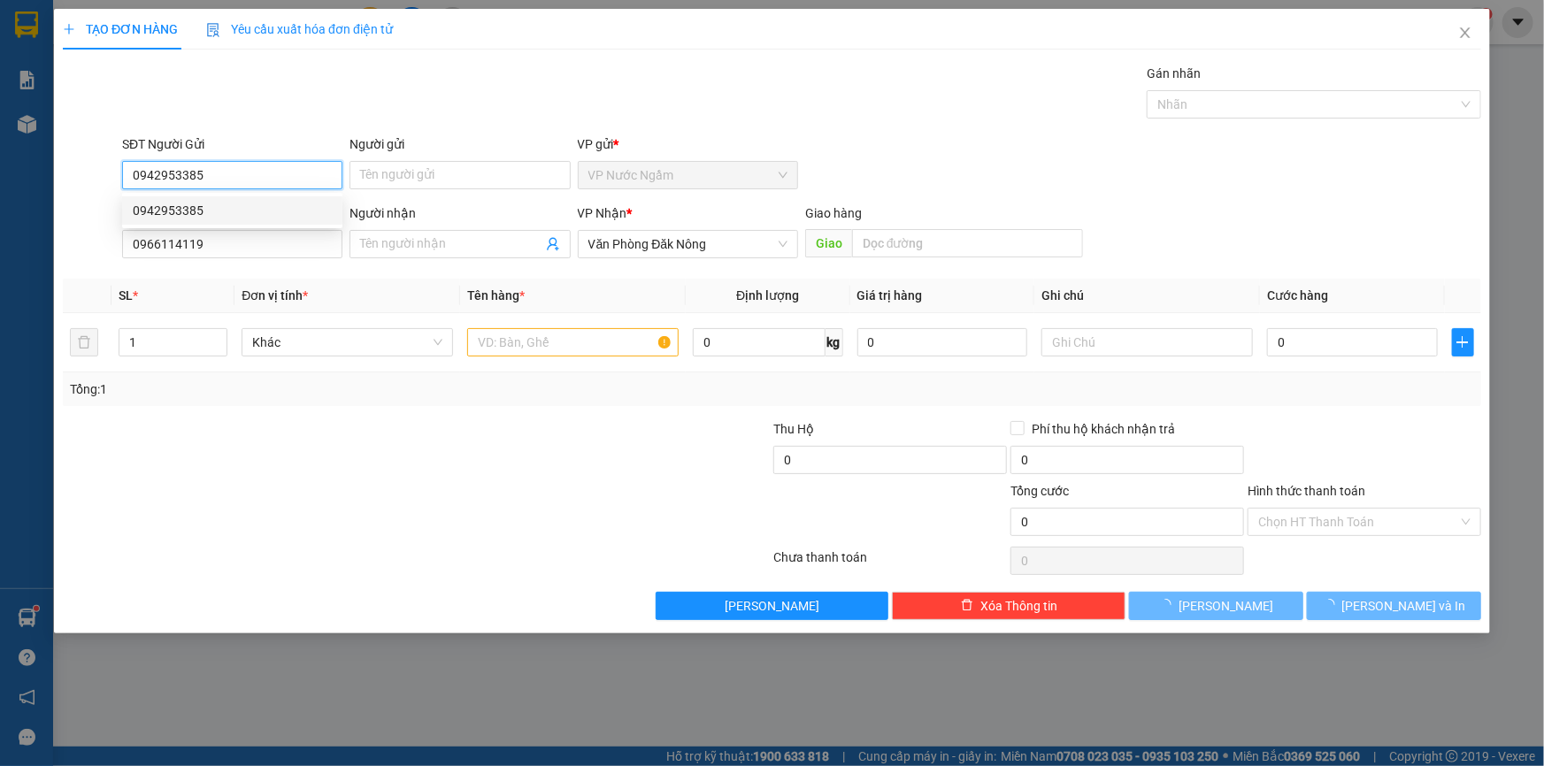
type input "200.000"
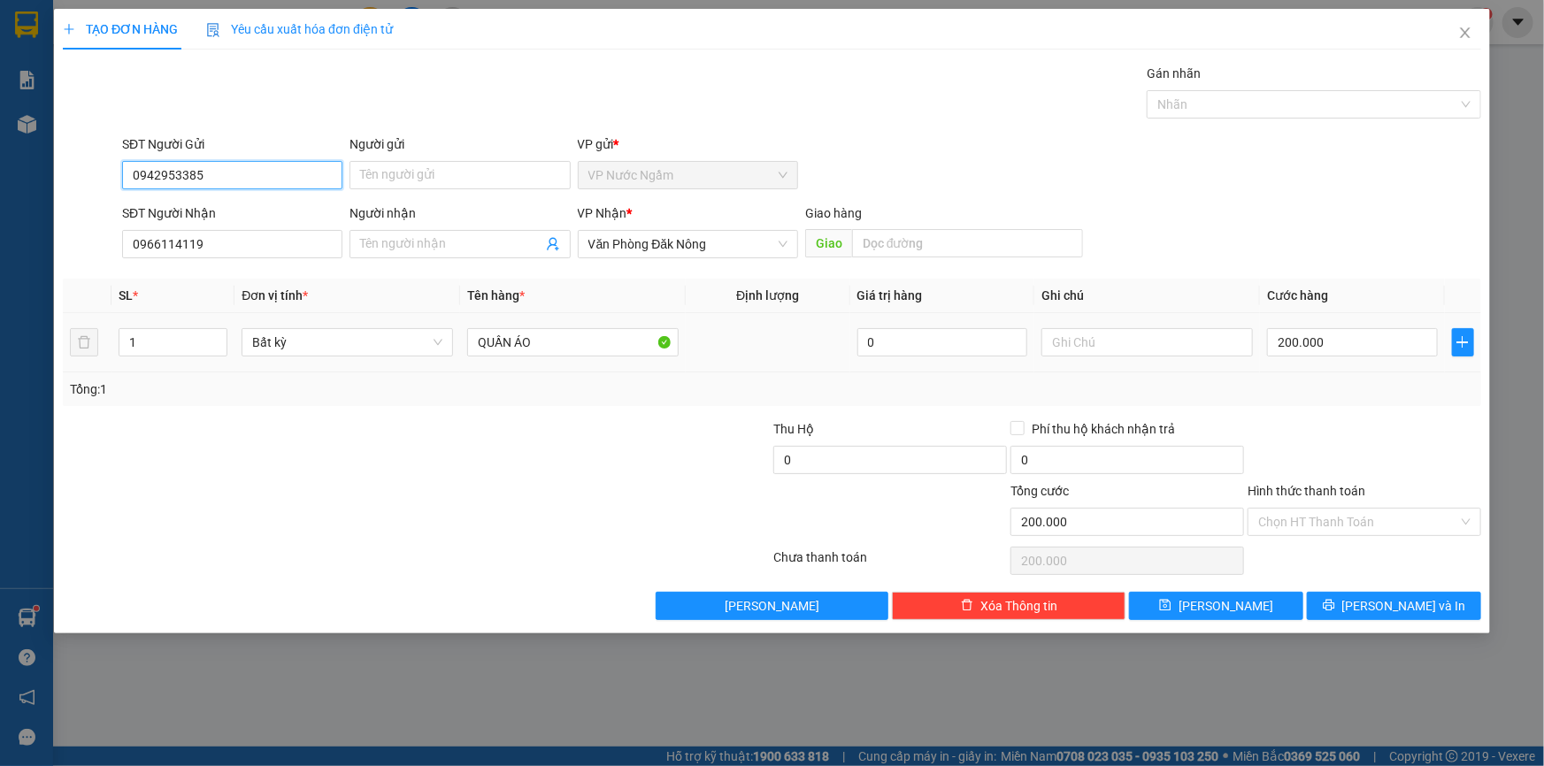
type input "0942953385"
drag, startPoint x: 1316, startPoint y: 319, endPoint x: 1314, endPoint y: 328, distance: 9.9
click at [1315, 327] on td "200.000" at bounding box center [1352, 342] width 185 height 59
click at [1310, 336] on input "200.000" at bounding box center [1352, 342] width 171 height 28
type input "1"
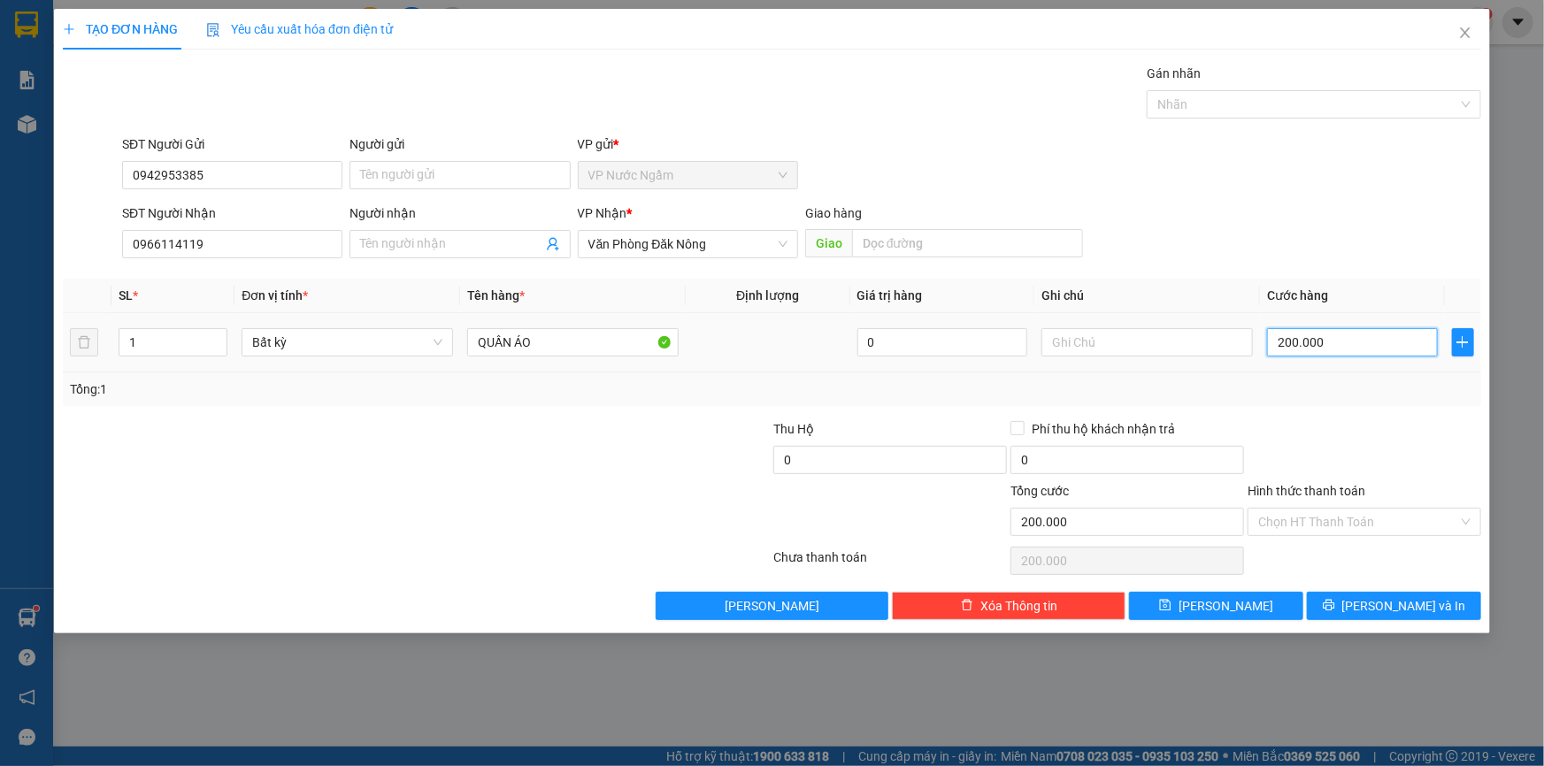
type input "1"
type input "10"
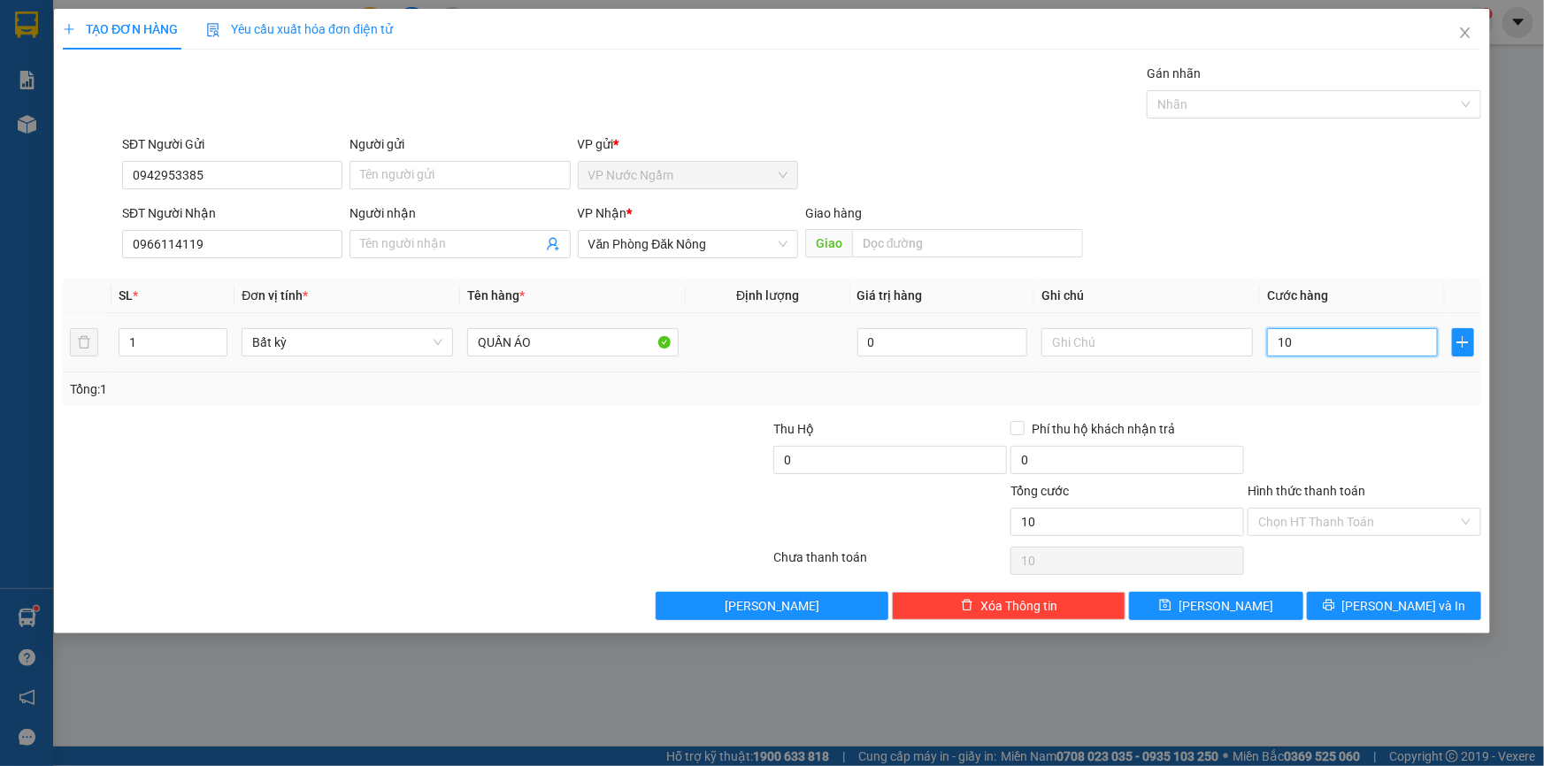
type input "100"
type input "1.000"
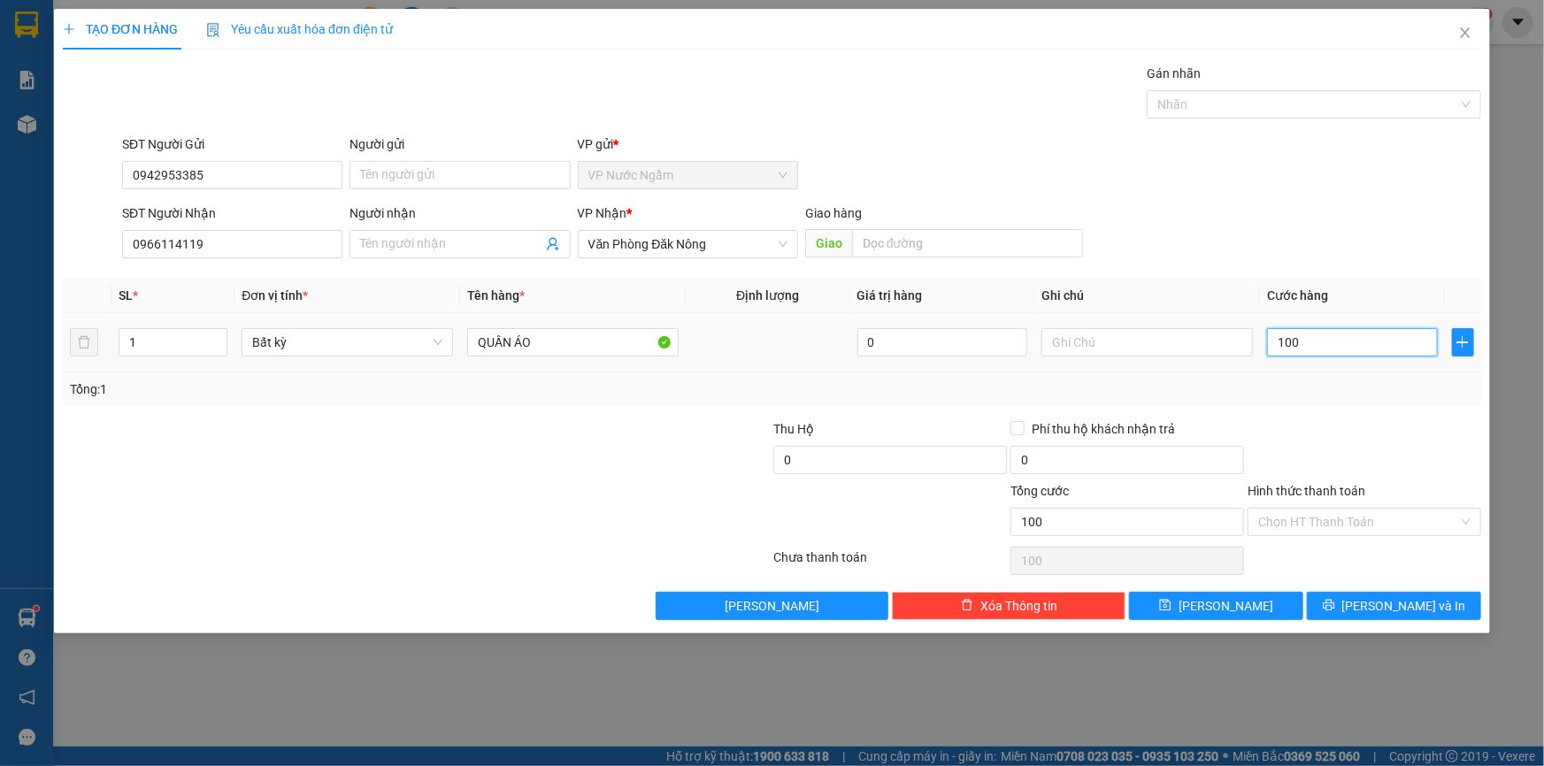
type input "1.000"
type input "10.000"
type input "100.000"
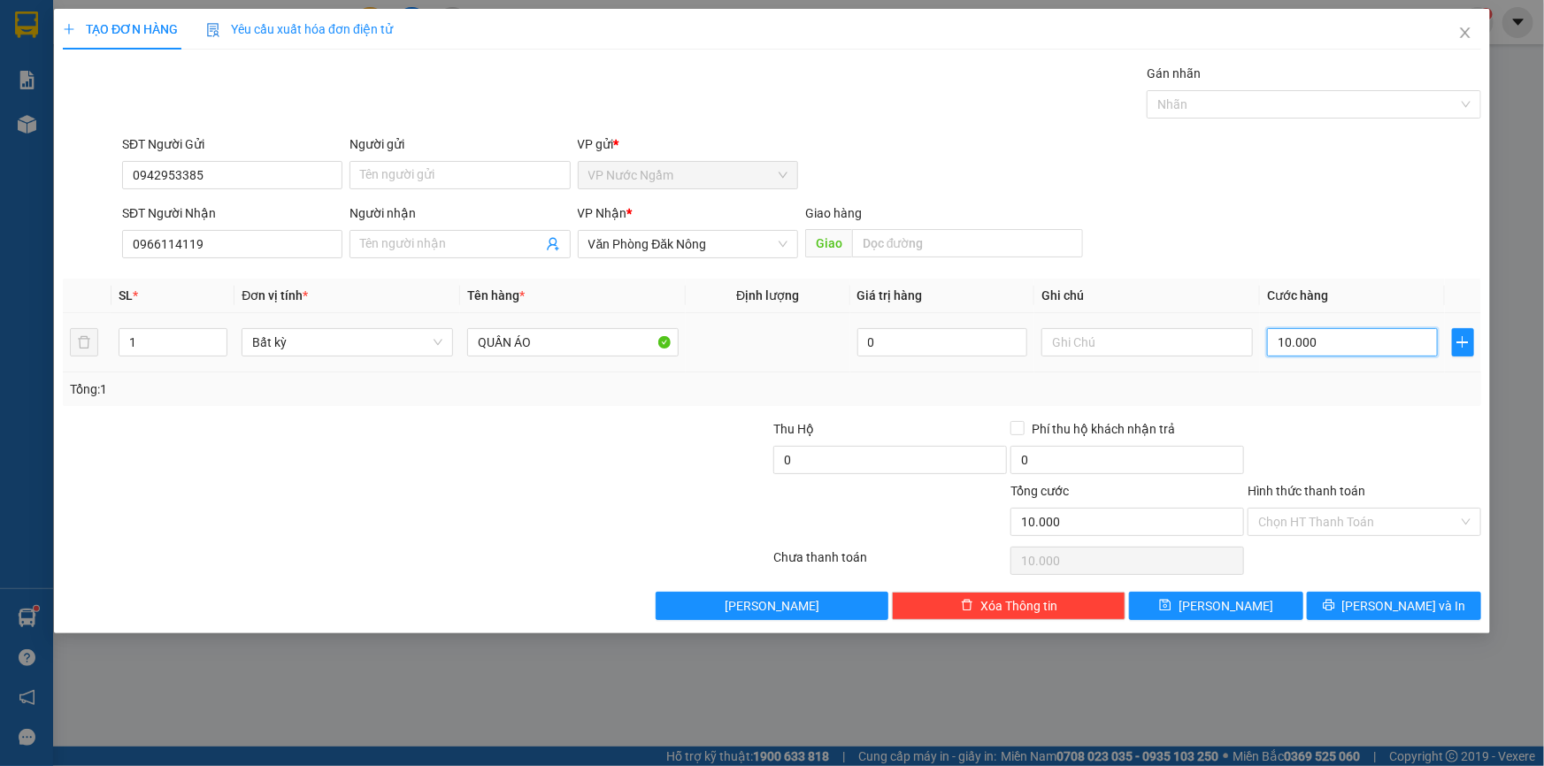
type input "100.000"
drag, startPoint x: 1356, startPoint y: 574, endPoint x: 1349, endPoint y: 593, distance: 19.6
click at [1353, 578] on div "Transit Pickup Surcharge Ids Transit Deliver Surcharge Ids Transit Deliver Surc…" at bounding box center [772, 342] width 1418 height 557
click at [1350, 603] on button "[PERSON_NAME] và In" at bounding box center [1394, 606] width 174 height 28
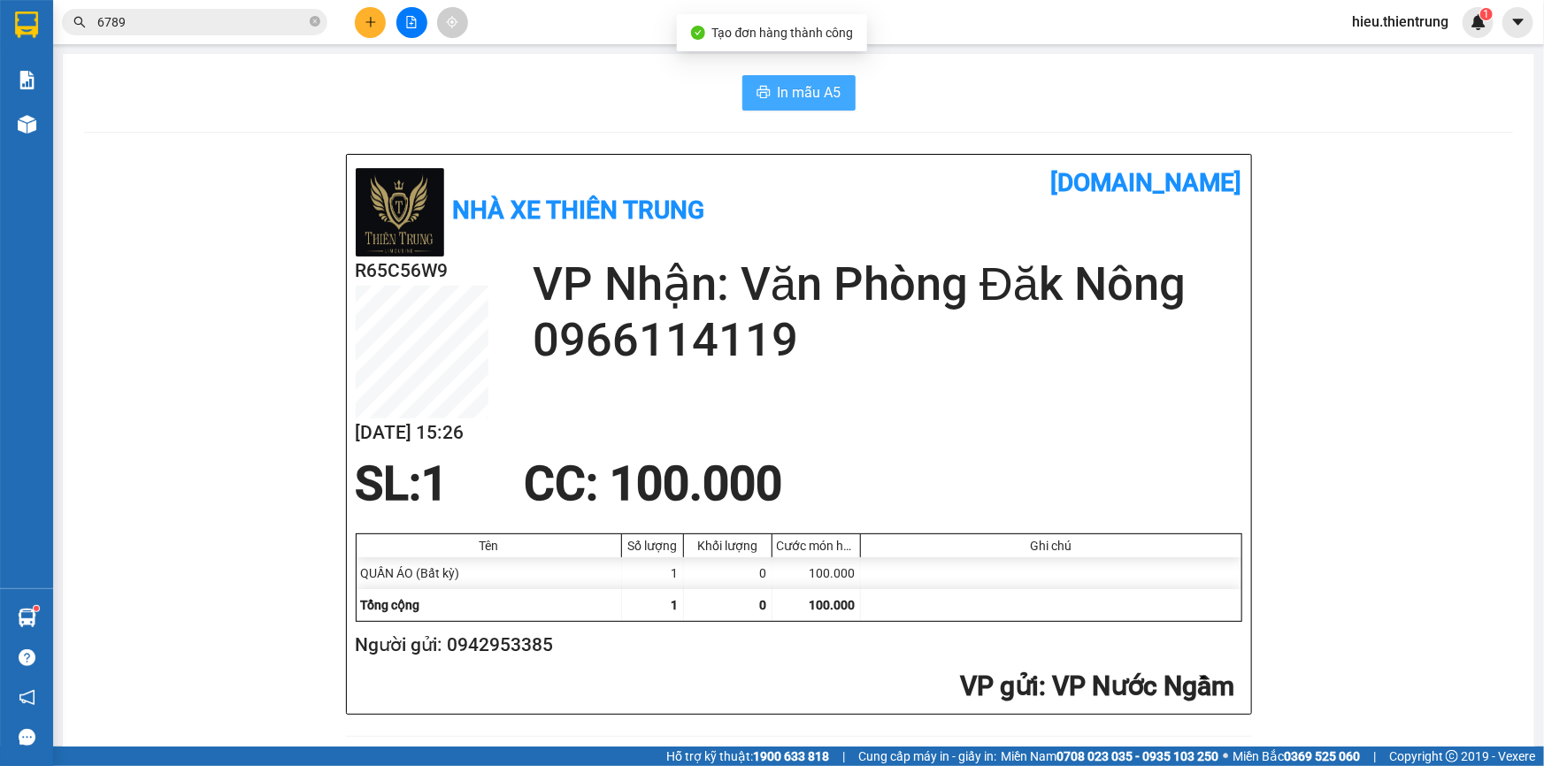
click at [794, 103] on span "In mẫu A5" at bounding box center [810, 92] width 64 height 22
click at [365, 26] on icon "plus" at bounding box center [371, 22] width 12 height 12
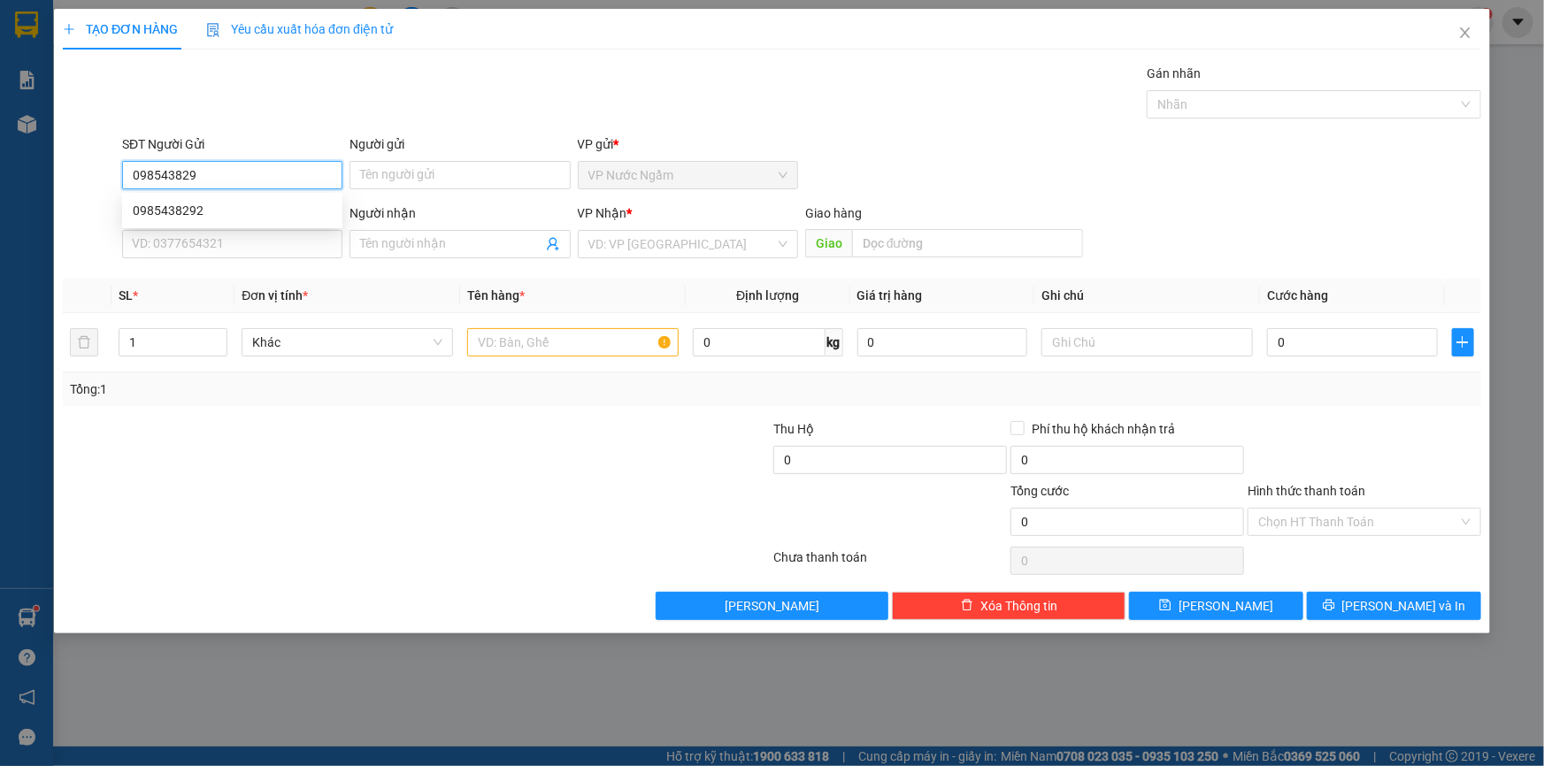
type input "0985438292"
click at [241, 207] on div "0985438292" at bounding box center [232, 210] width 199 height 19
type input "0336889923"
type input "khách"
type input "200.000"
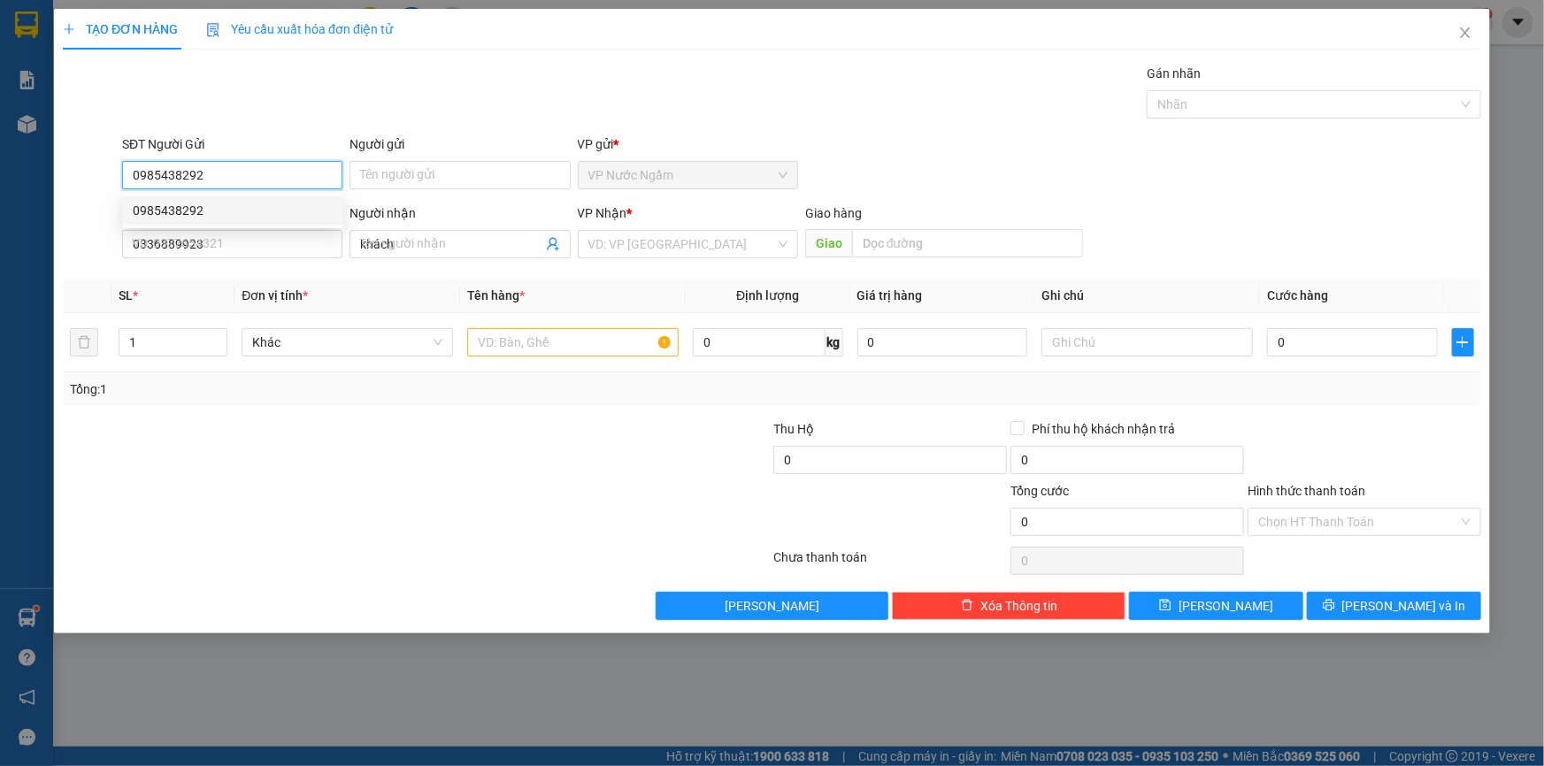
type input "200.000"
type input "0985438292"
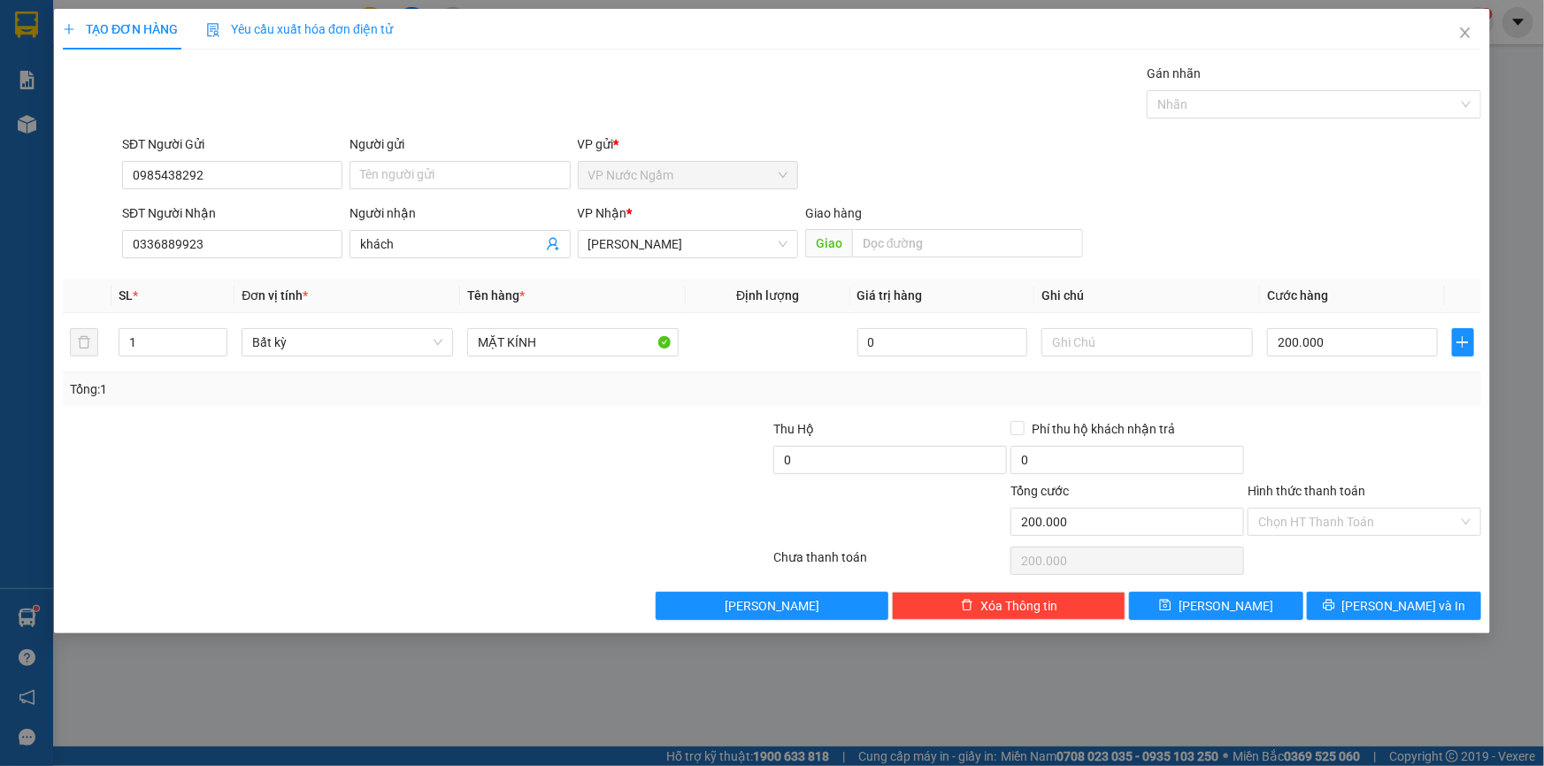
click at [1388, 589] on div "Transit Pickup Surcharge Ids Transit Deliver Surcharge Ids Transit Deliver Surc…" at bounding box center [772, 342] width 1418 height 557
click at [1389, 596] on span "[PERSON_NAME] và In" at bounding box center [1404, 605] width 124 height 19
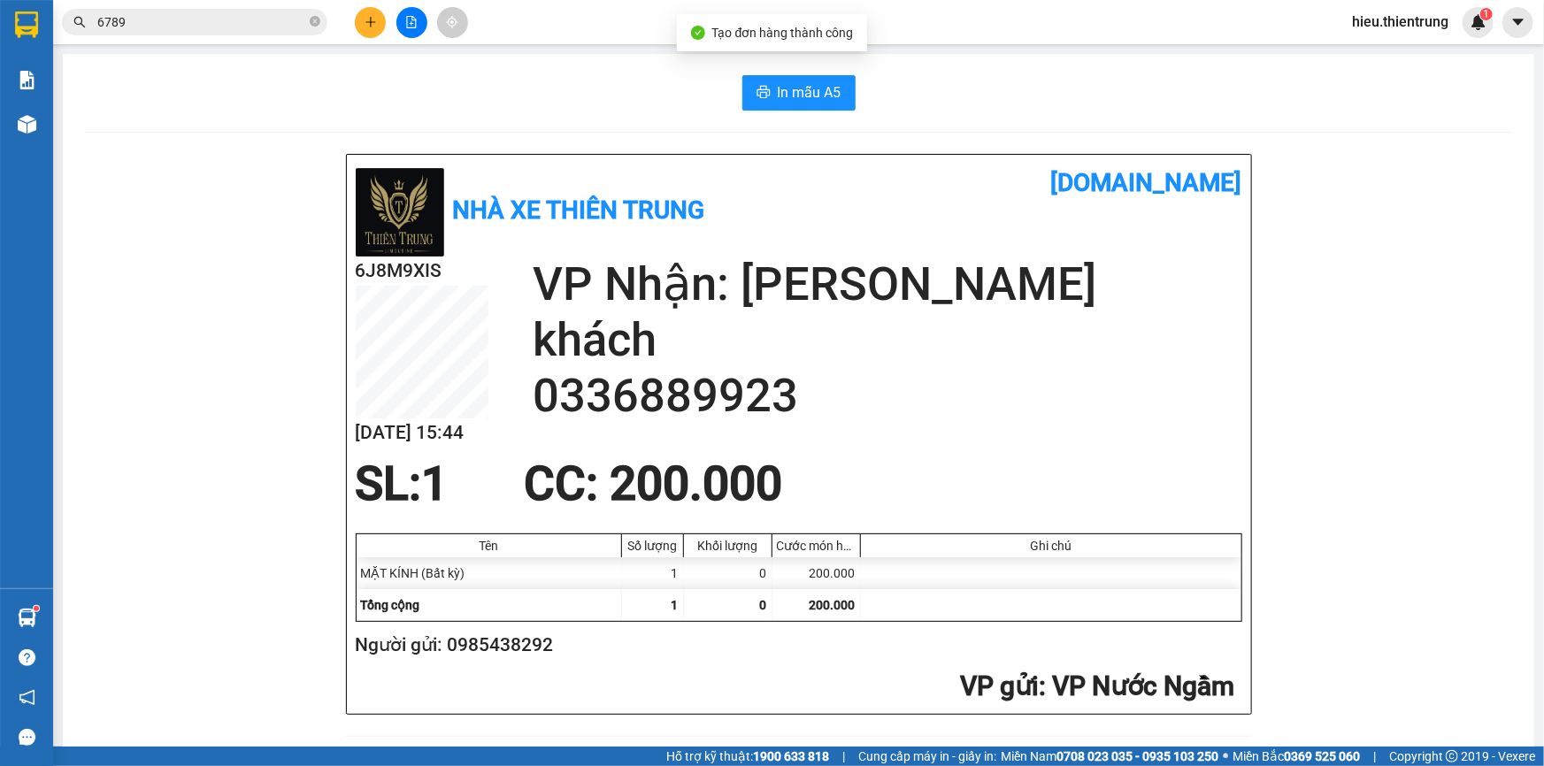
click at [787, 75] on button "In mẫu A5" at bounding box center [798, 92] width 113 height 35
click at [380, 18] on button at bounding box center [370, 22] width 31 height 31
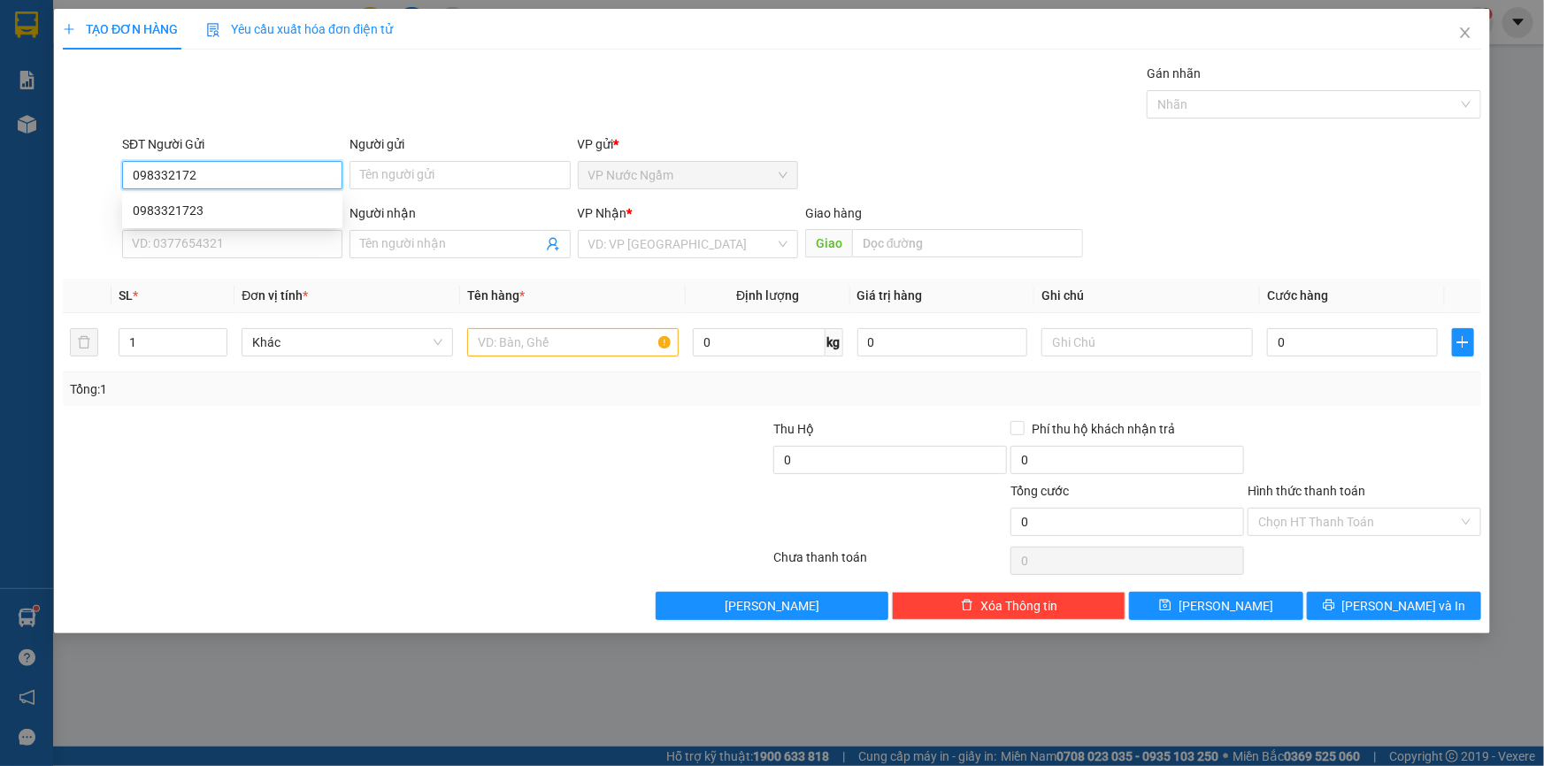
type input "0983321723"
click at [259, 206] on div "0983321723" at bounding box center [232, 210] width 199 height 19
type input "0974121849"
type input "KHÁCH"
type input "4.000.000"
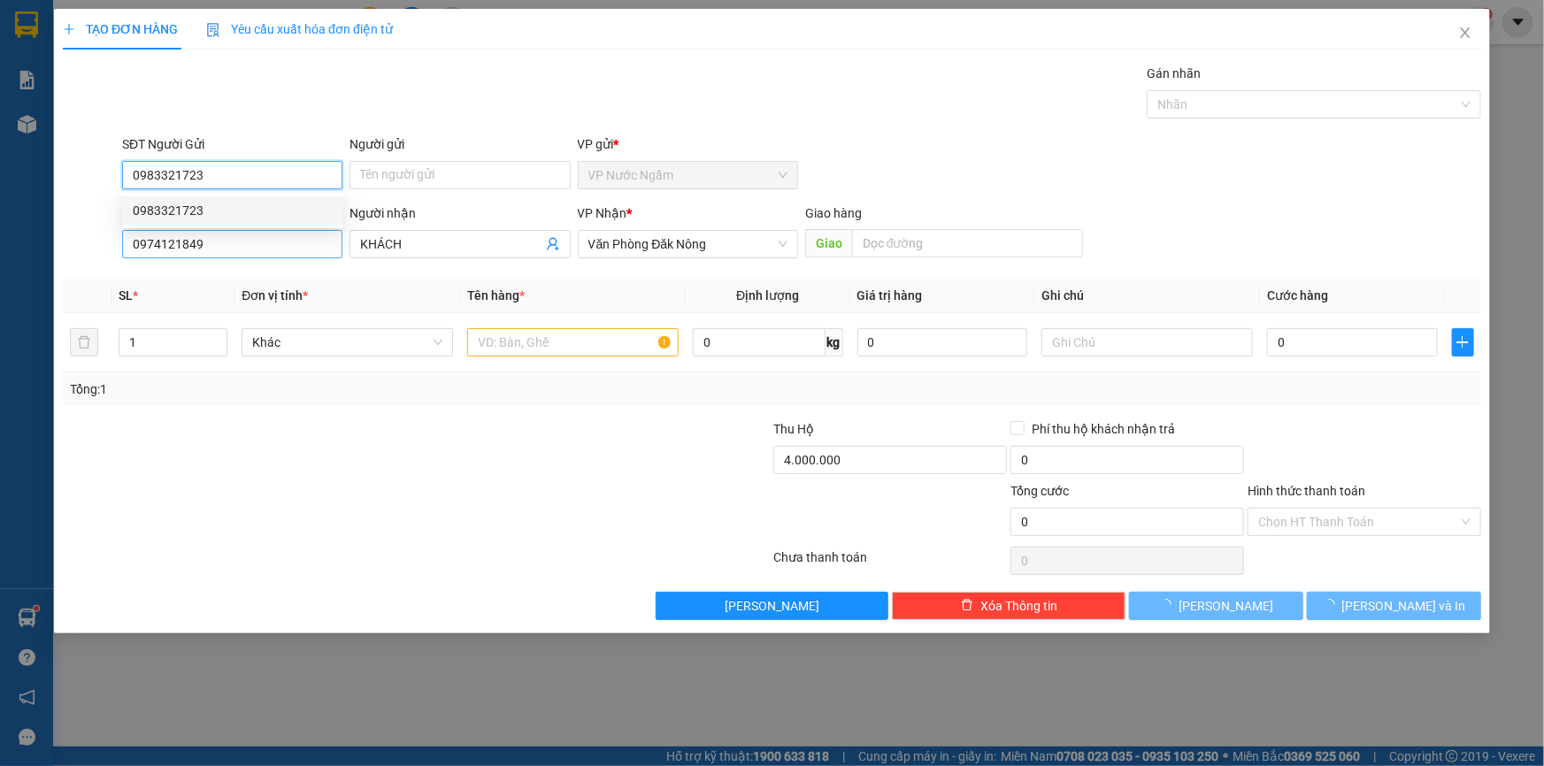
type input "200.000"
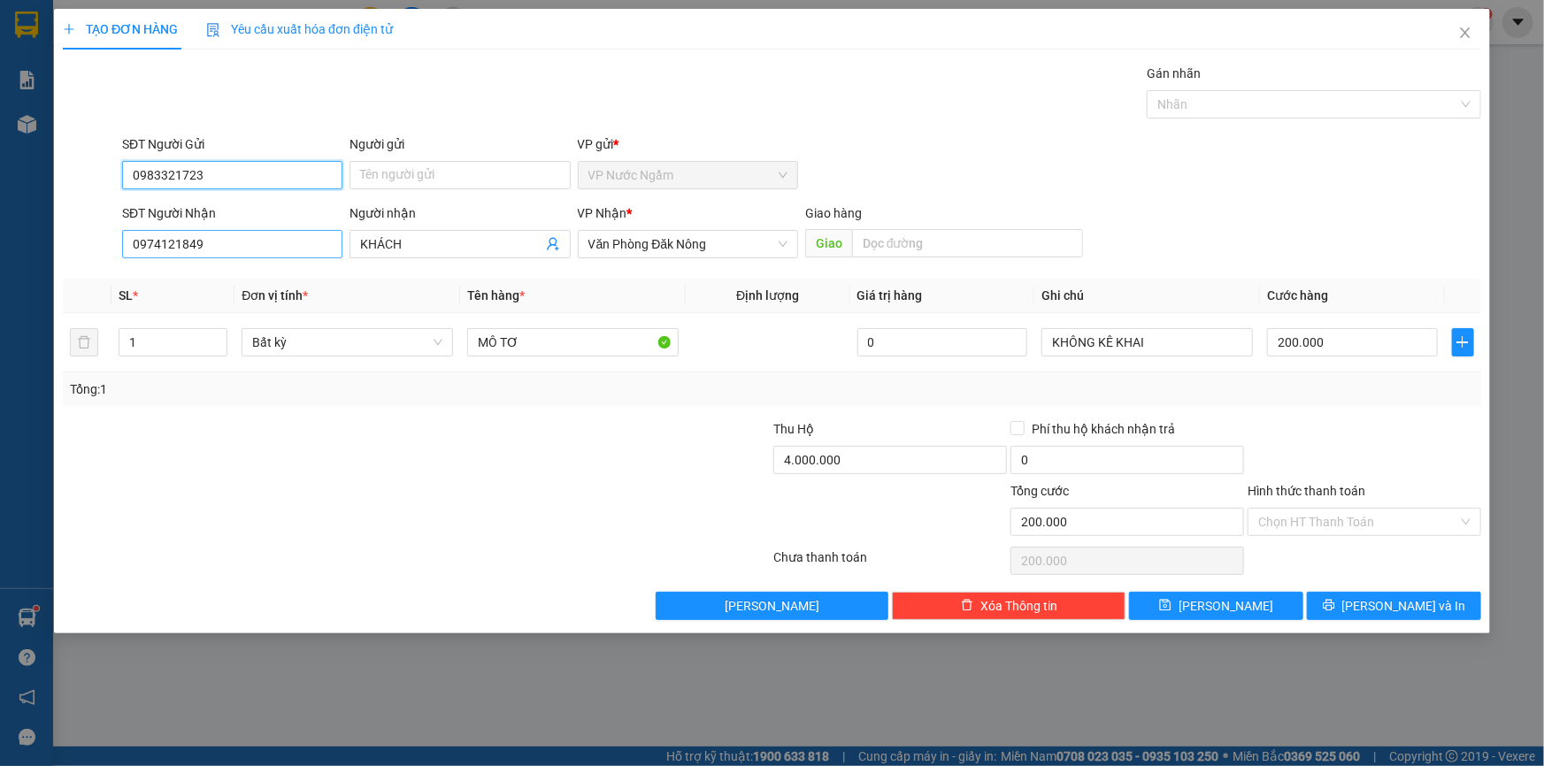
type input "0983321723"
drag, startPoint x: 238, startPoint y: 244, endPoint x: 44, endPoint y: 224, distance: 194.8
click at [62, 239] on div "SĐT Người Nhận 0974121849 Người nhận KHÁCH VP Nhận * Văn Phòng Đăk Nông Giao hà…" at bounding box center [772, 235] width 1422 height 62
type input "0945138938"
drag, startPoint x: 434, startPoint y: 242, endPoint x: 334, endPoint y: 231, distance: 100.5
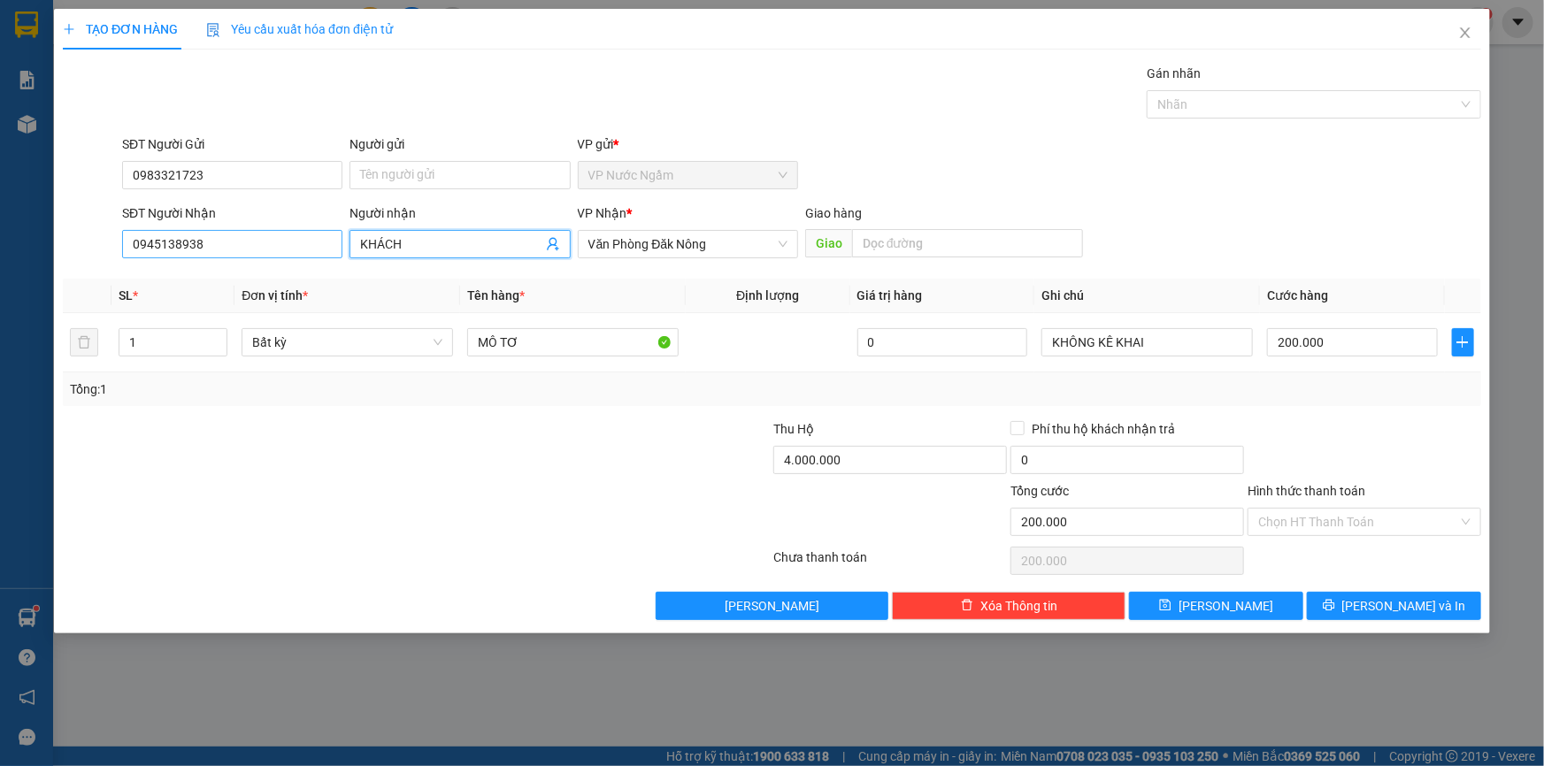
click at [334, 231] on div "SĐT Người Nhận 0945138938 Người nhận KHÁCH KHÁCH VP Nhận * Văn Phòng Đăk Nông G…" at bounding box center [802, 235] width 1366 height 62
click at [660, 245] on span "Văn Phòng Đăk Nông" at bounding box center [687, 244] width 199 height 27
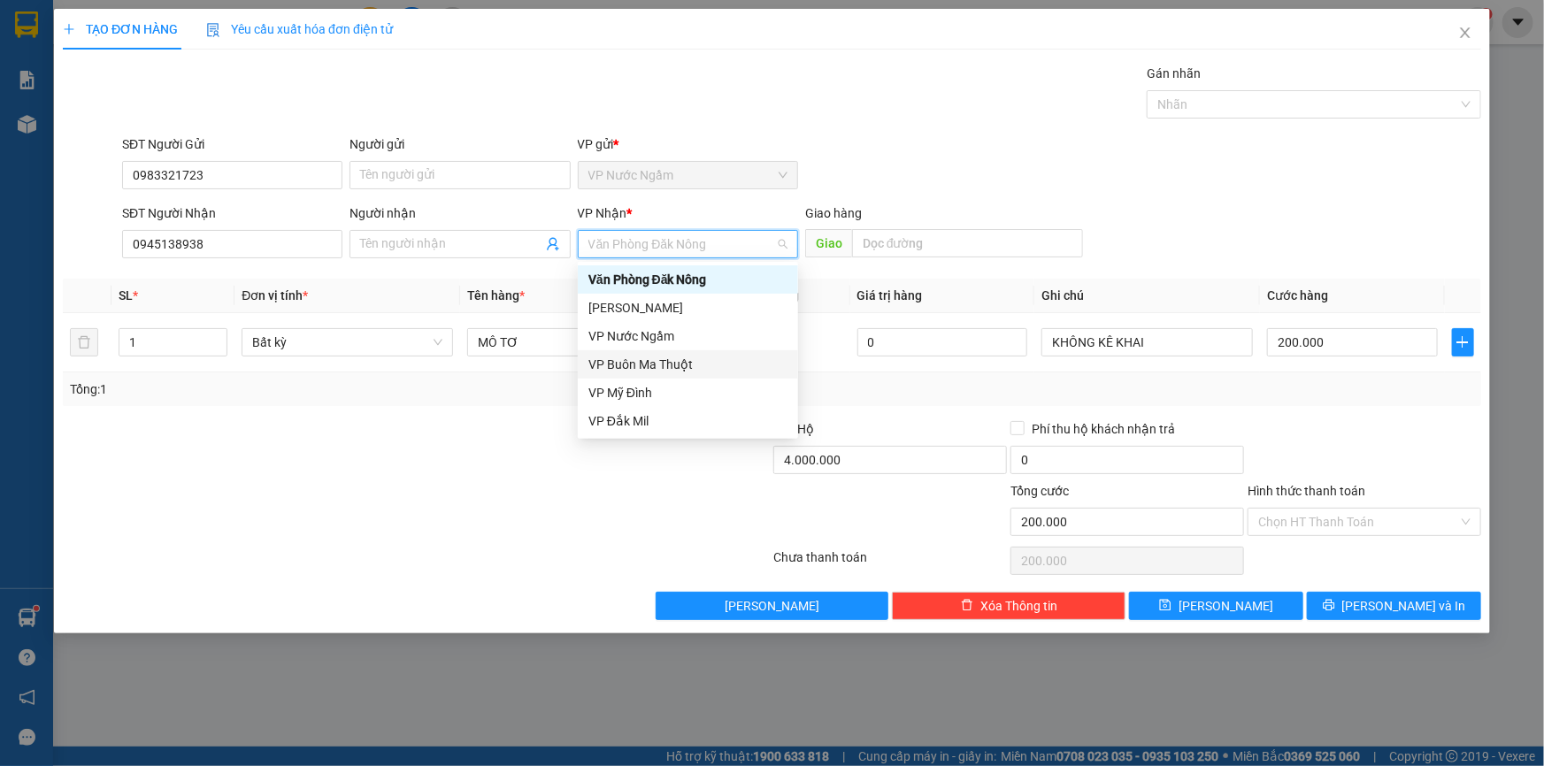
click at [656, 358] on div "VP Buôn Ma Thuột" at bounding box center [687, 364] width 199 height 19
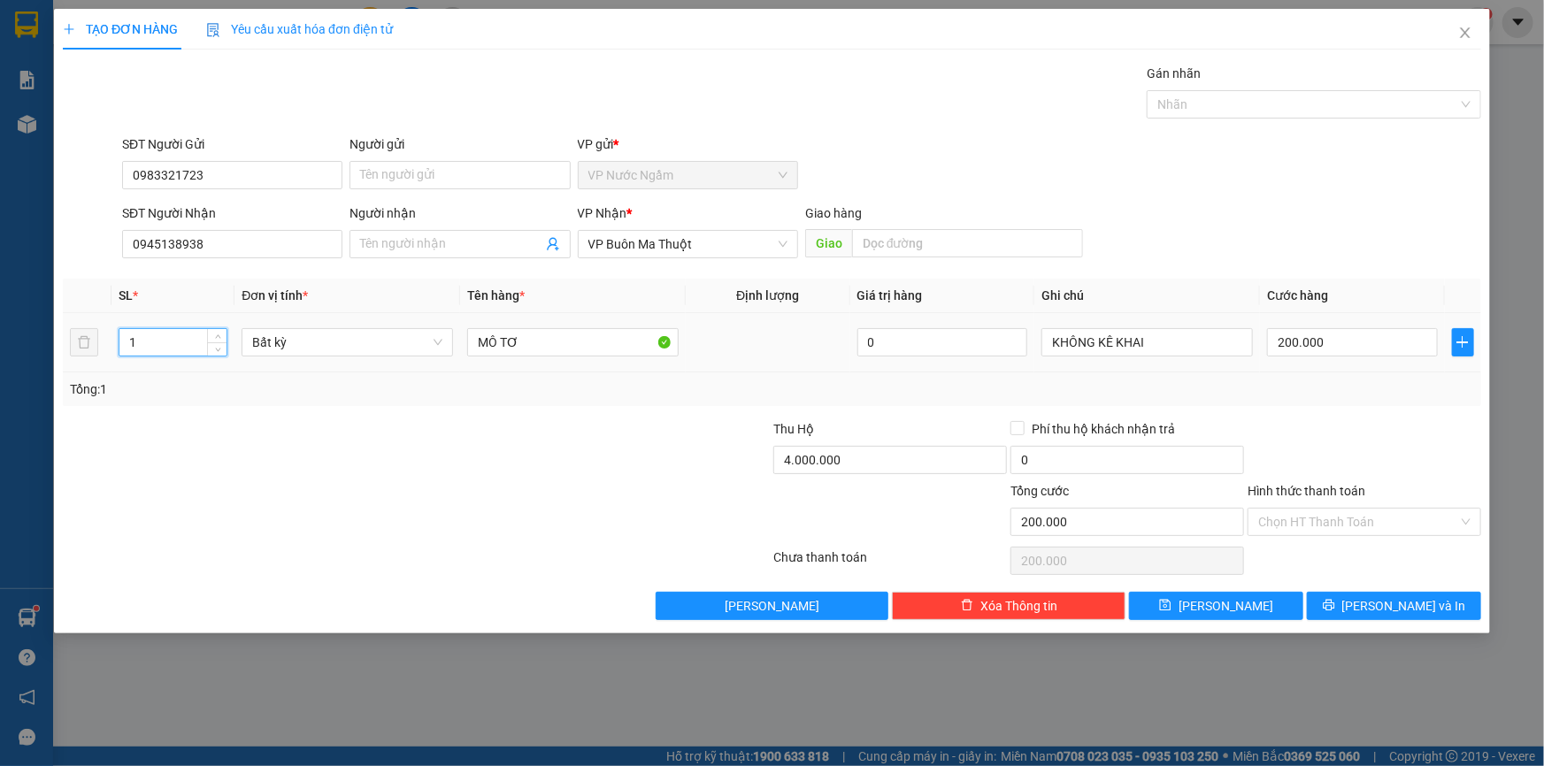
drag, startPoint x: 134, startPoint y: 350, endPoint x: 110, endPoint y: 348, distance: 24.0
click at [110, 348] on tr "1 Bất kỳ MÔ TƠ 0 KHÔNG KÊ KHAI 200.000" at bounding box center [772, 342] width 1418 height 59
type input "2"
click at [1317, 347] on input "200.000" at bounding box center [1352, 342] width 171 height 28
type input "0"
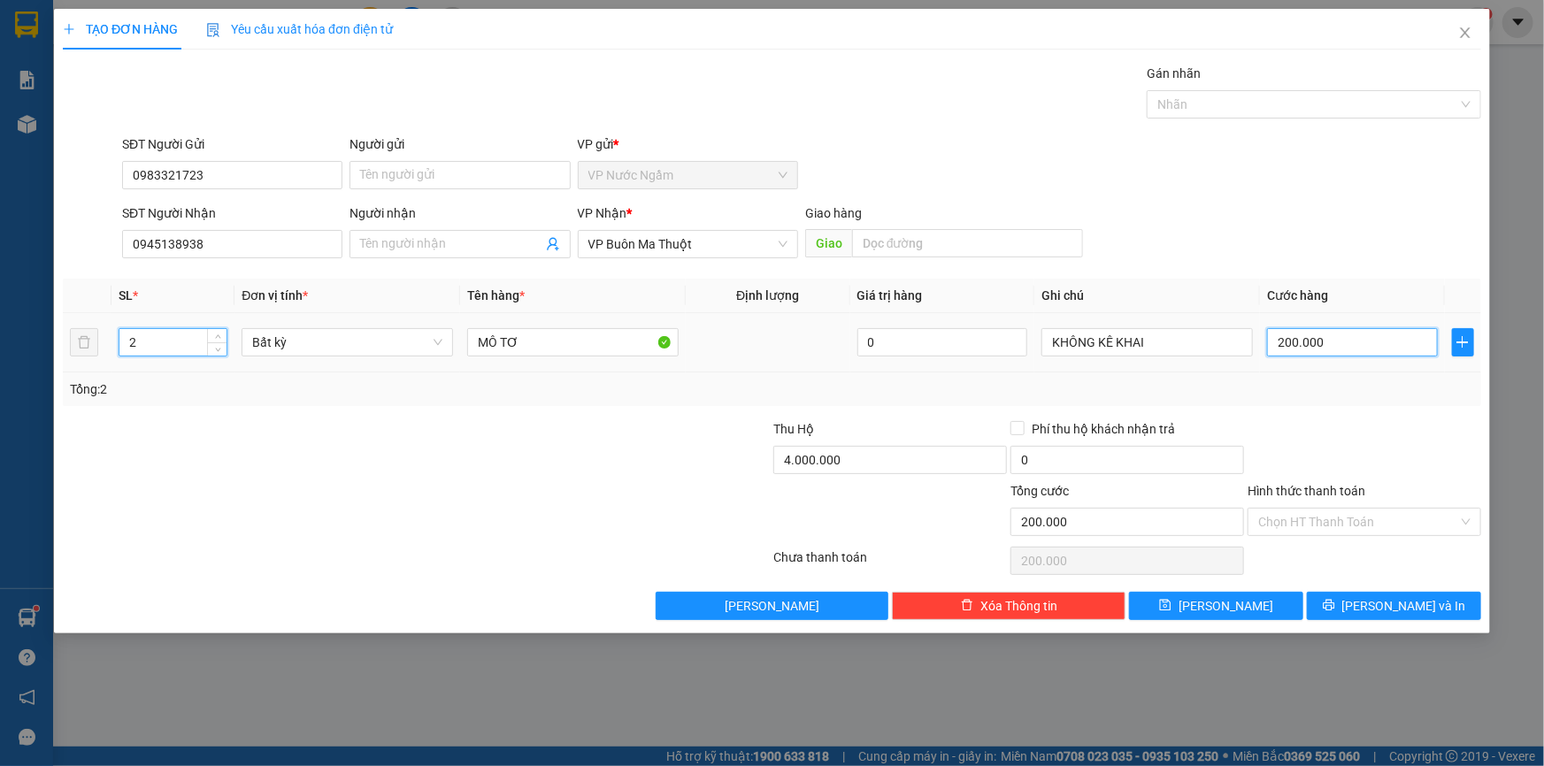
type input "0"
type input "3"
type input "03"
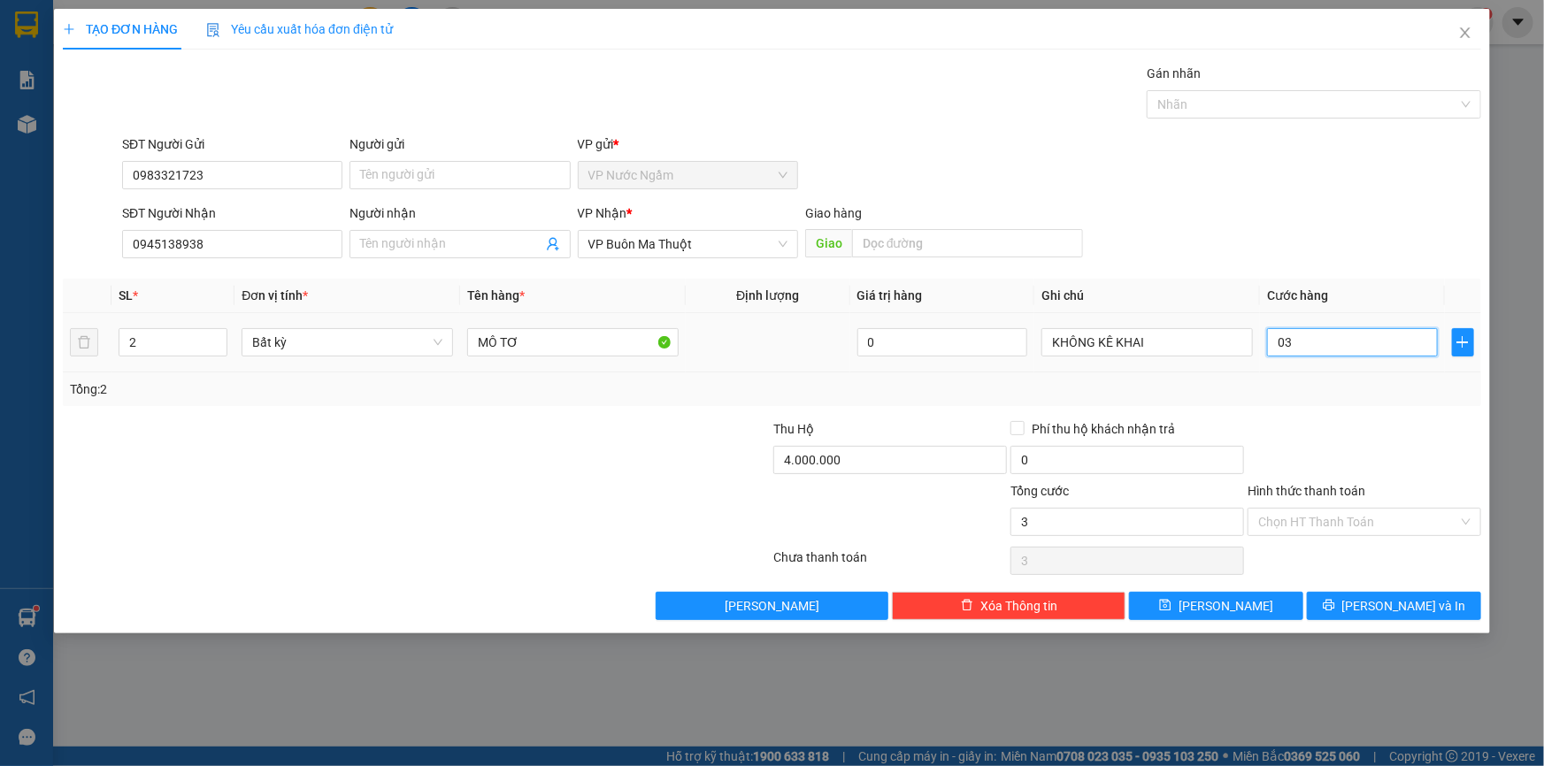
type input "35"
type input "035"
type input "350"
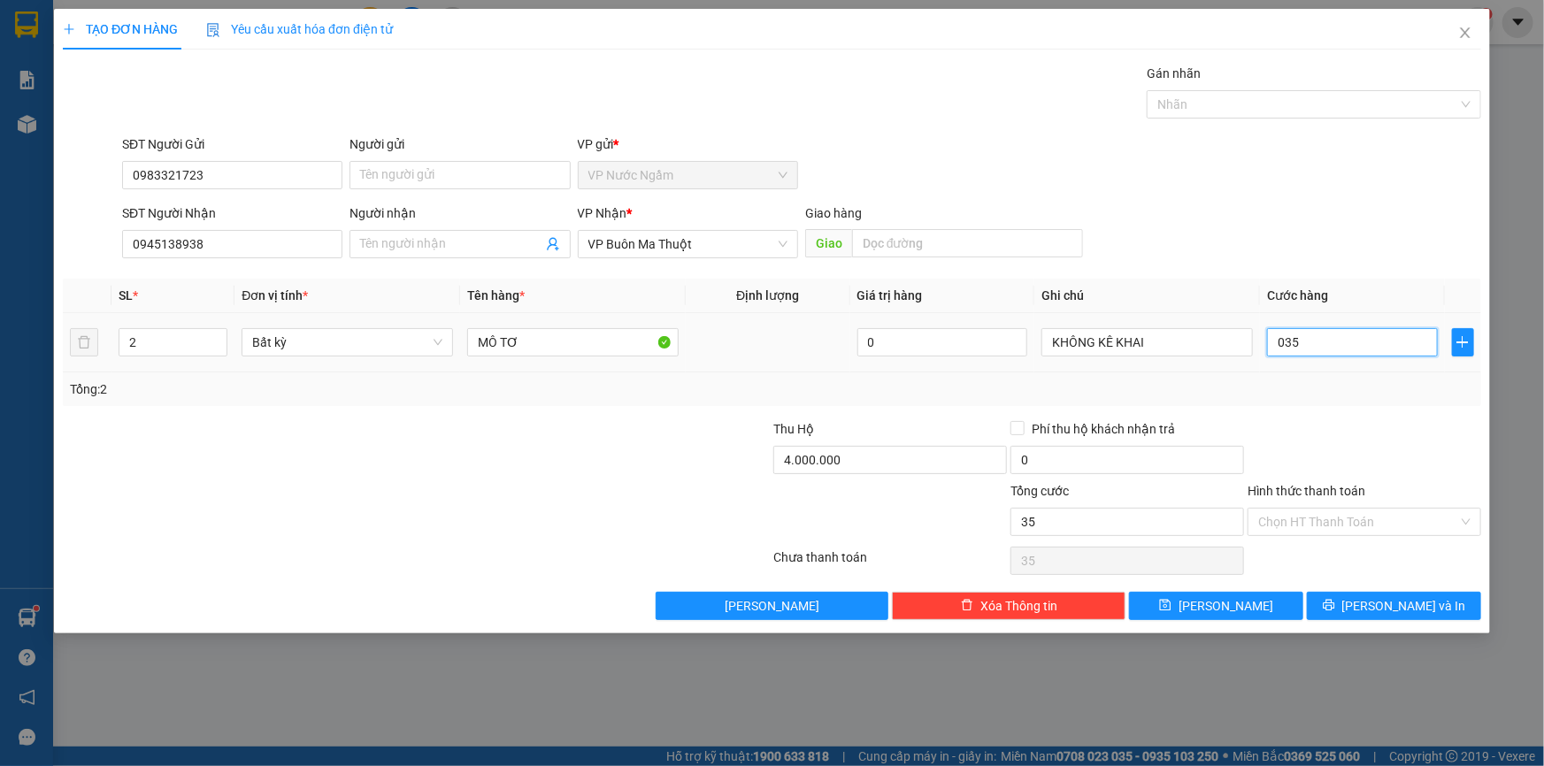
type input "0.350"
type input "3.500"
type input "03.500"
type input "35.000"
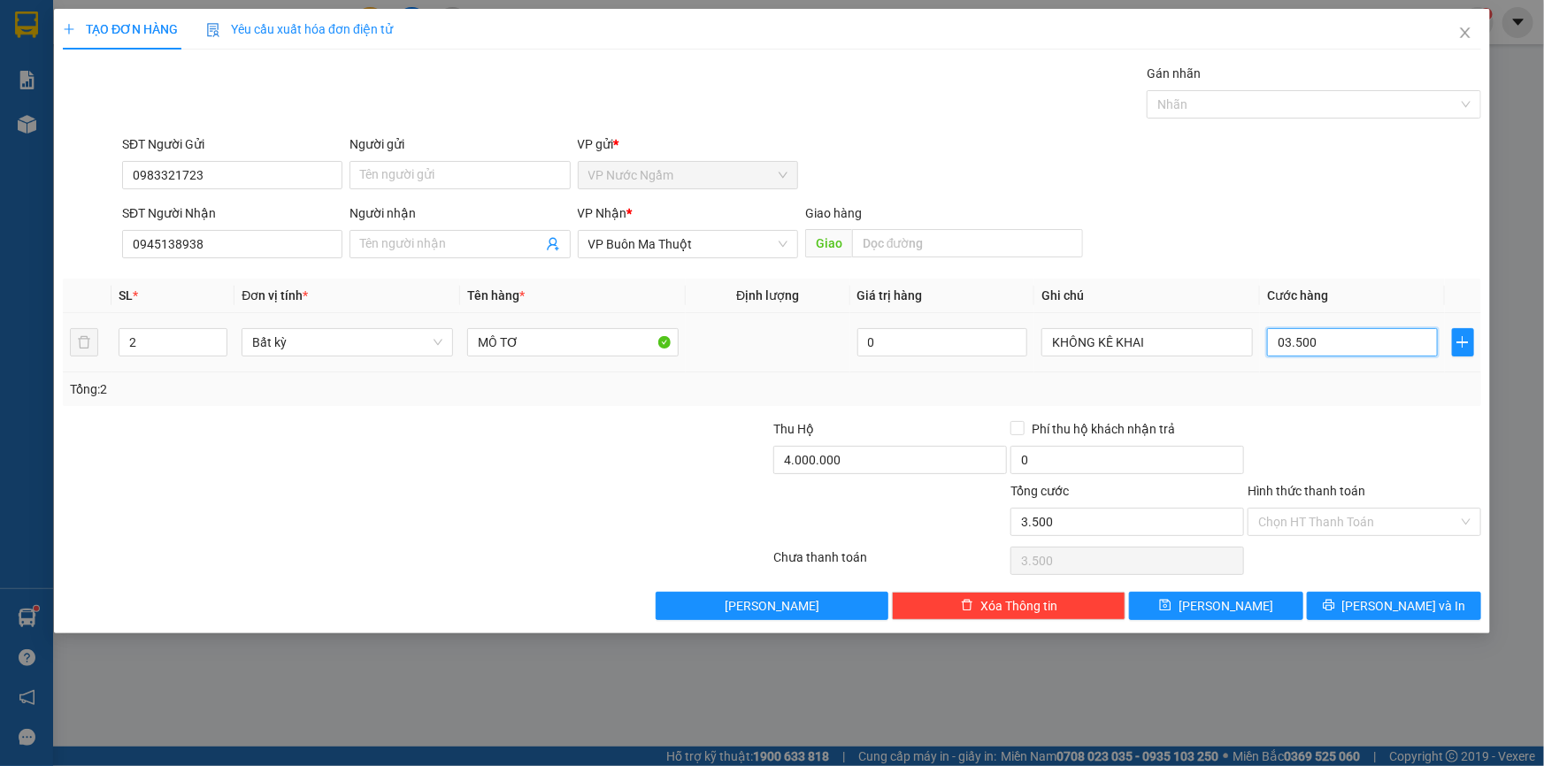
type input "35.000"
type input "035.000"
type input "350.000"
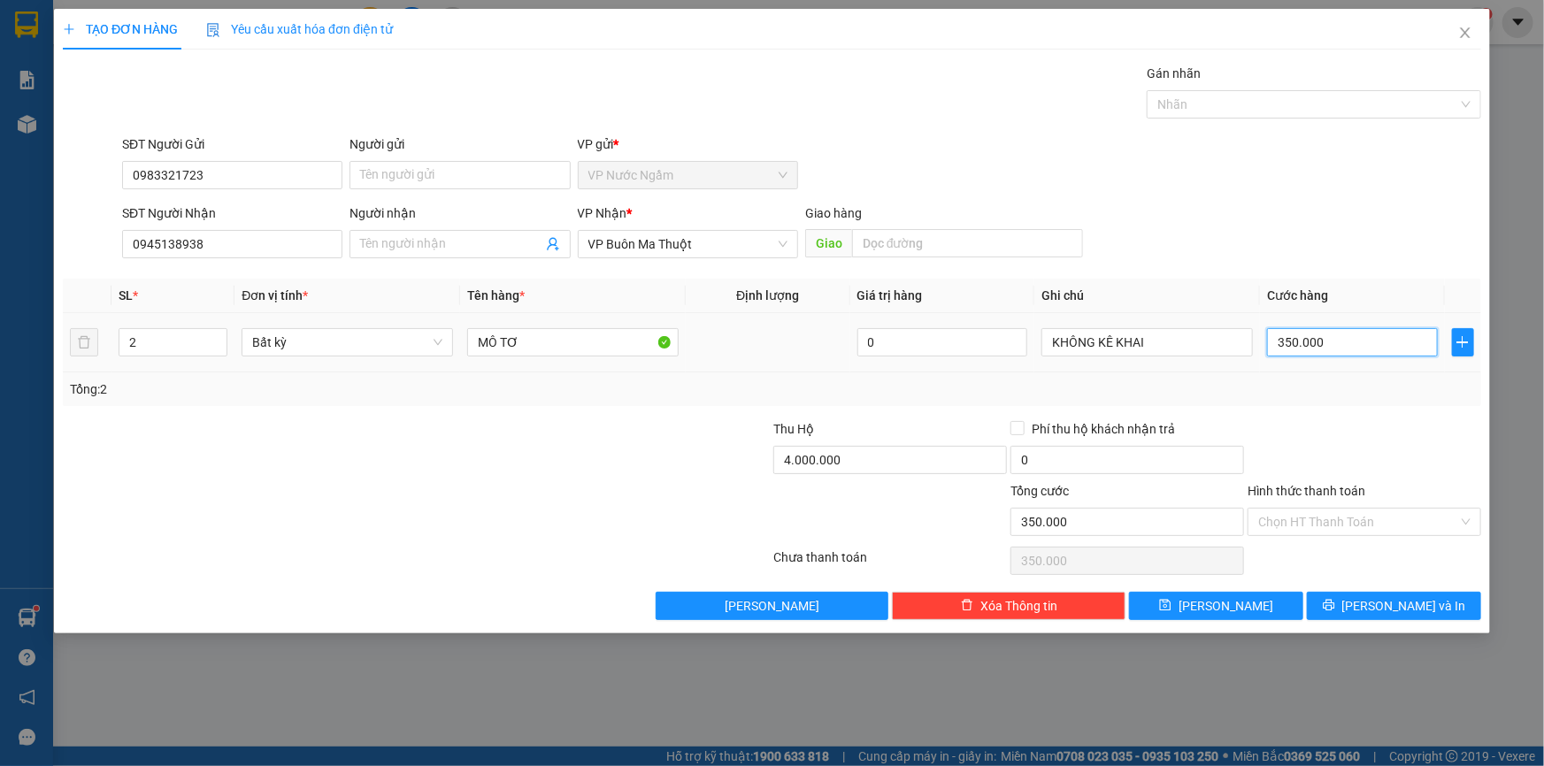
type input "4"
type input "40"
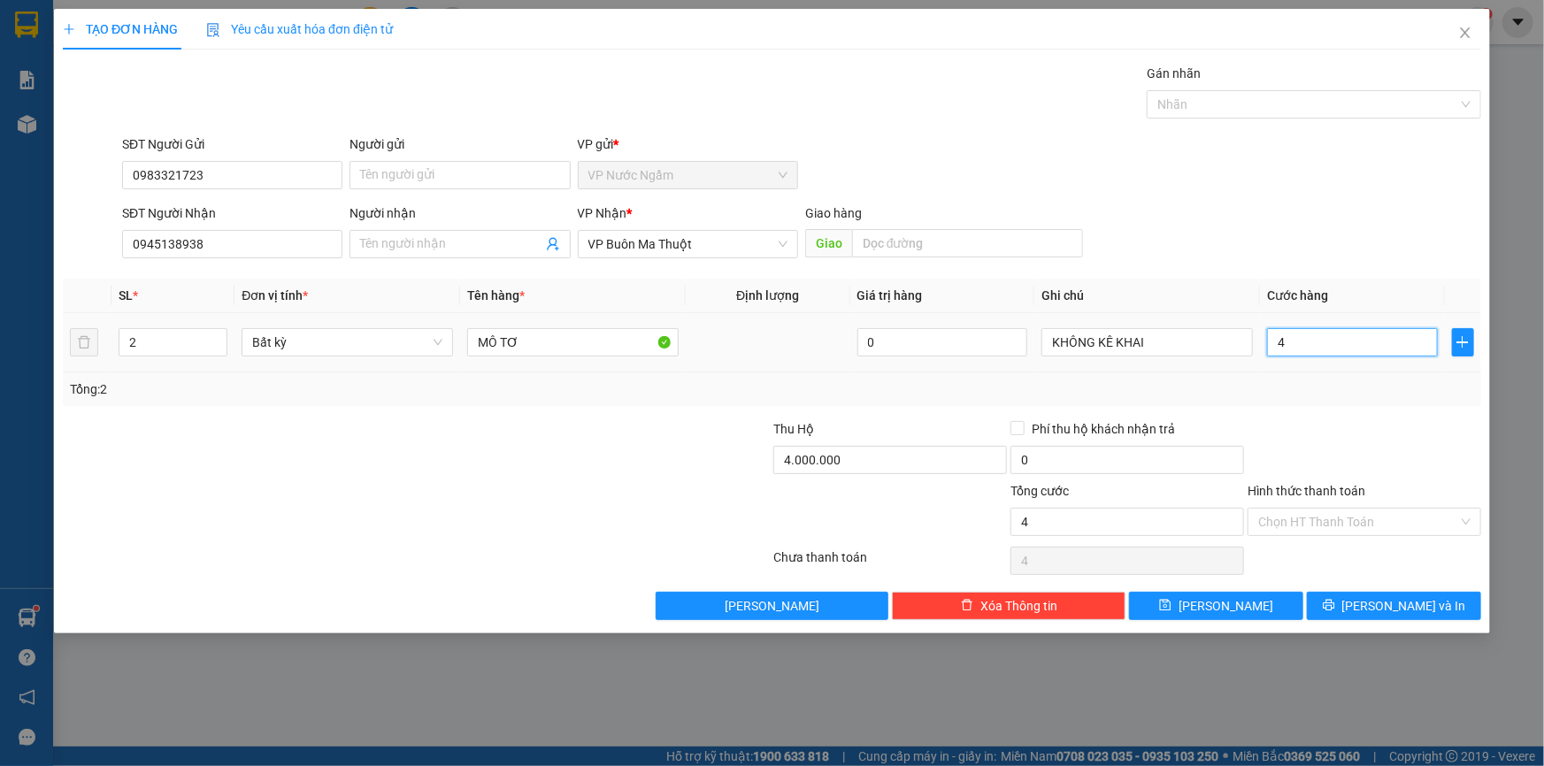
type input "40"
type input "400"
type input "4.000"
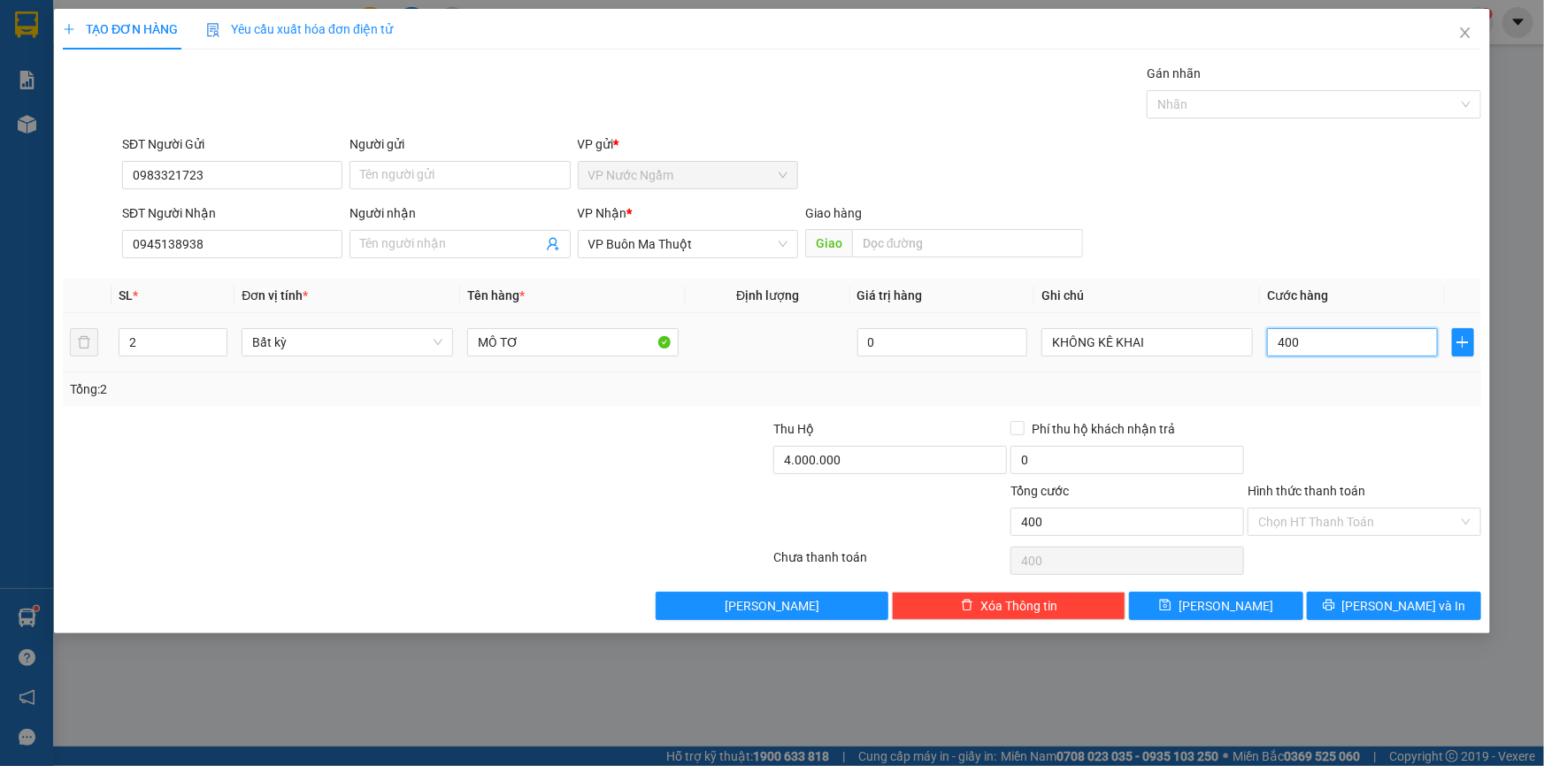
type input "4.000"
type input "40.000"
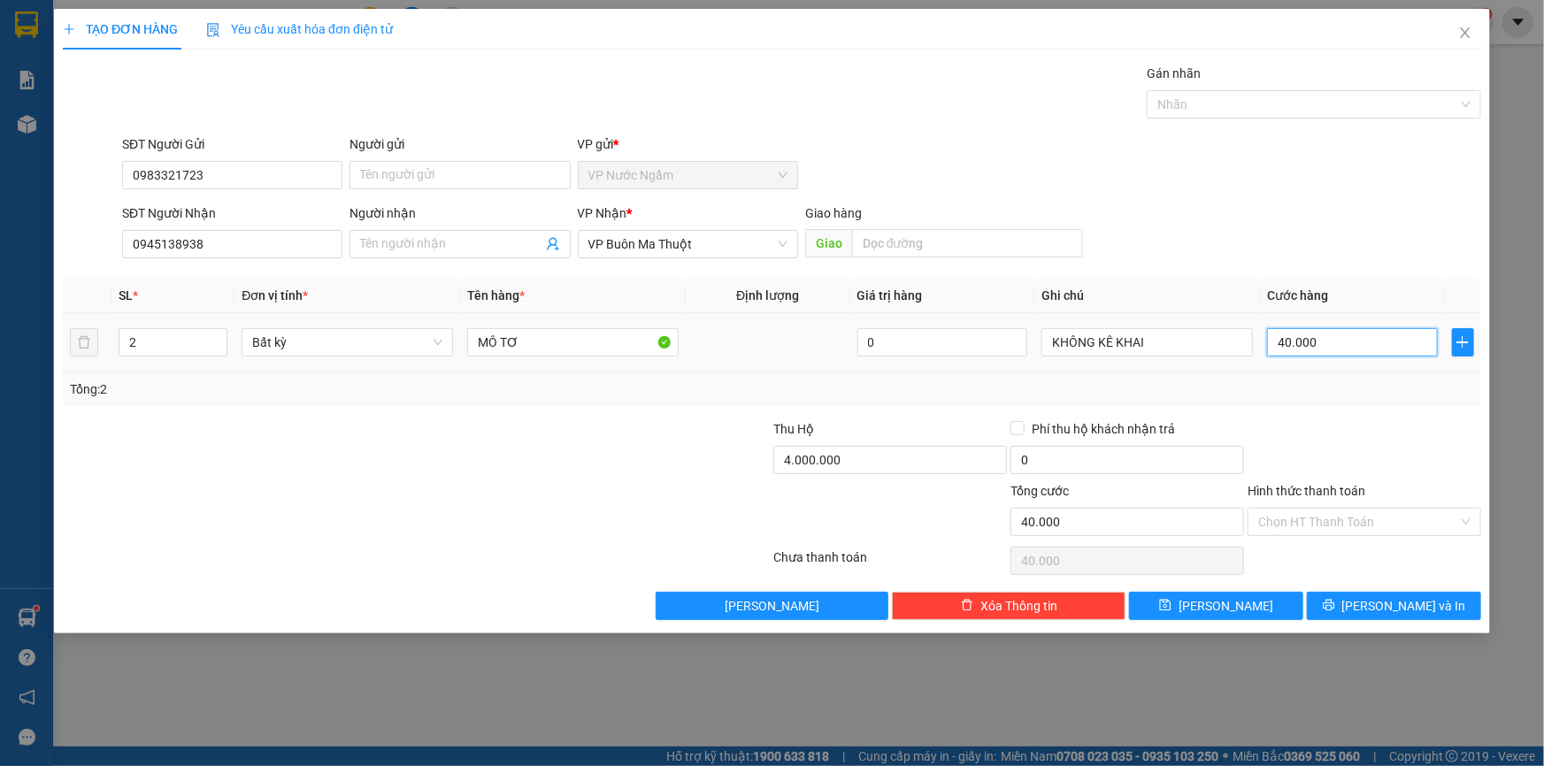
type input "400.000"
click at [901, 468] on input "4.000.000" at bounding box center [890, 460] width 234 height 28
type input "15.000.000"
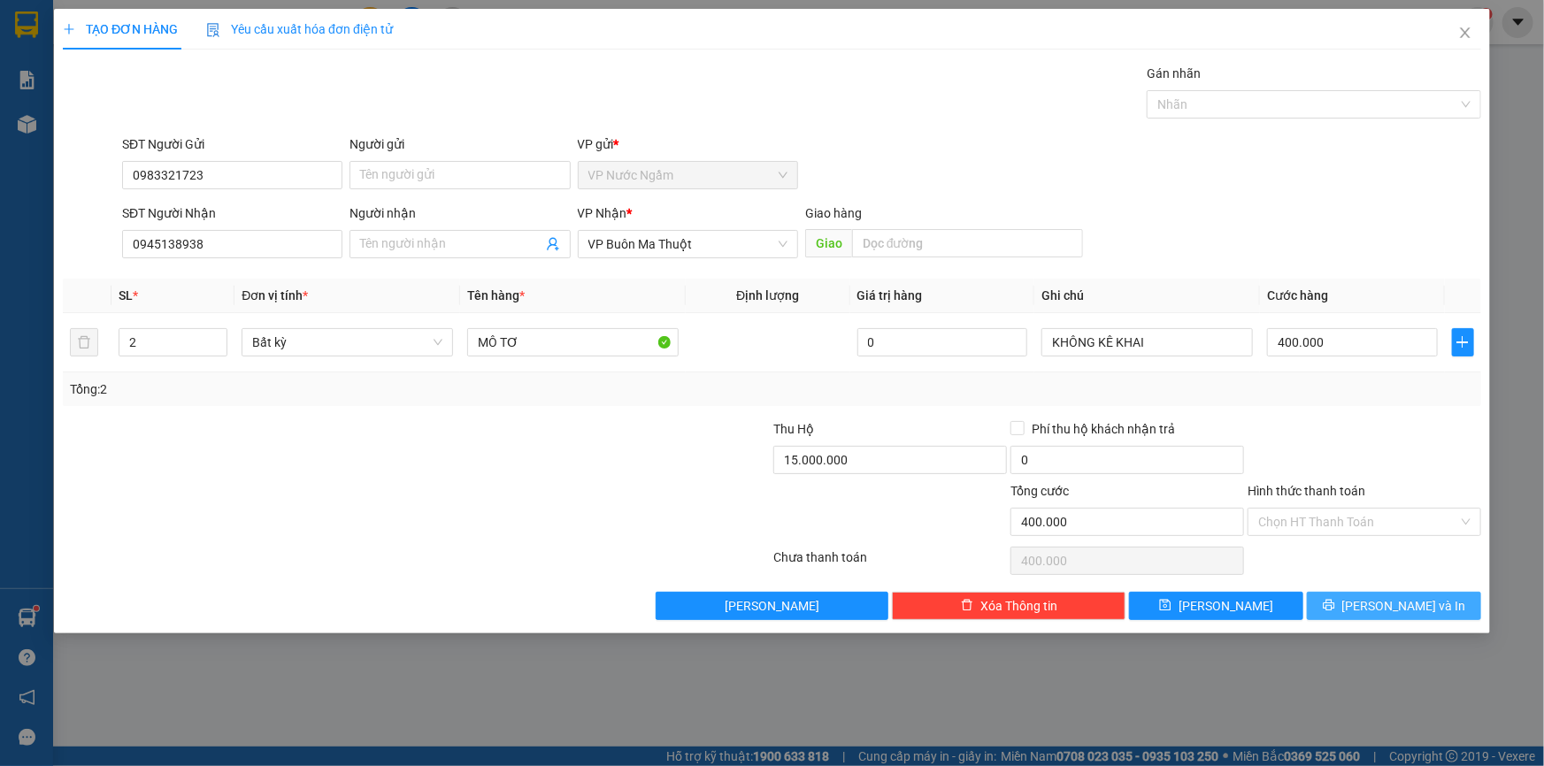
click at [1387, 614] on span "[PERSON_NAME] và In" at bounding box center [1404, 605] width 124 height 19
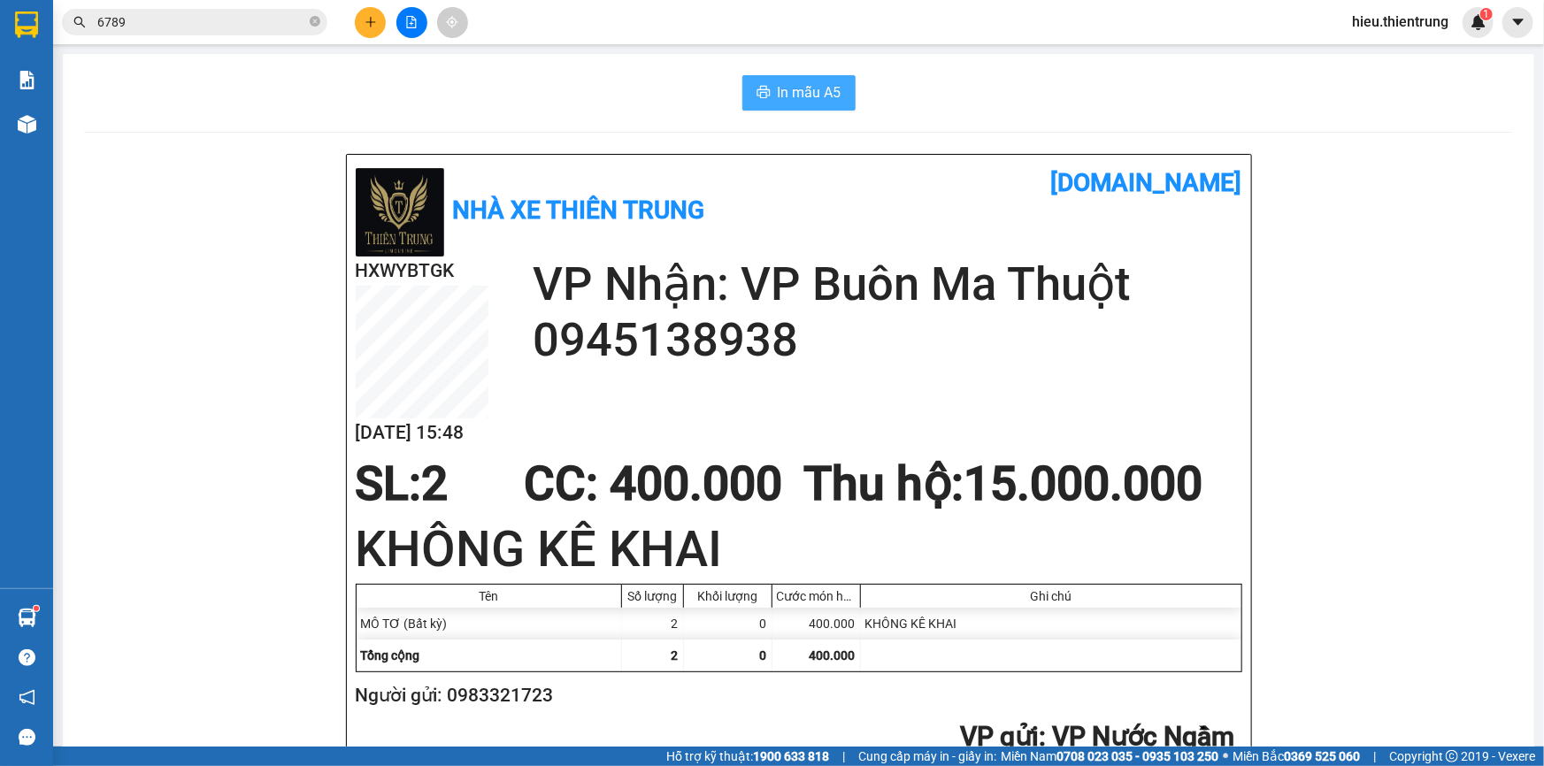
click at [820, 89] on span "In mẫu A5" at bounding box center [810, 92] width 64 height 22
click at [371, 20] on icon "plus" at bounding box center [370, 22] width 1 height 10
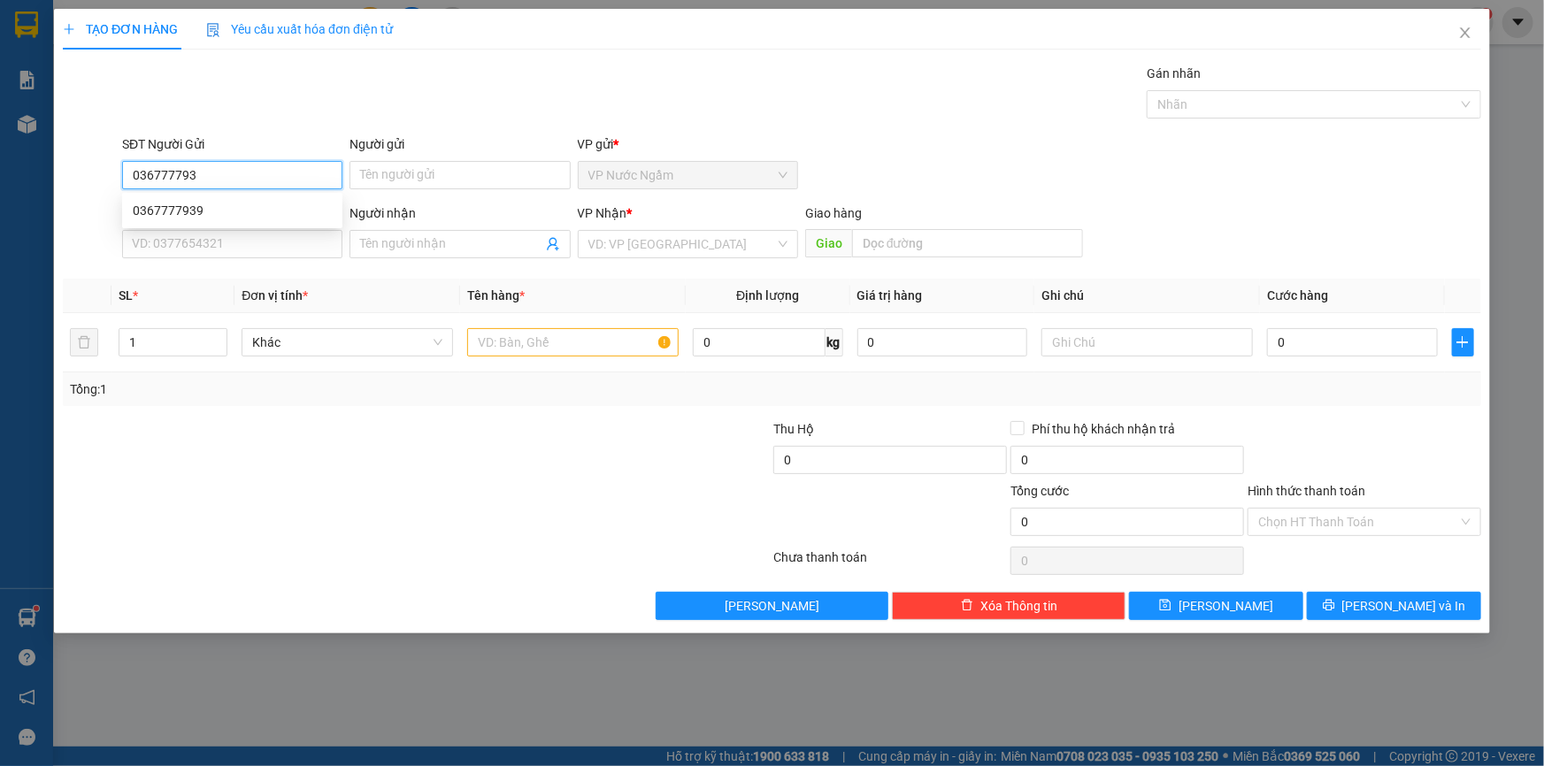
type input "0367777939"
click at [227, 213] on div "0367777939" at bounding box center [232, 210] width 199 height 19
type input "0847474766"
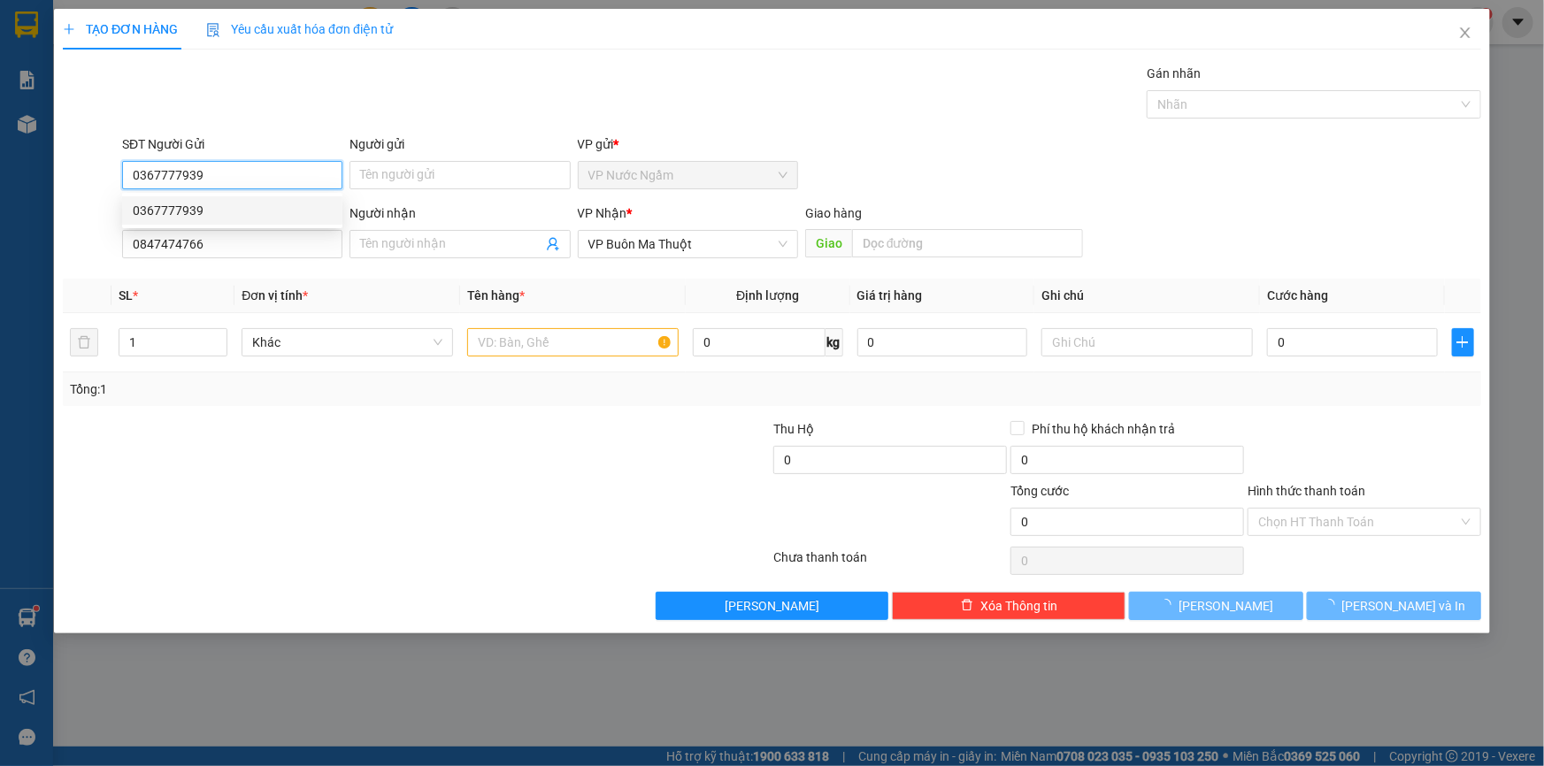
type input "500.000"
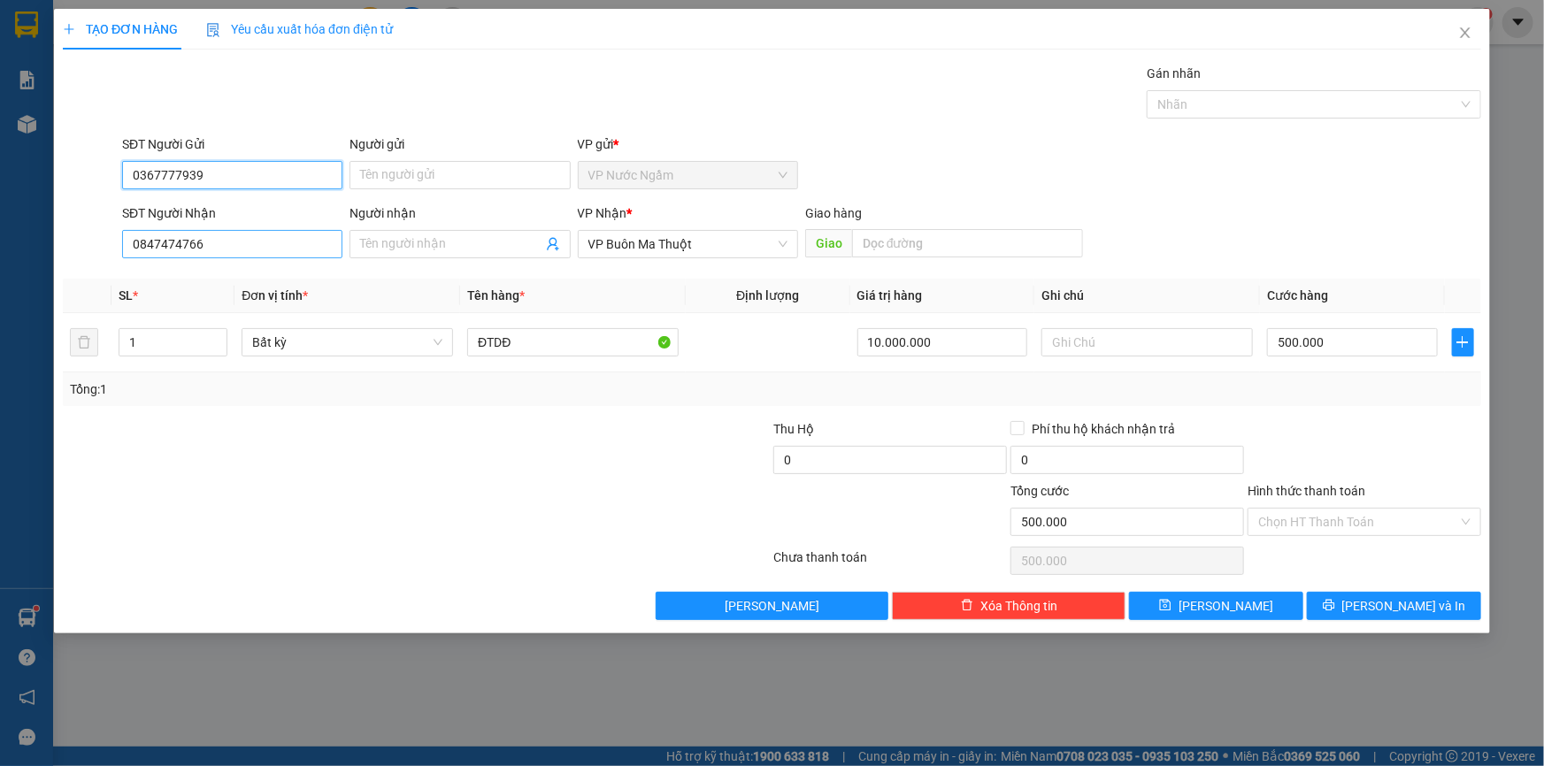
type input "0367777939"
drag, startPoint x: 229, startPoint y: 255, endPoint x: 0, endPoint y: 240, distance: 229.7
click at [0, 240] on div "TẠO ĐƠN HÀNG Yêu cầu xuất hóa đơn điện tử Transit Pickup Surcharge Ids Transit …" at bounding box center [772, 383] width 1544 height 766
click at [187, 280] on div "0812487777" at bounding box center [232, 279] width 199 height 19
type input "0812487777"
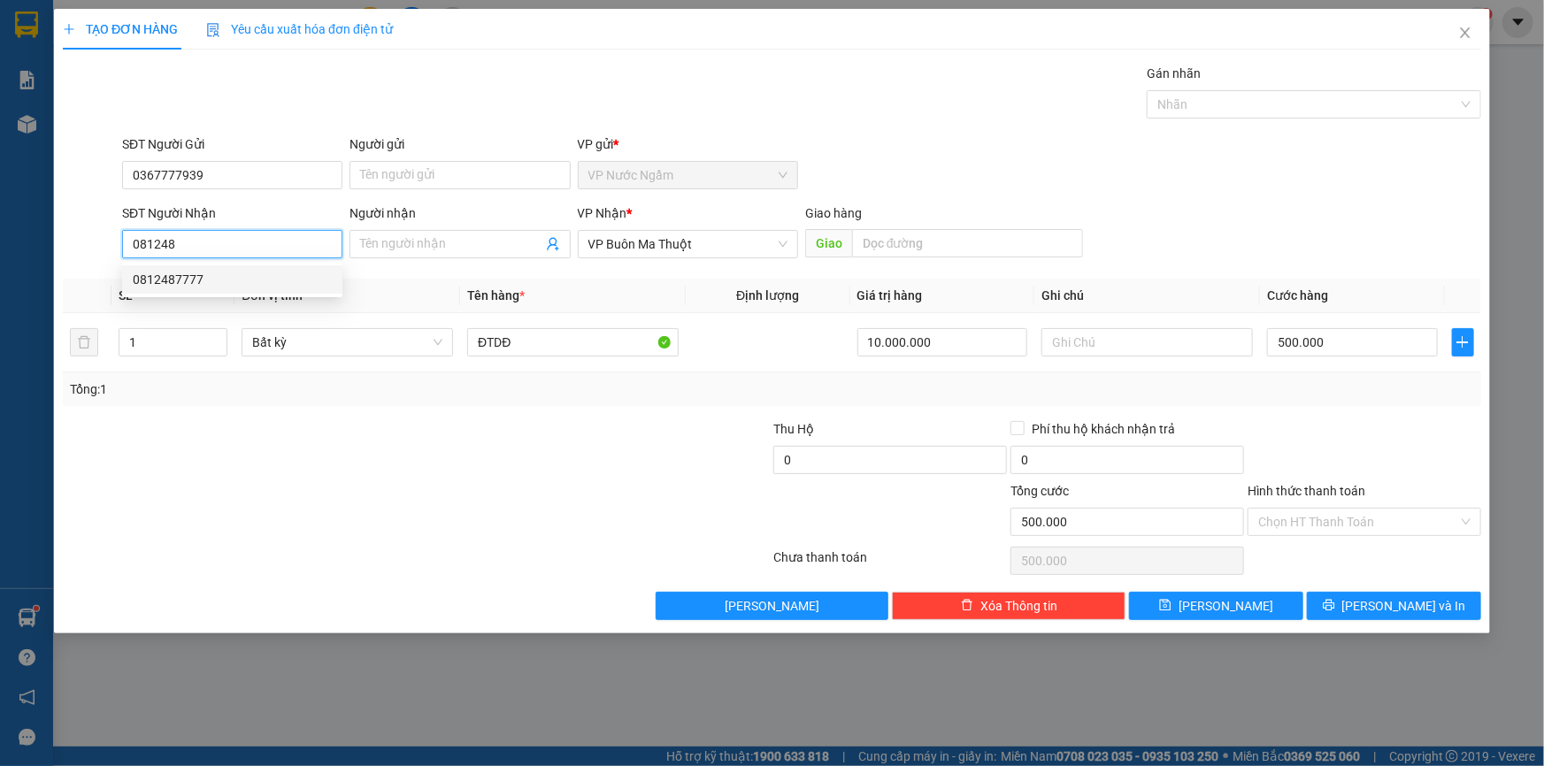
type input "CƯ ZÚT"
type input "0812487777"
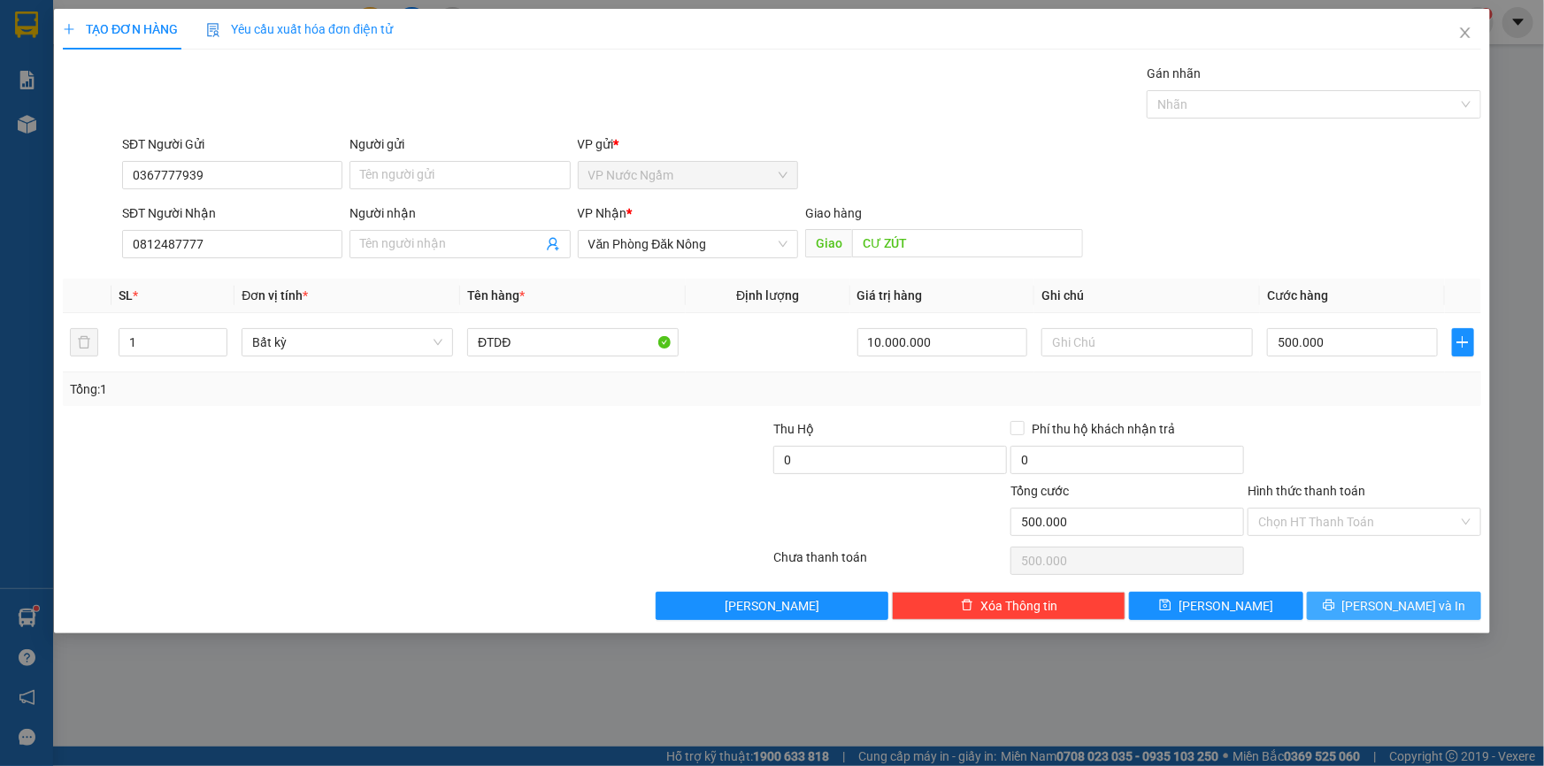
drag, startPoint x: 1336, startPoint y: 607, endPoint x: 1348, endPoint y: 604, distance: 12.7
click at [1342, 604] on button "[PERSON_NAME] và In" at bounding box center [1394, 606] width 174 height 28
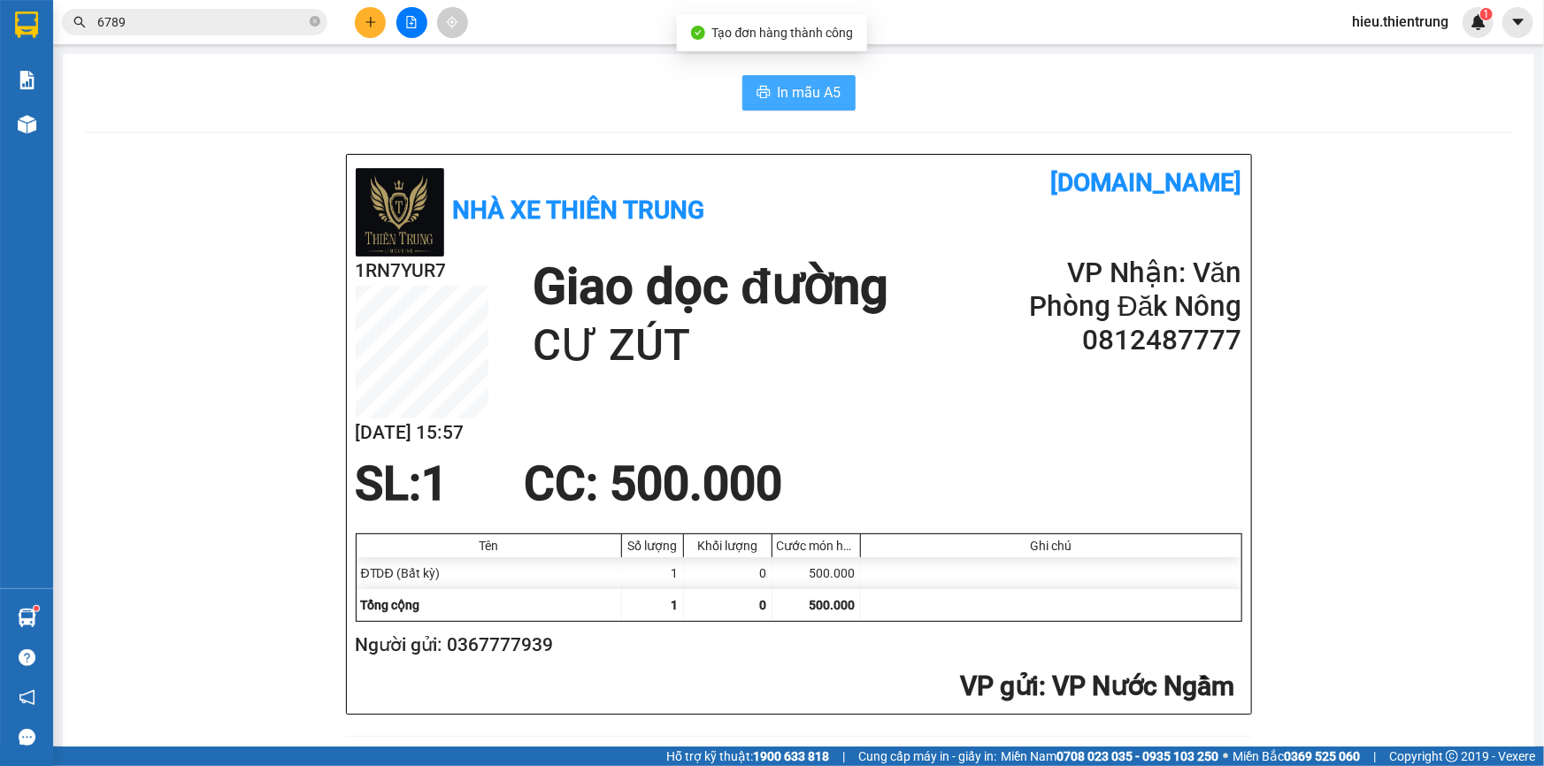
click at [795, 102] on span "In mẫu A5" at bounding box center [810, 92] width 64 height 22
click at [385, 22] on button at bounding box center [370, 22] width 31 height 31
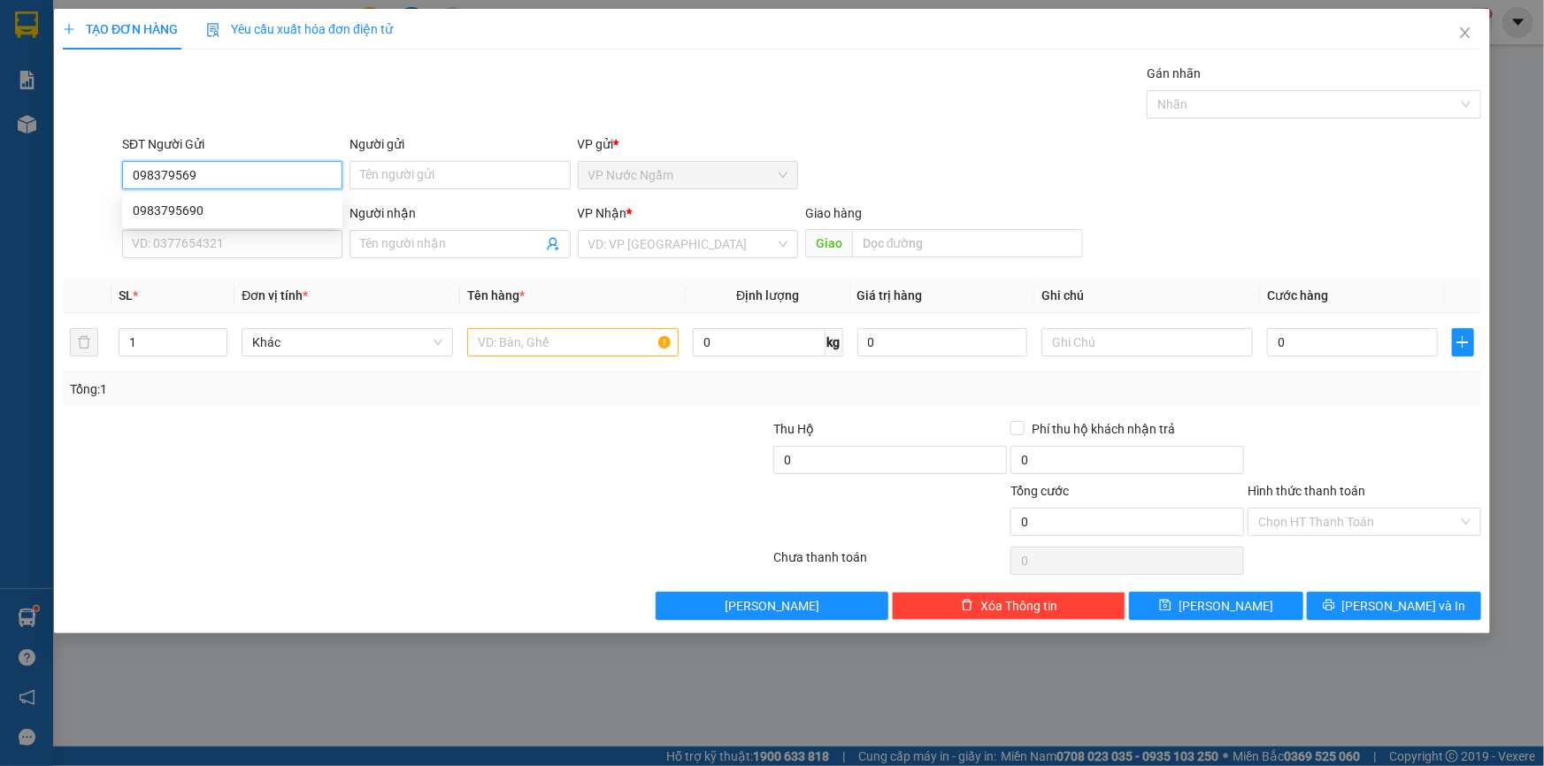
type input "0983795690"
click at [298, 204] on div "0983795690" at bounding box center [232, 210] width 199 height 19
type input "0986317895"
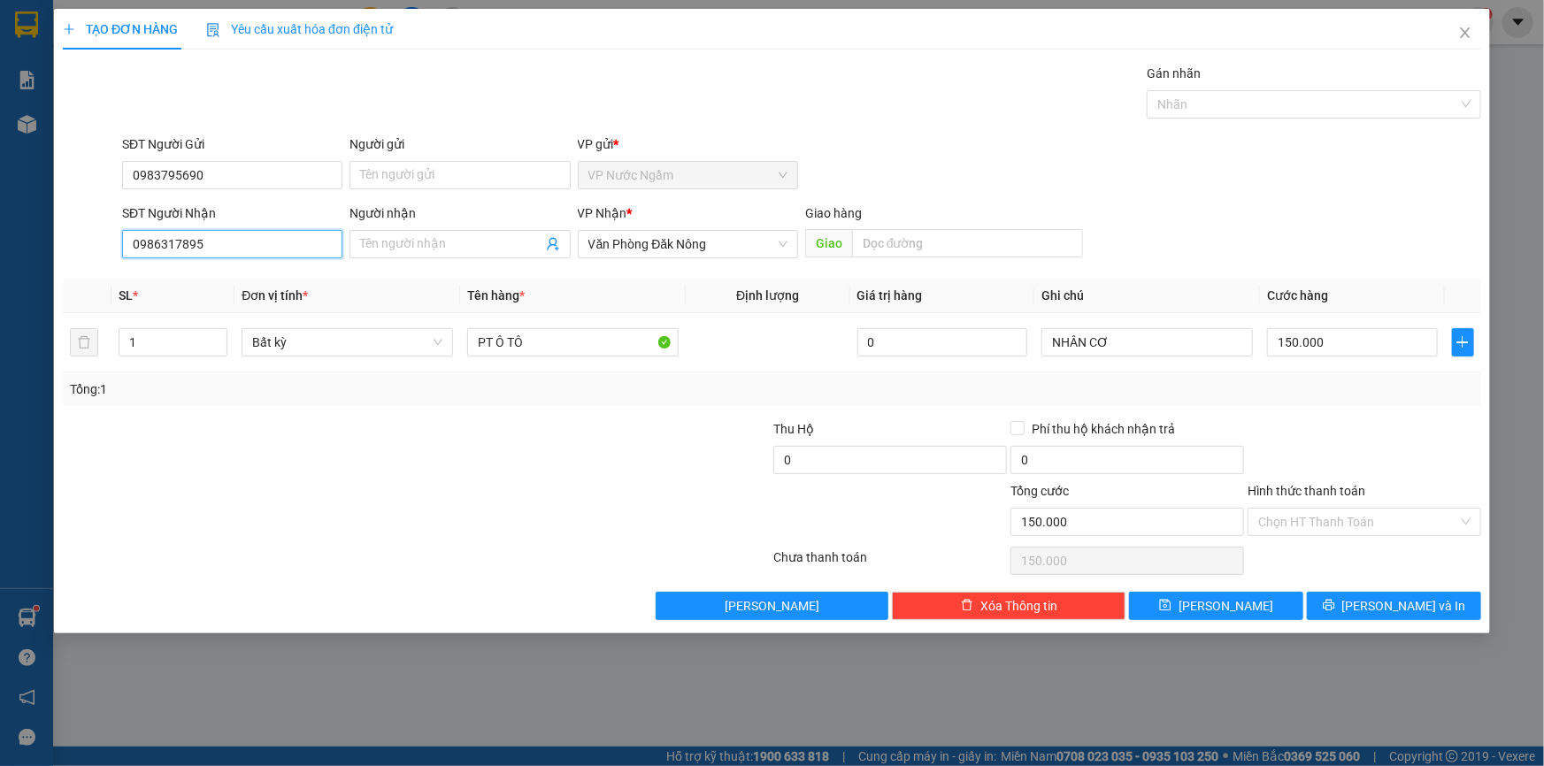
drag, startPoint x: 161, startPoint y: 245, endPoint x: 0, endPoint y: 247, distance: 161.0
click at [19, 250] on div "TẠO ĐƠN HÀNG Yêu cầu xuất hóa đơn điện tử Transit Pickup Surcharge Ids Transit …" at bounding box center [772, 383] width 1544 height 766
click at [597, 261] on div "VP Nhận * Văn Phòng Đăk Nông" at bounding box center [688, 235] width 220 height 62
click at [621, 248] on span "Văn Phòng Đăk Nông" at bounding box center [687, 244] width 199 height 27
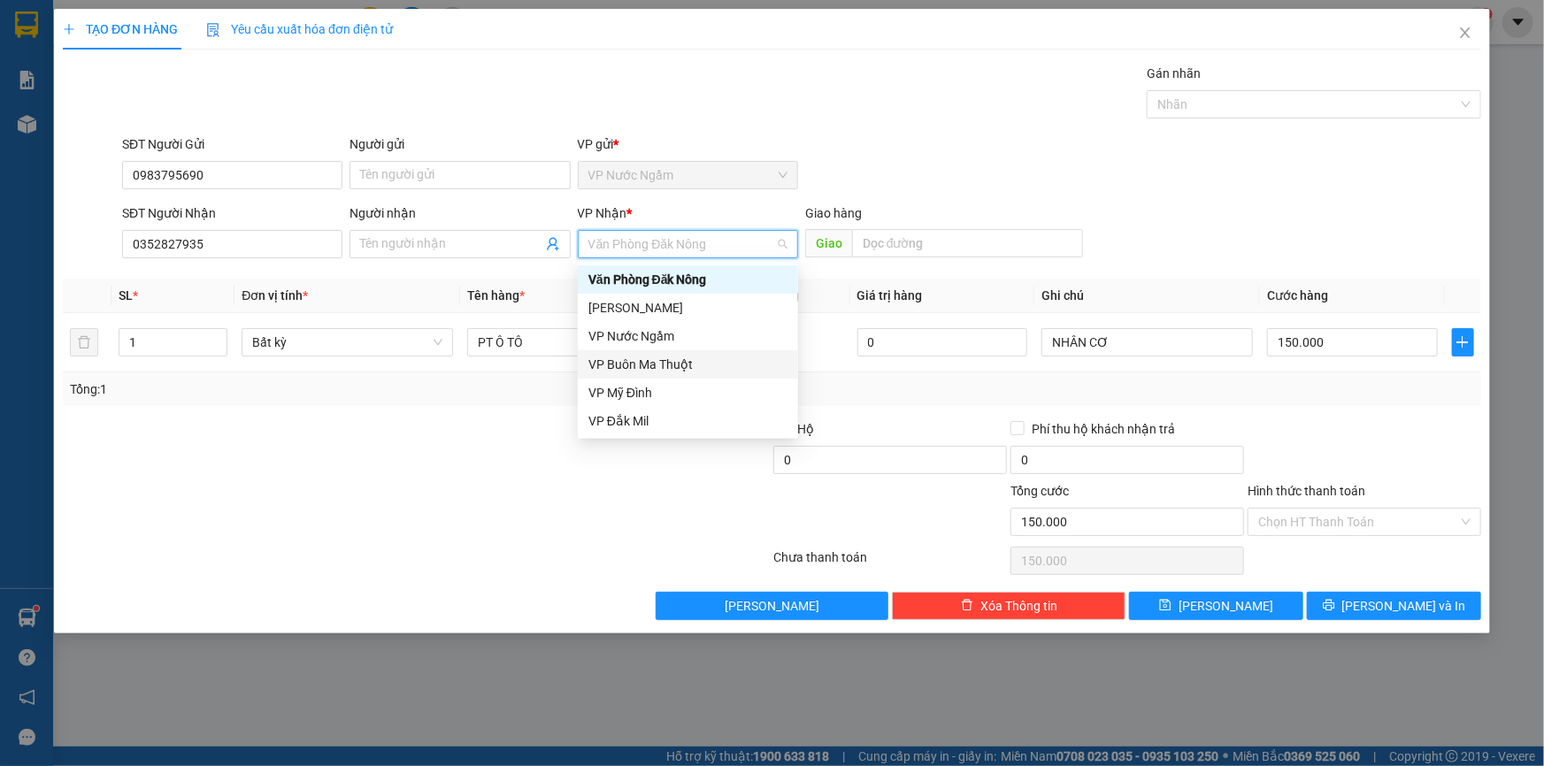
click at [678, 357] on div "VP Buôn Ma Thuột" at bounding box center [687, 364] width 199 height 19
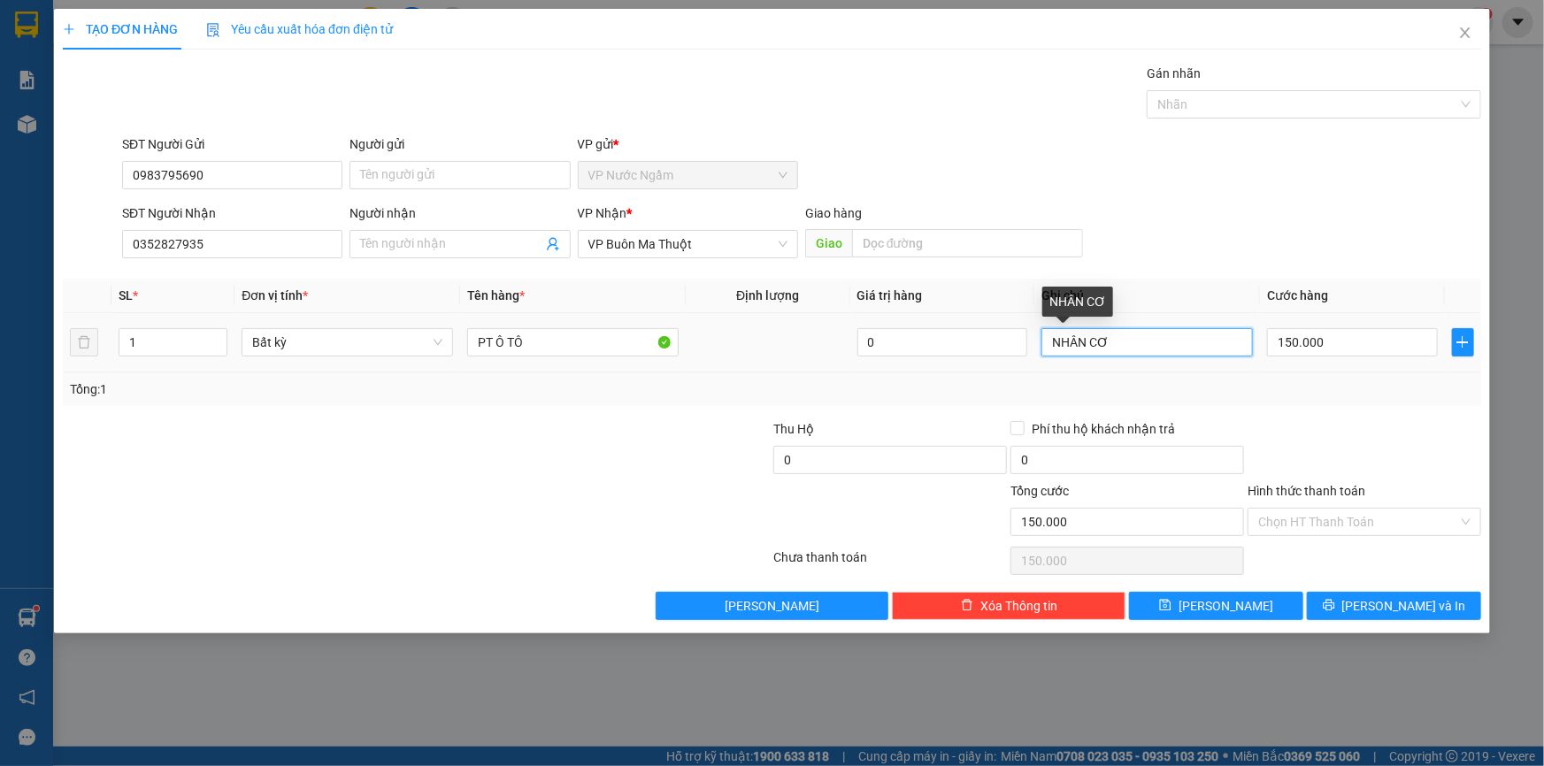
click at [1133, 336] on input "NHÂN CƠ" at bounding box center [1146, 342] width 211 height 28
drag, startPoint x: 1133, startPoint y: 338, endPoint x: 1053, endPoint y: 345, distance: 80.8
click at [1053, 345] on input "NHÂN CƠ" at bounding box center [1146, 342] width 211 height 28
drag, startPoint x: 1340, startPoint y: 366, endPoint x: 1346, endPoint y: 356, distance: 12.3
click at [1345, 359] on td "150.000" at bounding box center [1352, 342] width 185 height 59
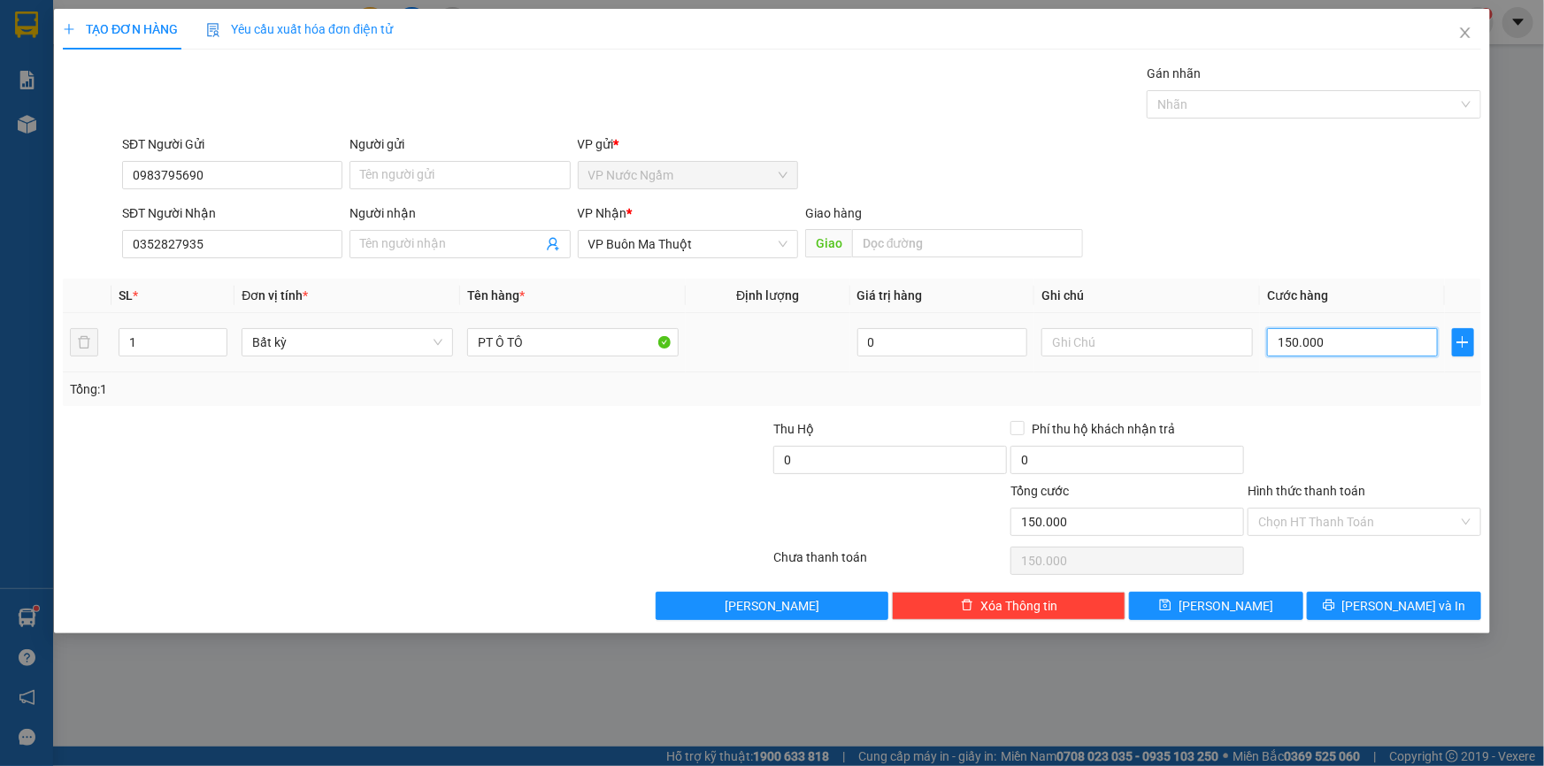
click at [1348, 354] on input "150.000" at bounding box center [1352, 342] width 171 height 28
click at [1419, 603] on span "[PERSON_NAME] và In" at bounding box center [1404, 605] width 124 height 19
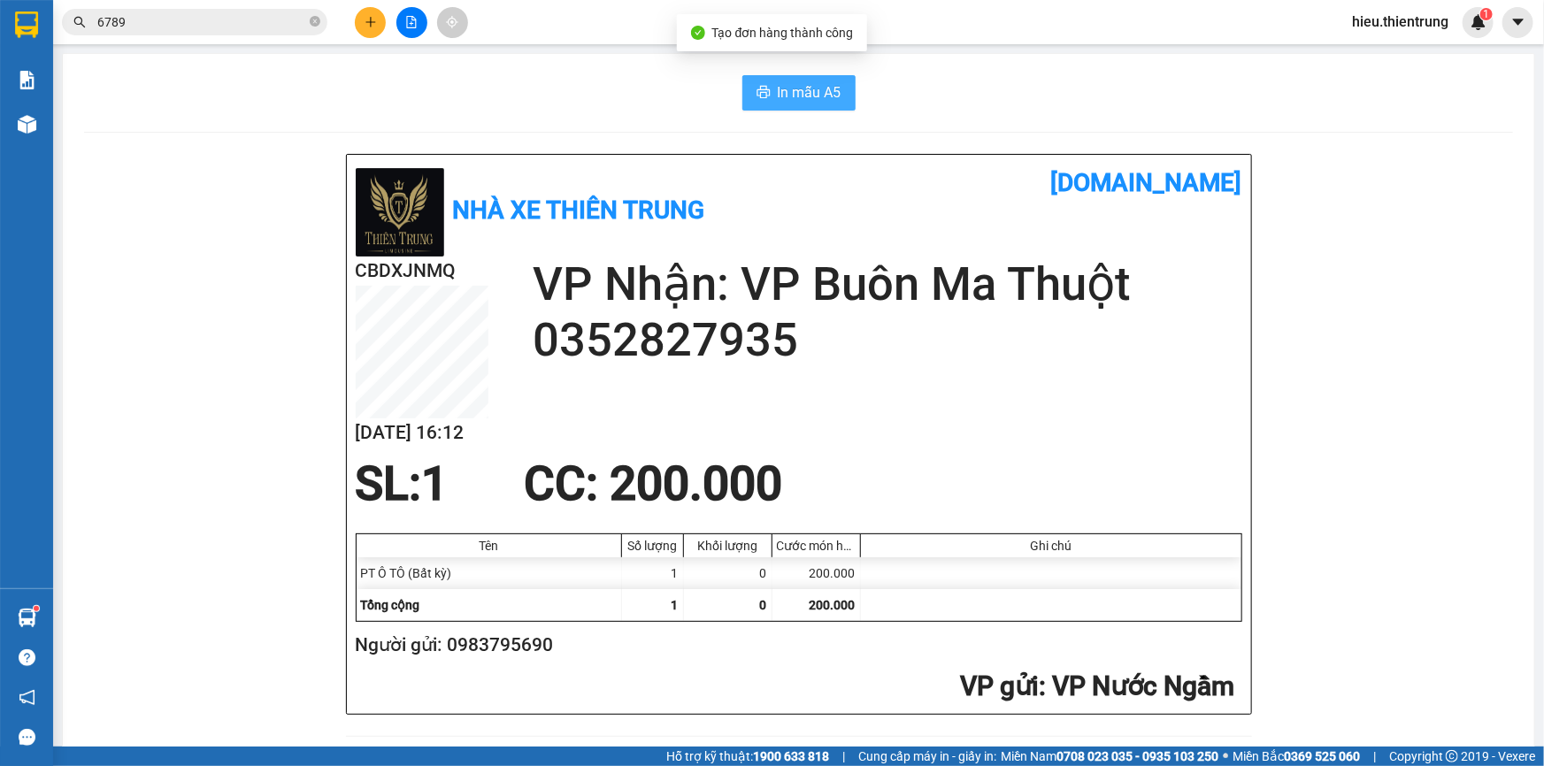
click at [800, 84] on span "In mẫu A5" at bounding box center [810, 92] width 64 height 22
